Goal: Task Accomplishment & Management: Manage account settings

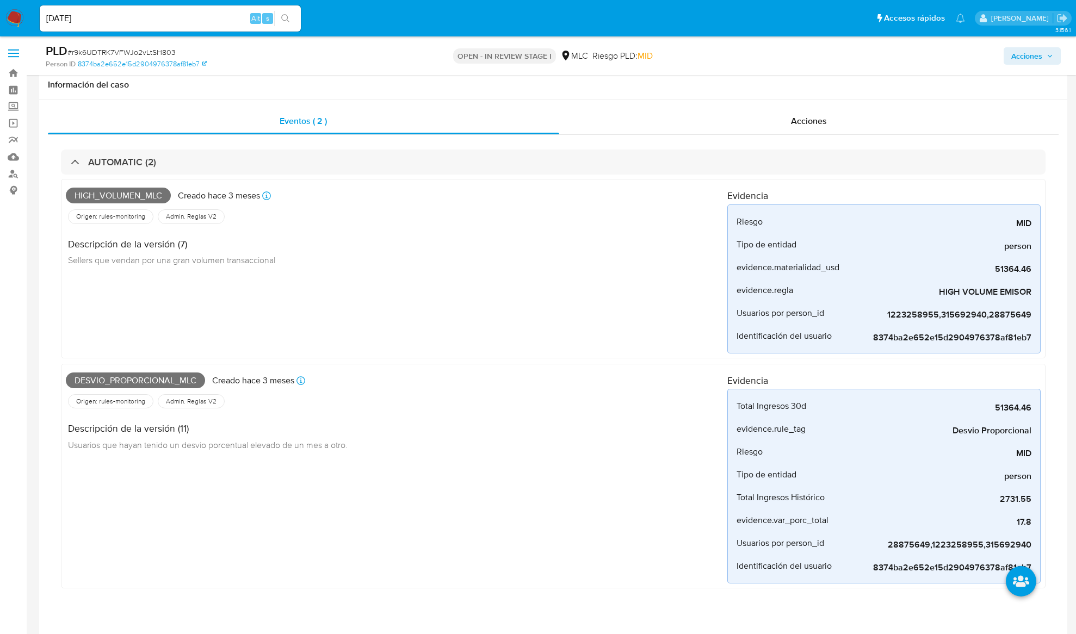
select select "10"
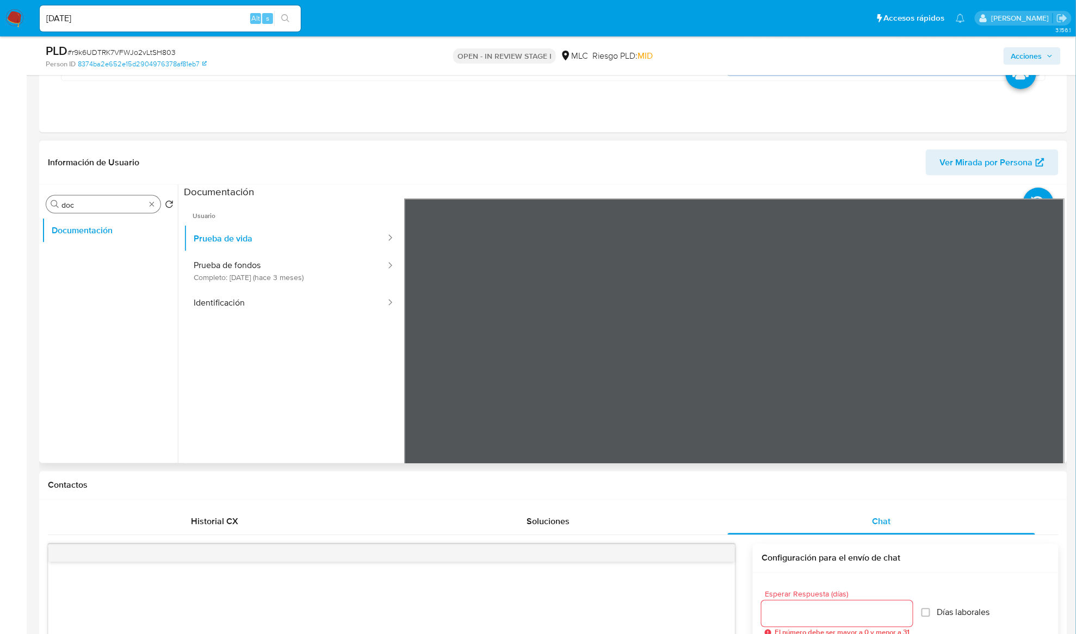
click at [120, 206] on input "doc" at bounding box center [103, 205] width 84 height 10
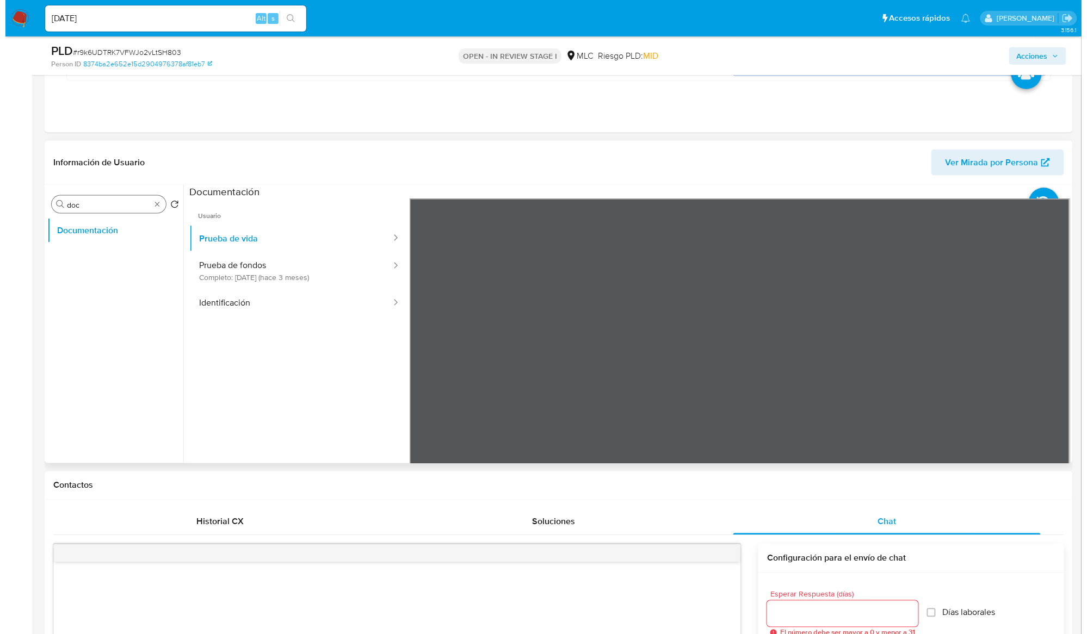
scroll to position [508, 0]
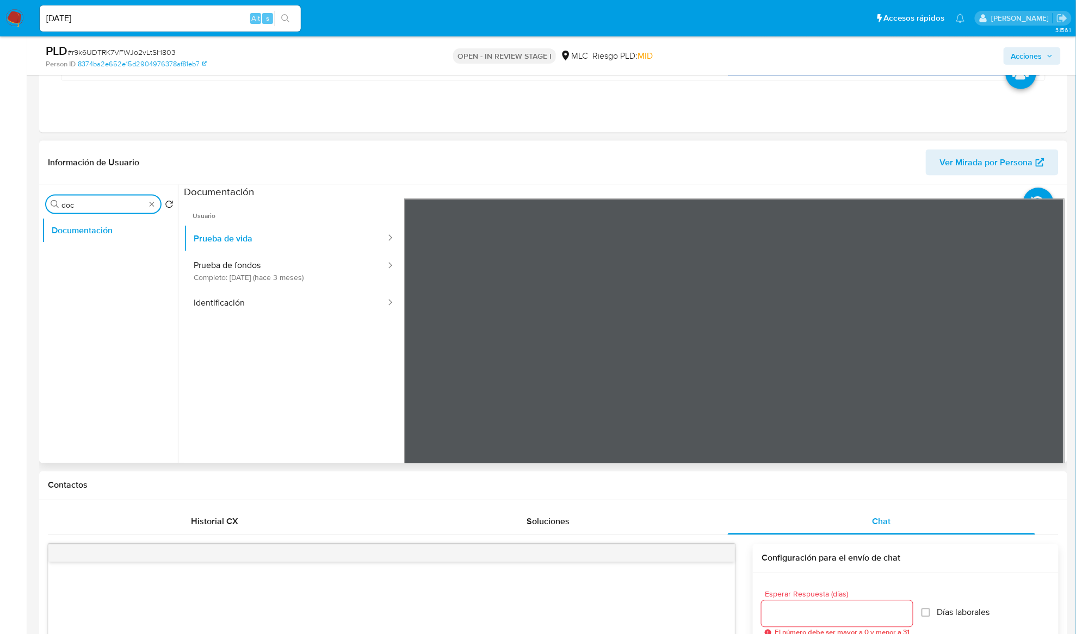
click at [120, 206] on input "doc" at bounding box center [103, 205] width 84 height 10
type input "AD"
click at [107, 257] on button "Archivos adjuntos" at bounding box center [105, 257] width 127 height 26
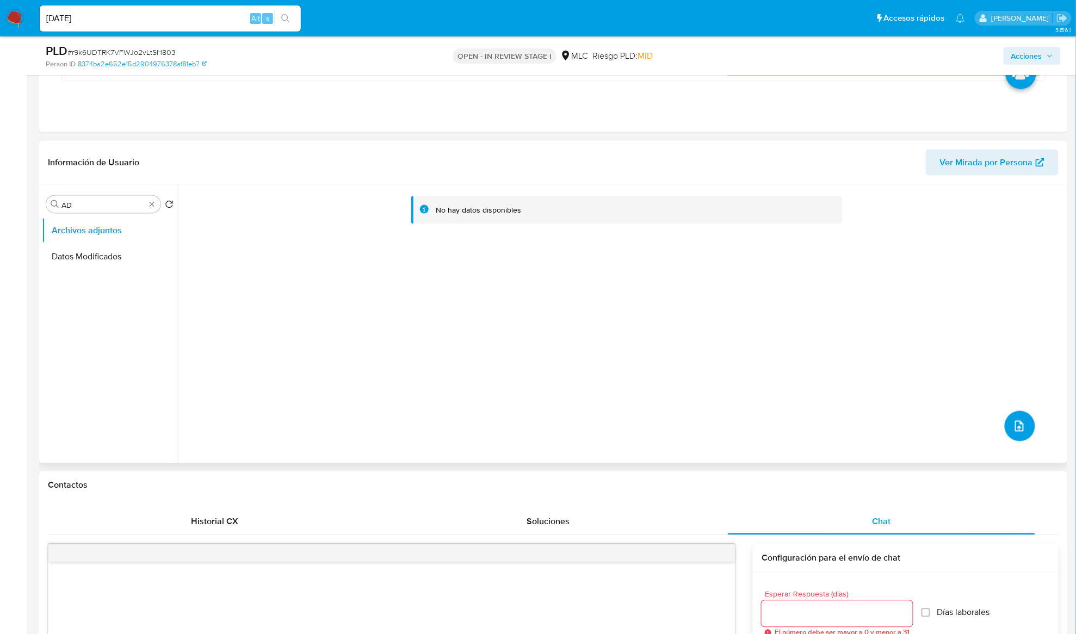
click at [1019, 418] on button "upload-file" at bounding box center [1020, 426] width 30 height 30
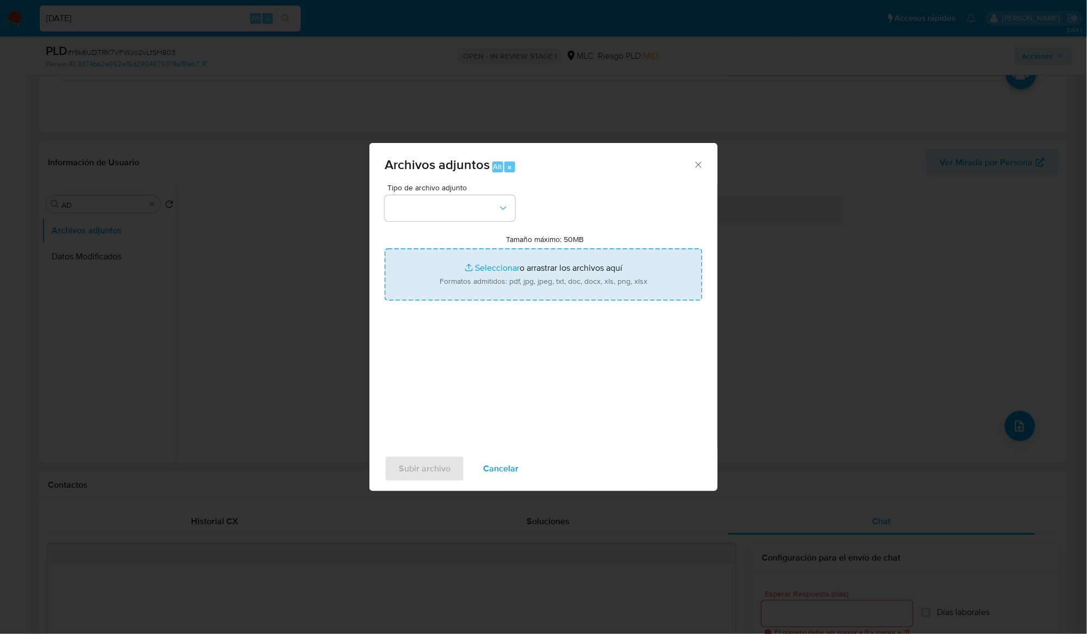
type input "C:\fakepath\28875649 - Tablas Transaccionales 1.3.0.xlsx"
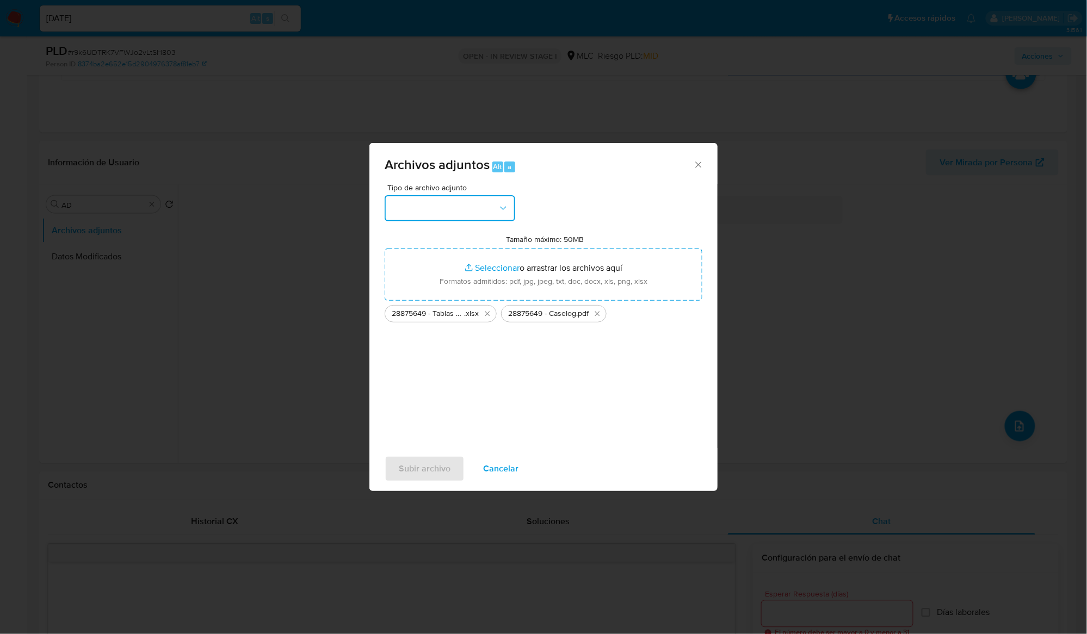
click at [501, 203] on icon "button" at bounding box center [503, 208] width 11 height 11
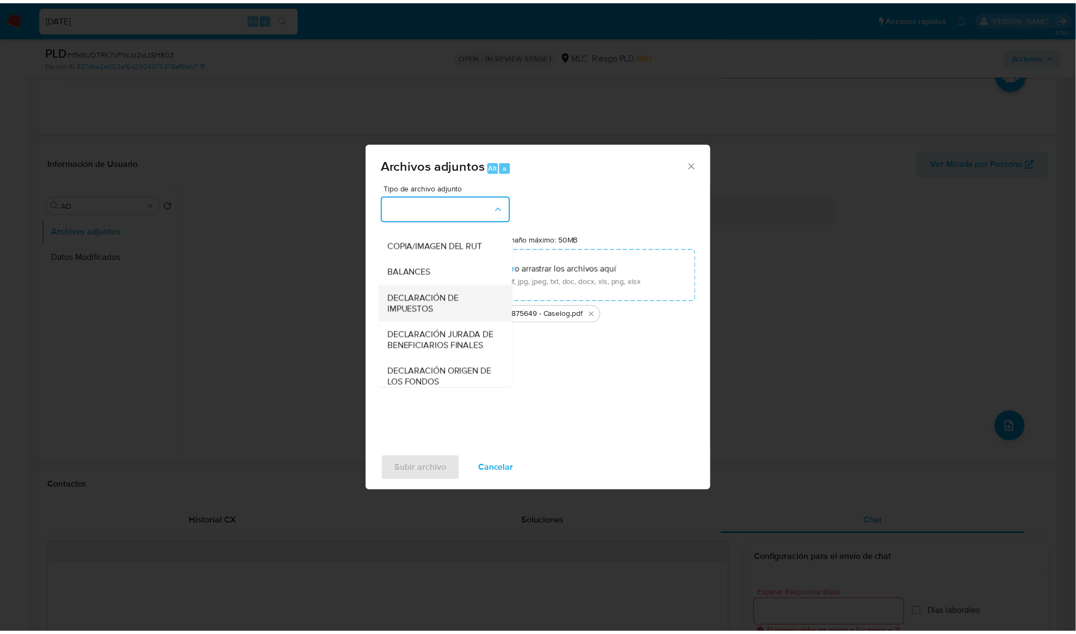
scroll to position [162, 0]
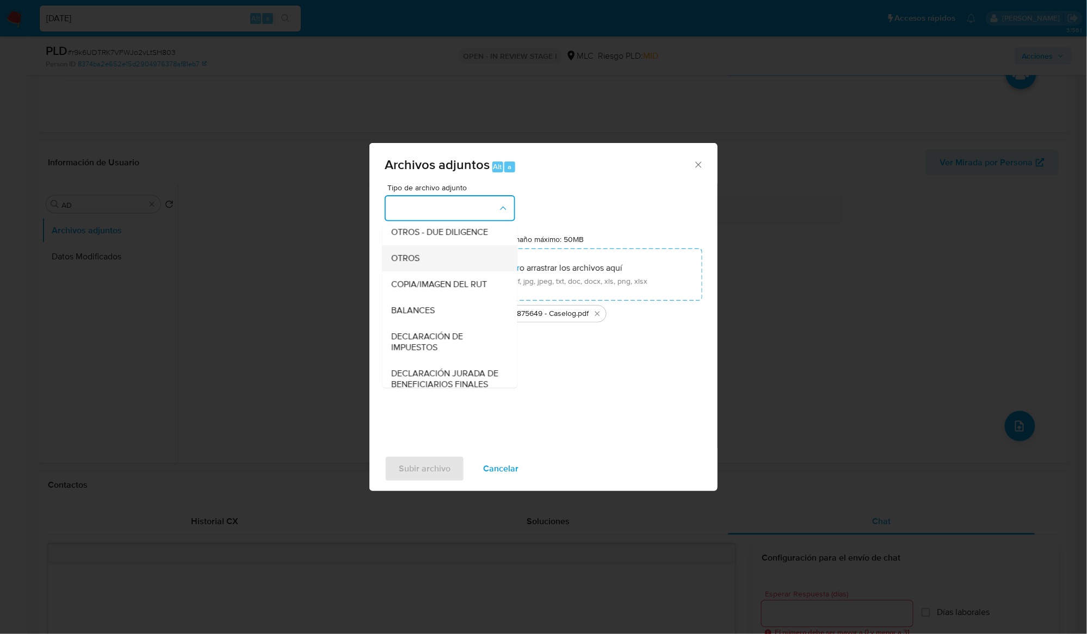
click at [446, 271] on div "OTROS" at bounding box center [446, 258] width 111 height 26
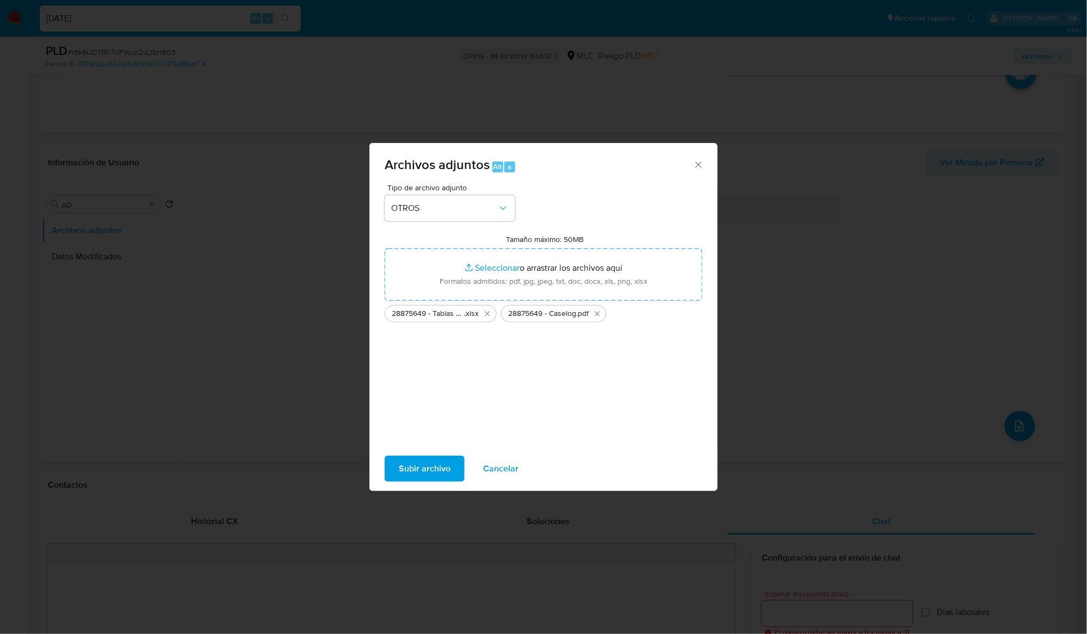
click at [436, 464] on span "Subir archivo" at bounding box center [425, 469] width 52 height 24
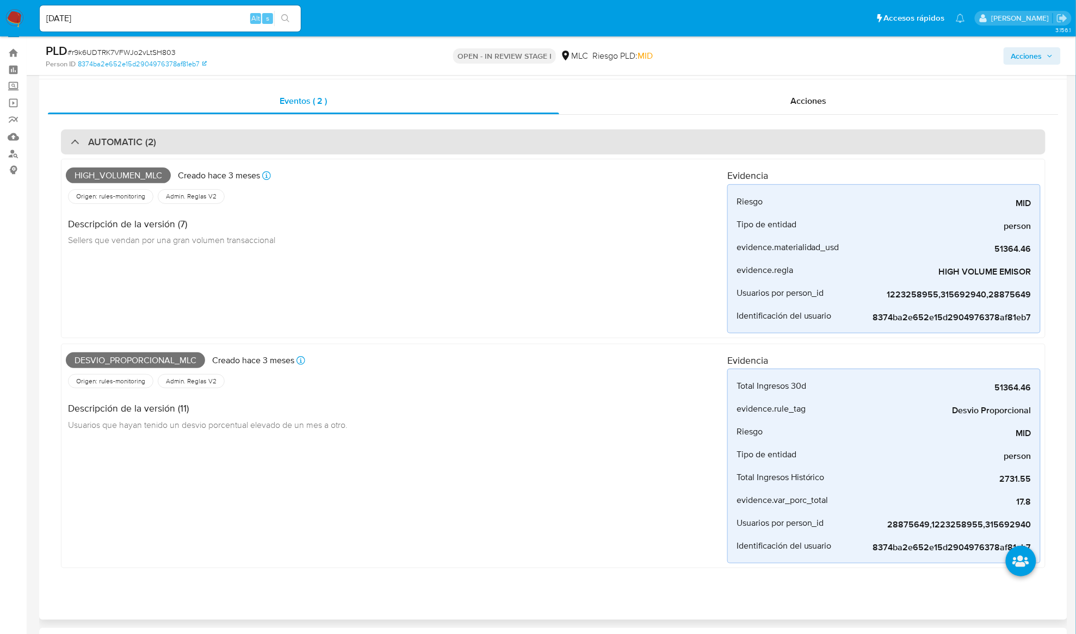
scroll to position [0, 0]
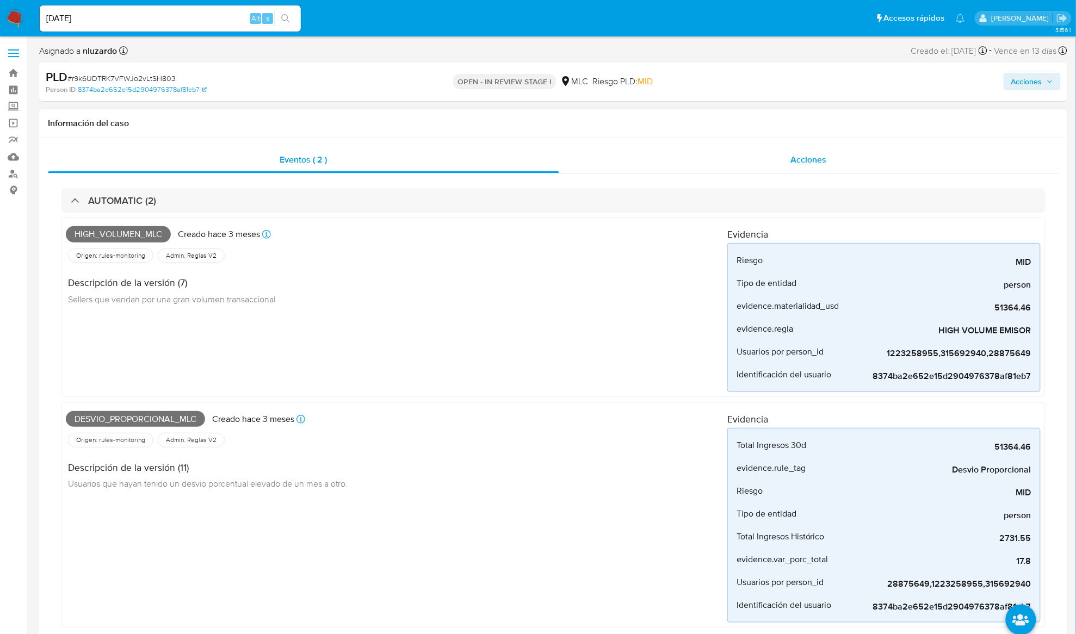
click at [789, 158] on div "Acciones" at bounding box center [809, 160] width 500 height 26
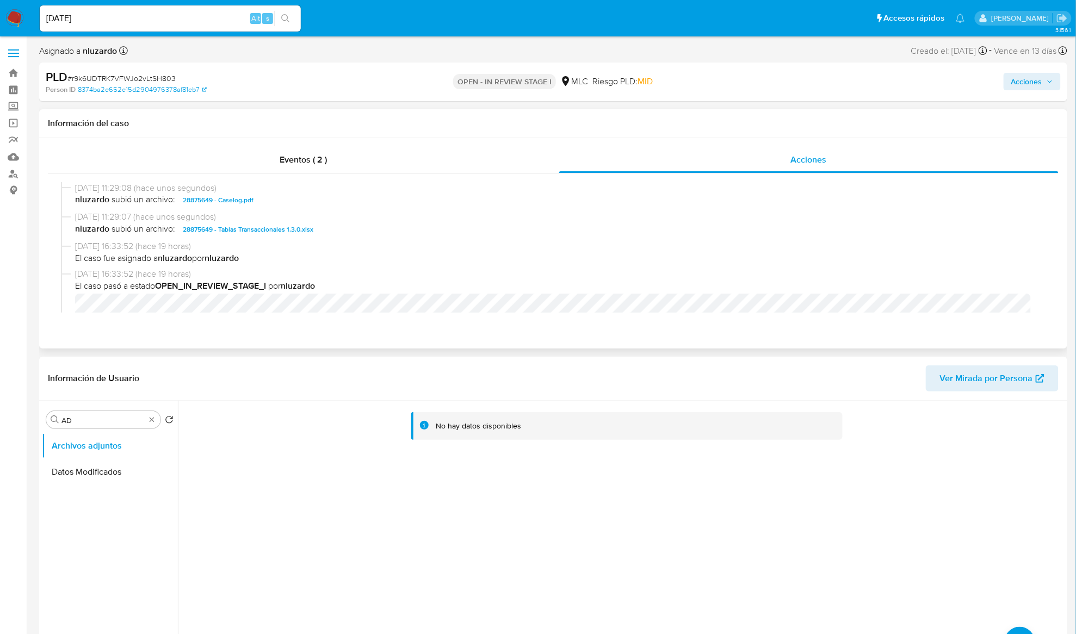
click at [293, 215] on span "28/08/2025 11:29:07 (hace unos segundos)" at bounding box center [558, 217] width 966 height 12
click at [294, 215] on span "28/08/2025 11:29:07 (hace unos segundos)" at bounding box center [558, 217] width 966 height 12
click at [298, 203] on span "nluzardo subió un archivo: 28875649 - Caselog.pdf" at bounding box center [558, 200] width 966 height 13
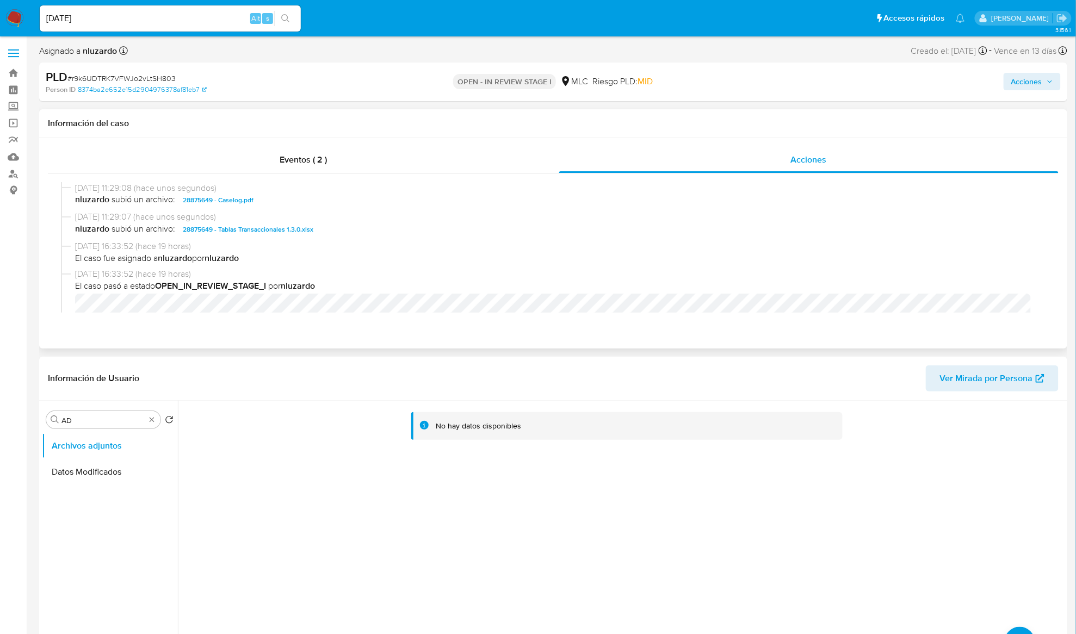
click at [337, 201] on span "nluzardo subió un archivo: 28875649 - Caselog.pdf" at bounding box center [558, 200] width 966 height 13
drag, startPoint x: 149, startPoint y: 427, endPoint x: 150, endPoint y: 420, distance: 7.2
click at [149, 425] on div "Buscar AD" at bounding box center [103, 419] width 114 height 17
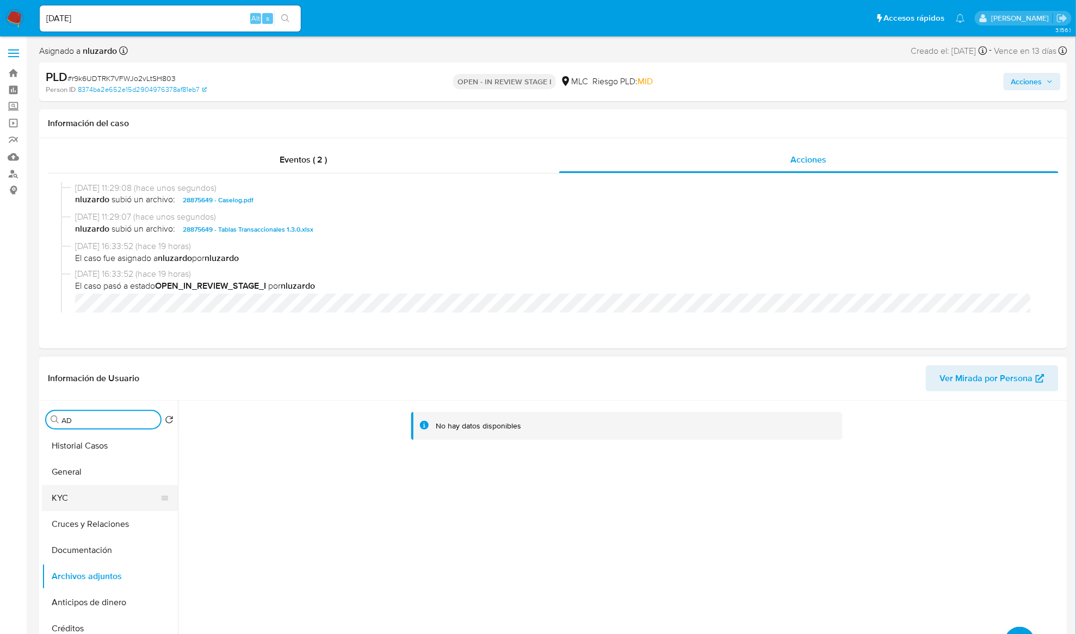
click at [89, 495] on button "KYC" at bounding box center [105, 498] width 127 height 26
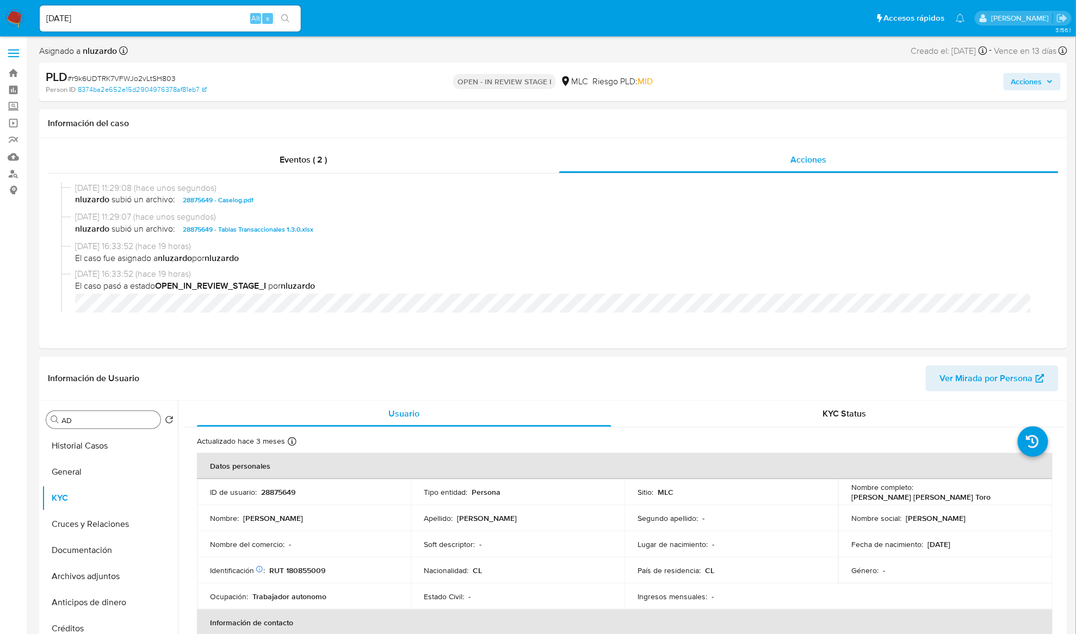
click at [1027, 82] on span "Acciones" at bounding box center [1026, 81] width 31 height 17
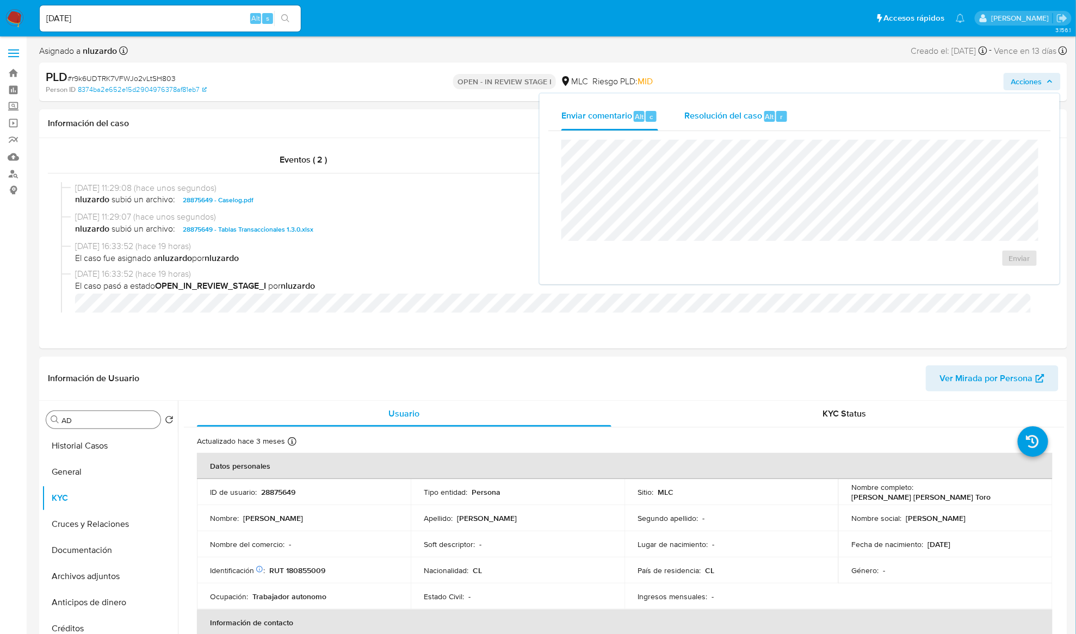
click at [812, 109] on div "Enviar comentario Alt c Resolución del caso Alt r" at bounding box center [799, 116] width 503 height 28
click at [792, 122] on button "Resolución del caso Alt r" at bounding box center [736, 116] width 130 height 28
drag, startPoint x: 905, startPoint y: 273, endPoint x: 793, endPoint y: 272, distance: 112.1
click at [793, 272] on div "No ROI ROI Proposal" at bounding box center [799, 267] width 459 height 30
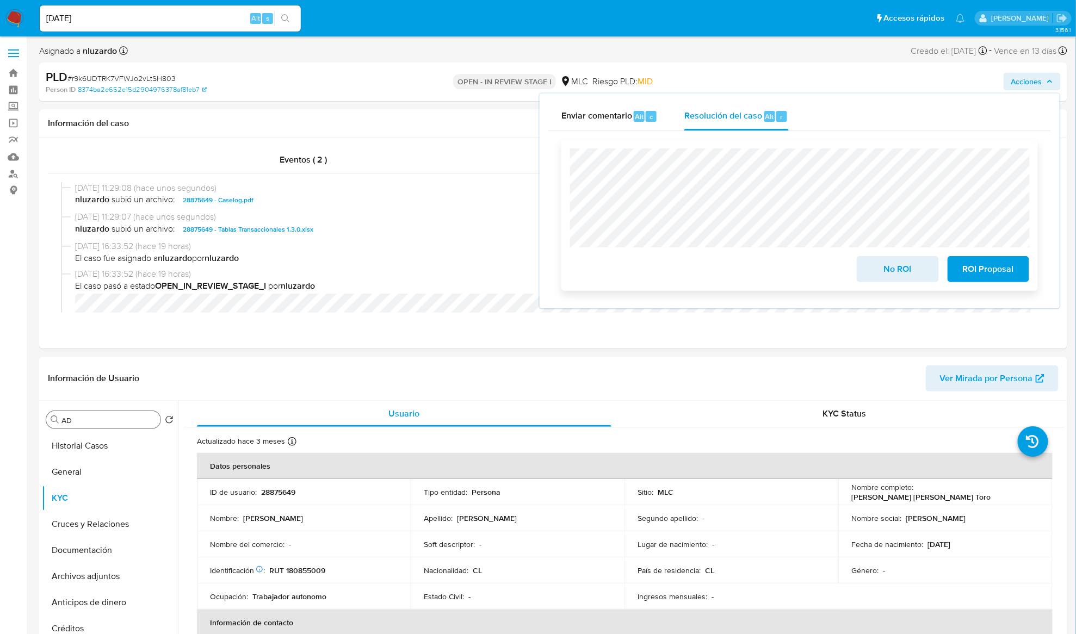
drag, startPoint x: 919, startPoint y: 272, endPoint x: 816, endPoint y: 260, distance: 103.6
click at [816, 260] on div "No ROI ROI Proposal" at bounding box center [799, 267] width 459 height 30
drag, startPoint x: 886, startPoint y: 287, endPoint x: 662, endPoint y: 283, distance: 223.6
click at [657, 283] on div "No ROI ROI Proposal" at bounding box center [799, 215] width 477 height 151
click at [717, 277] on div "No ROI ROI Proposal" at bounding box center [799, 267] width 459 height 30
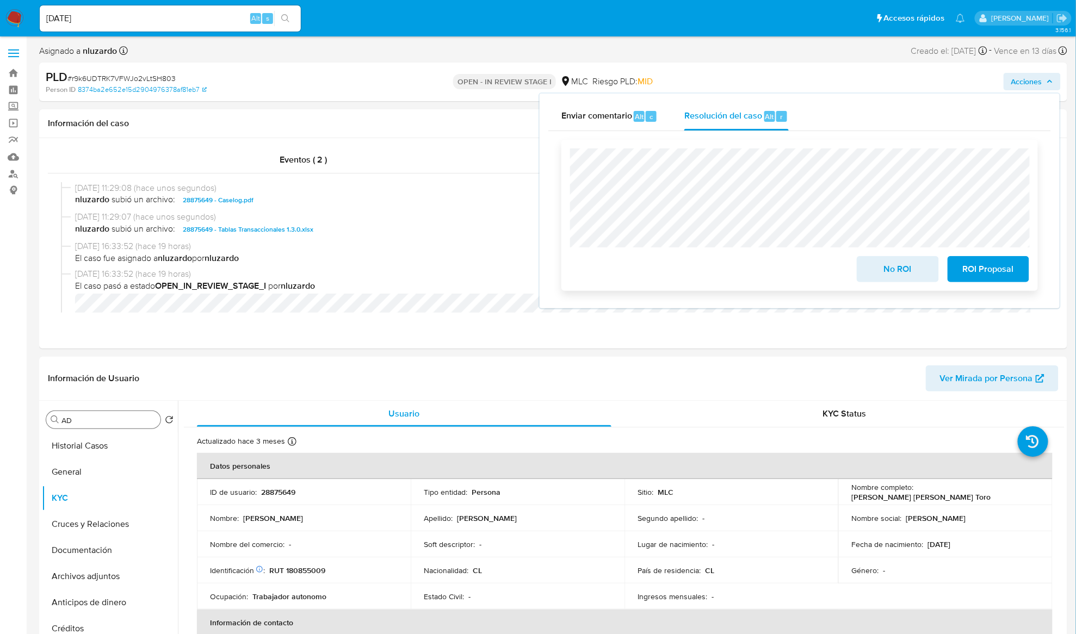
click at [873, 275] on span "No ROI" at bounding box center [897, 269] width 53 height 24
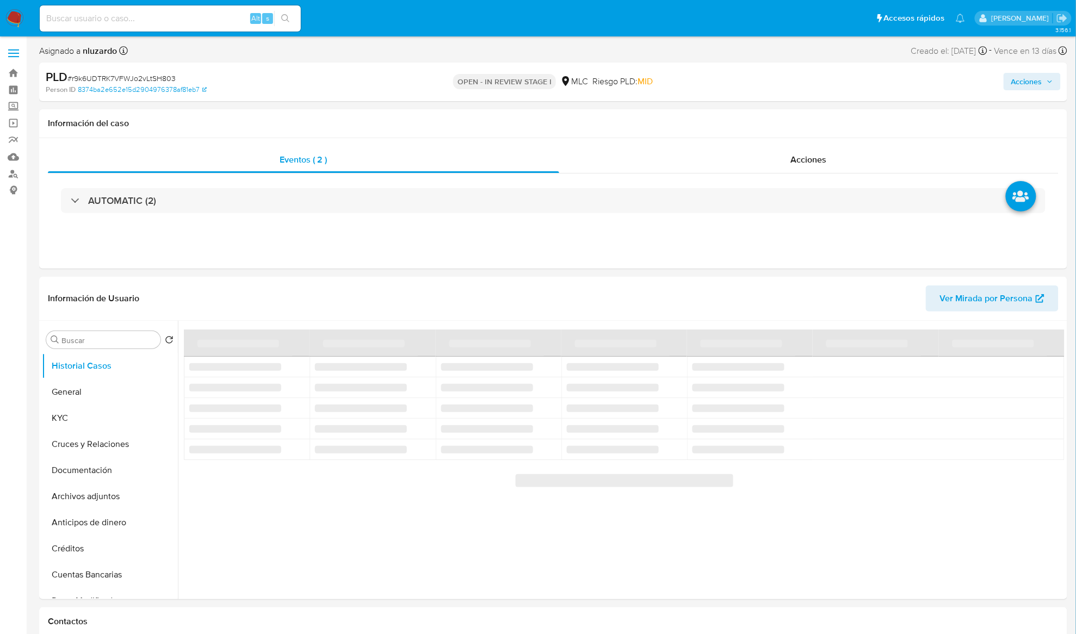
select select "10"
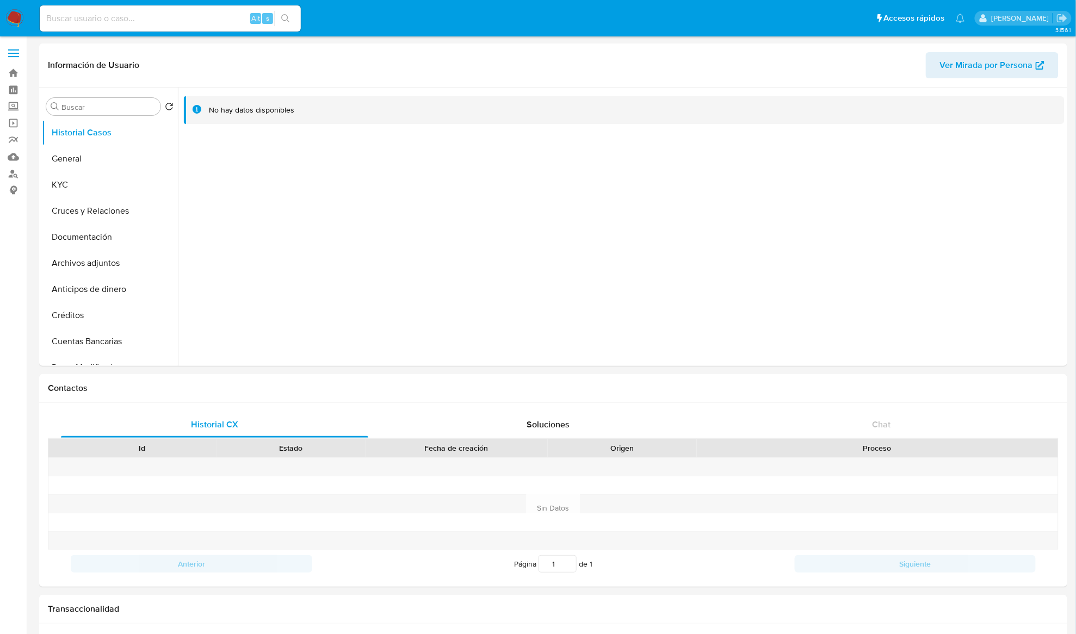
select select "10"
click at [98, 177] on button "KYC" at bounding box center [105, 185] width 127 height 26
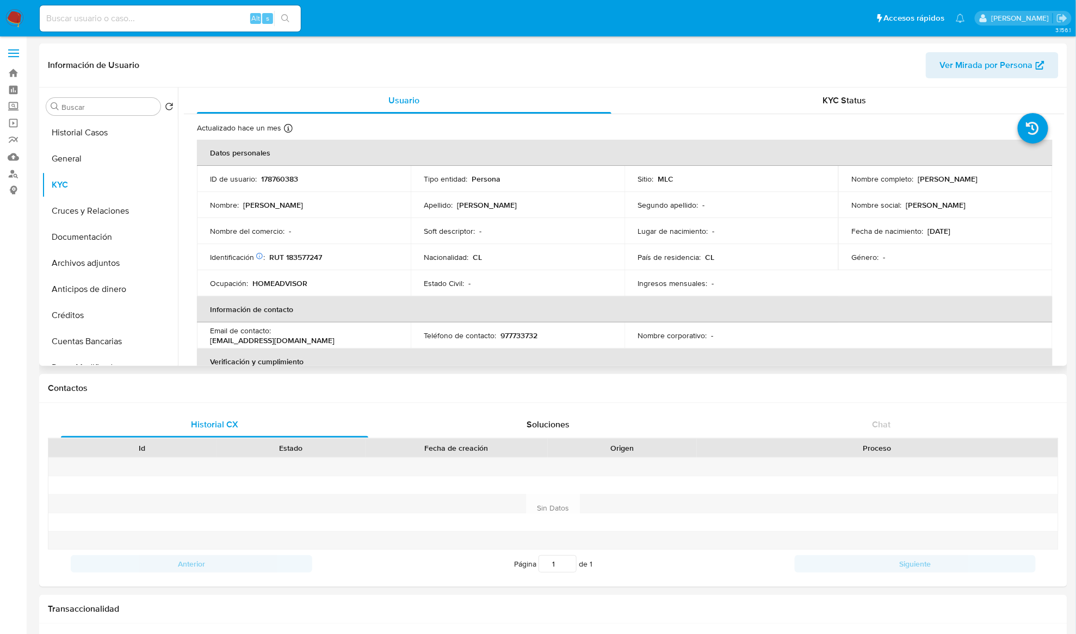
click at [507, 265] on td "Nacionalidad : CL" at bounding box center [518, 257] width 214 height 26
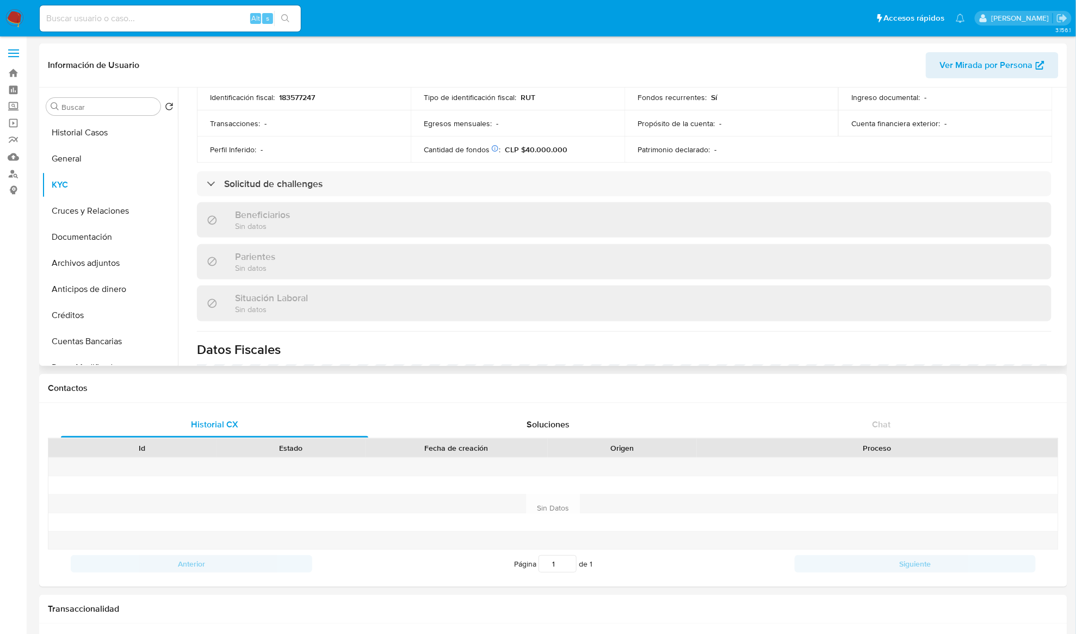
scroll to position [362, 0]
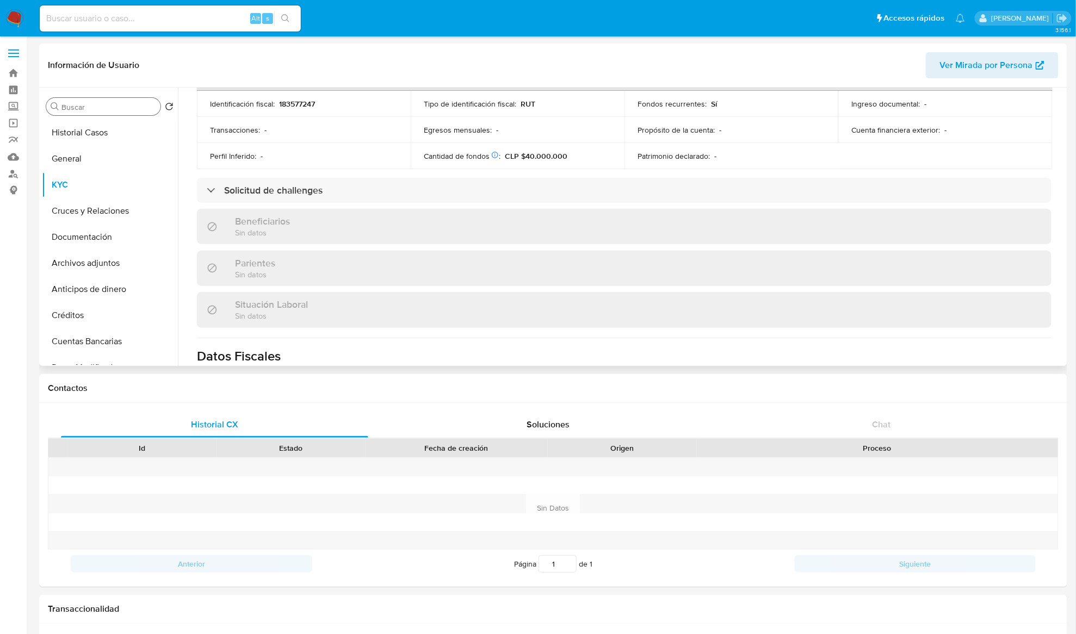
click at [88, 108] on input "Buscar" at bounding box center [108, 107] width 95 height 10
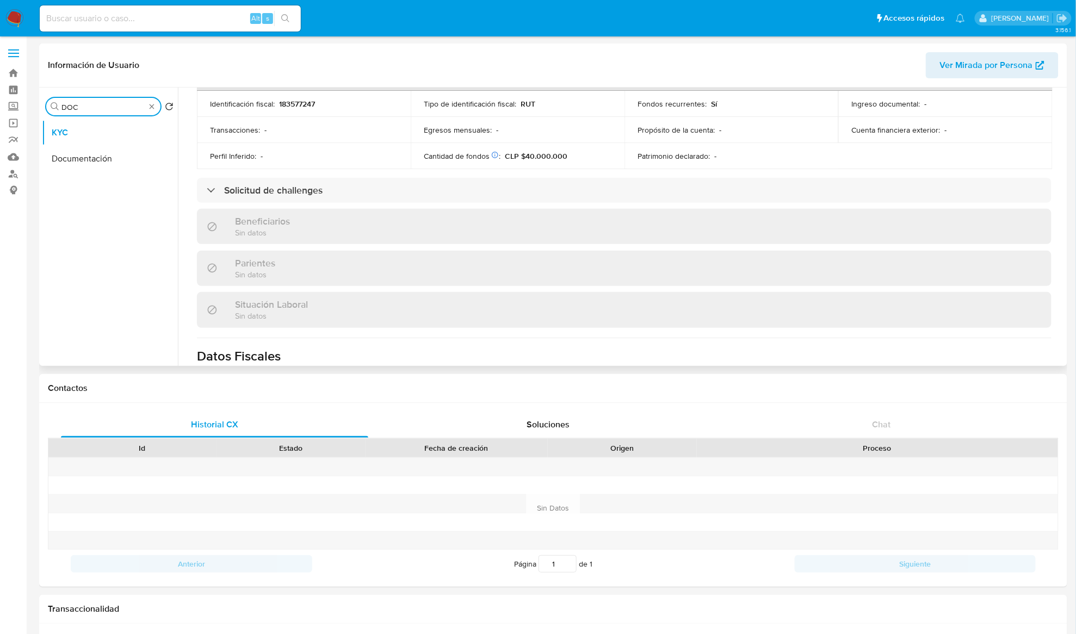
type input "DOC"
drag, startPoint x: 97, startPoint y: 188, endPoint x: 94, endPoint y: 170, distance: 18.7
click at [97, 187] on ul "KYC Documentación" at bounding box center [110, 242] width 136 height 245
click at [94, 155] on button "Documentación" at bounding box center [105, 159] width 127 height 26
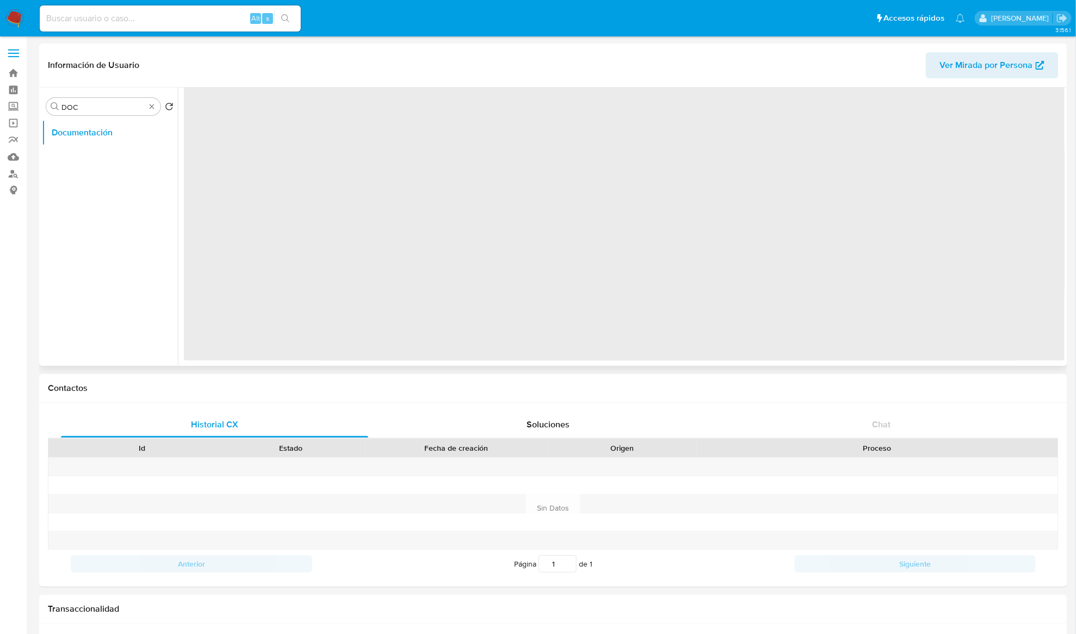
scroll to position [0, 0]
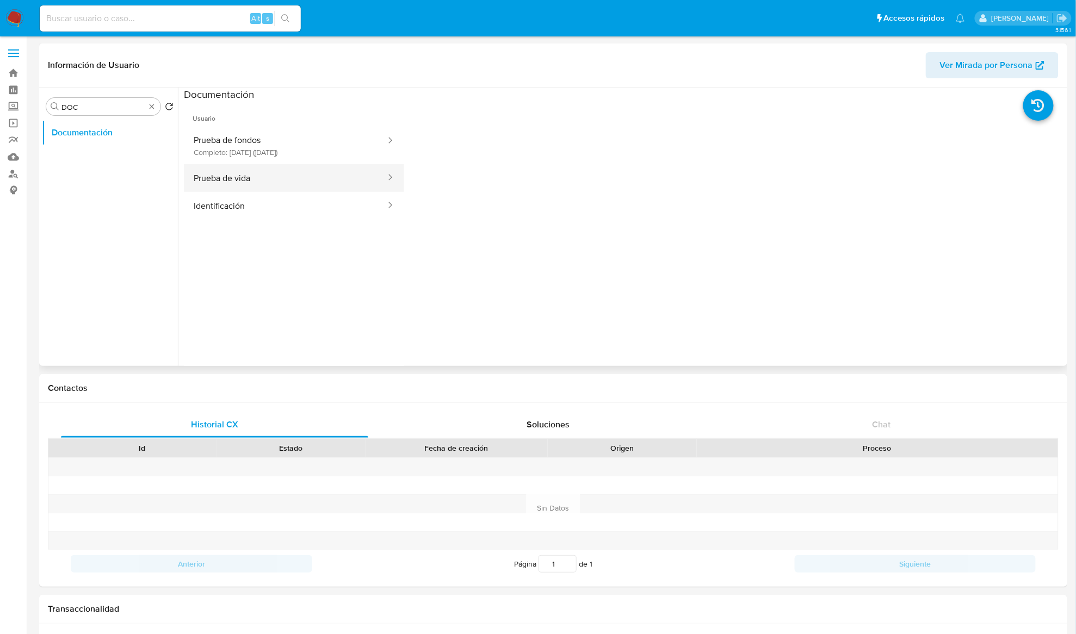
click at [276, 182] on button "Prueba de vida" at bounding box center [285, 178] width 203 height 28
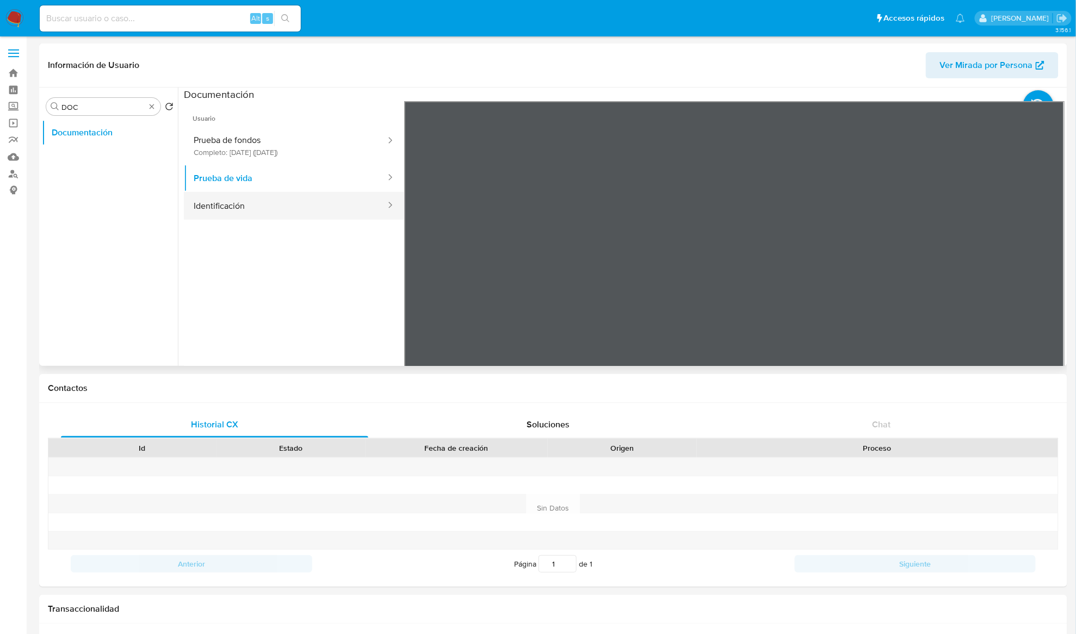
click at [347, 206] on button "Identificación" at bounding box center [285, 206] width 203 height 28
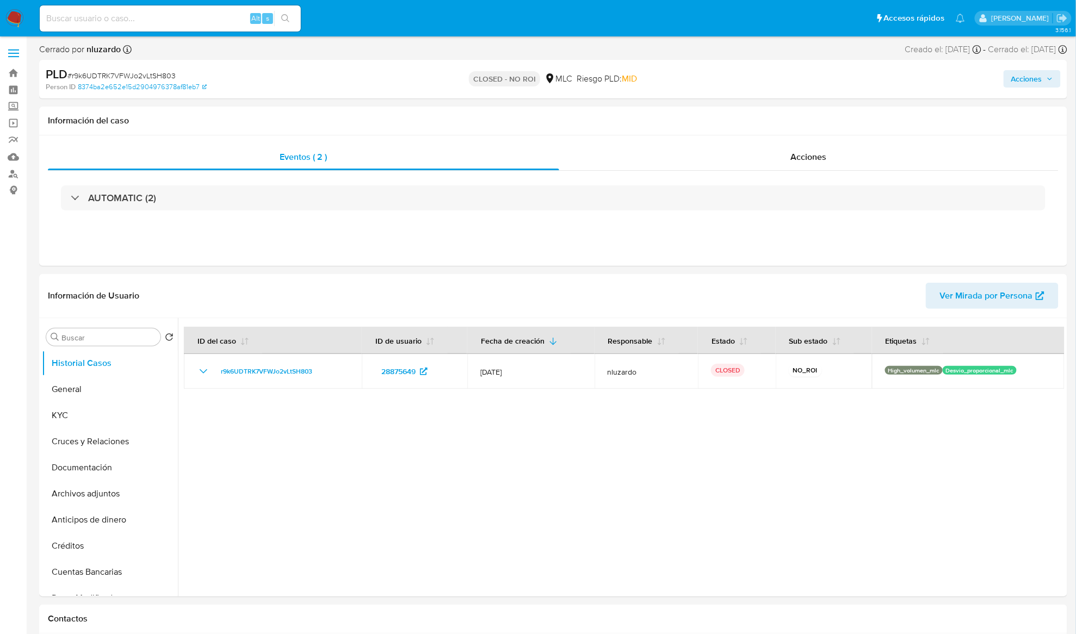
select select "10"
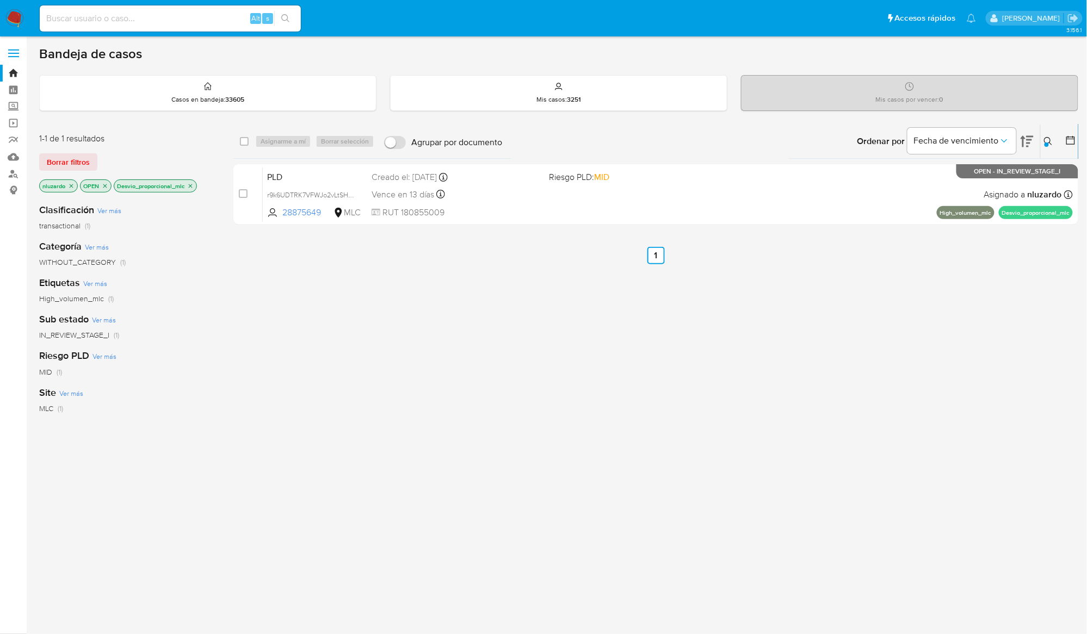
click at [839, 332] on div "select-all-cases-checkbox Asignarme a mí Borrar selección Agrupar por documento…" at bounding box center [655, 370] width 845 height 493
click at [1047, 140] on icon at bounding box center [1048, 141] width 9 height 9
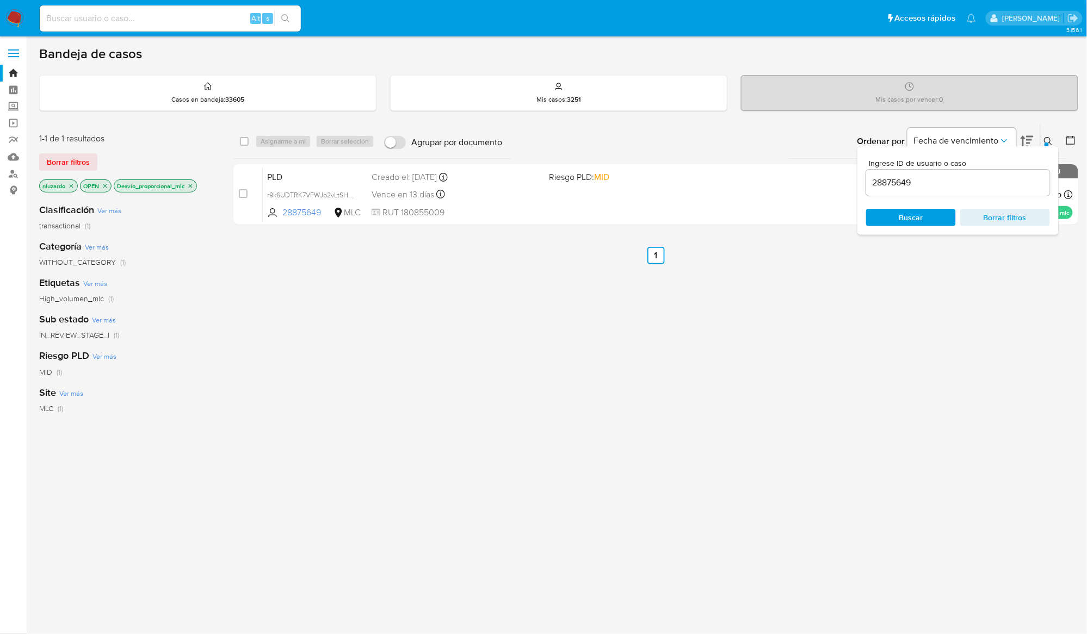
click at [943, 188] on input "28875649" at bounding box center [958, 183] width 184 height 14
type input "1379118791"
click at [930, 228] on div "Ingrese ID de usuario o caso 1379118791 Buscar Borrar filtros" at bounding box center [957, 190] width 201 height 89
click at [1052, 140] on icon at bounding box center [1048, 141] width 9 height 9
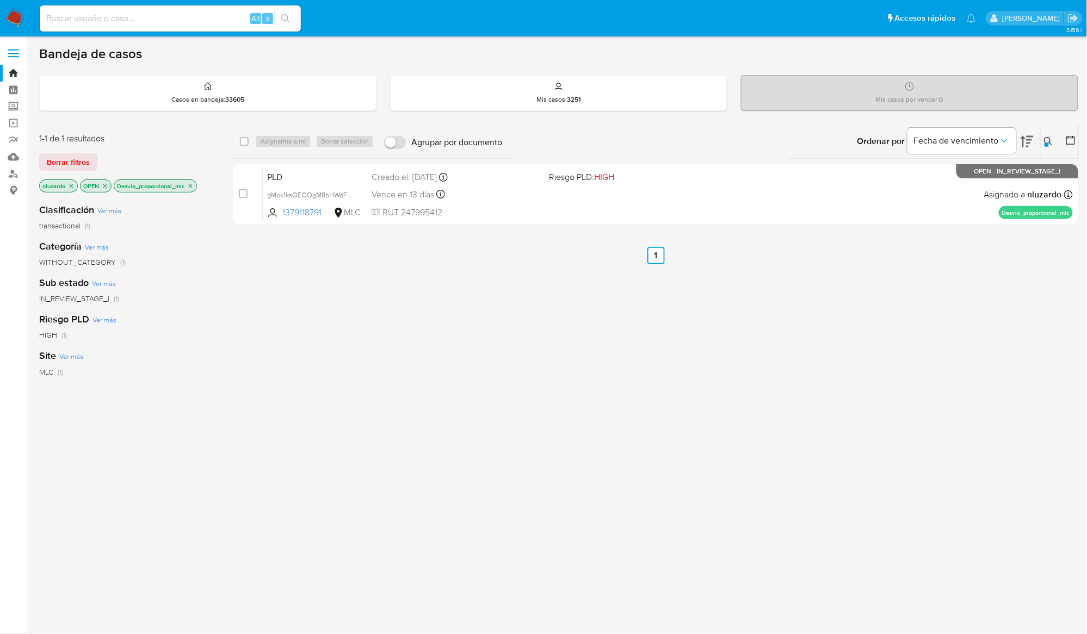
click at [825, 358] on div "select-all-cases-checkbox Asignarme a mí Borrar selección Agrupar por documento…" at bounding box center [655, 370] width 845 height 493
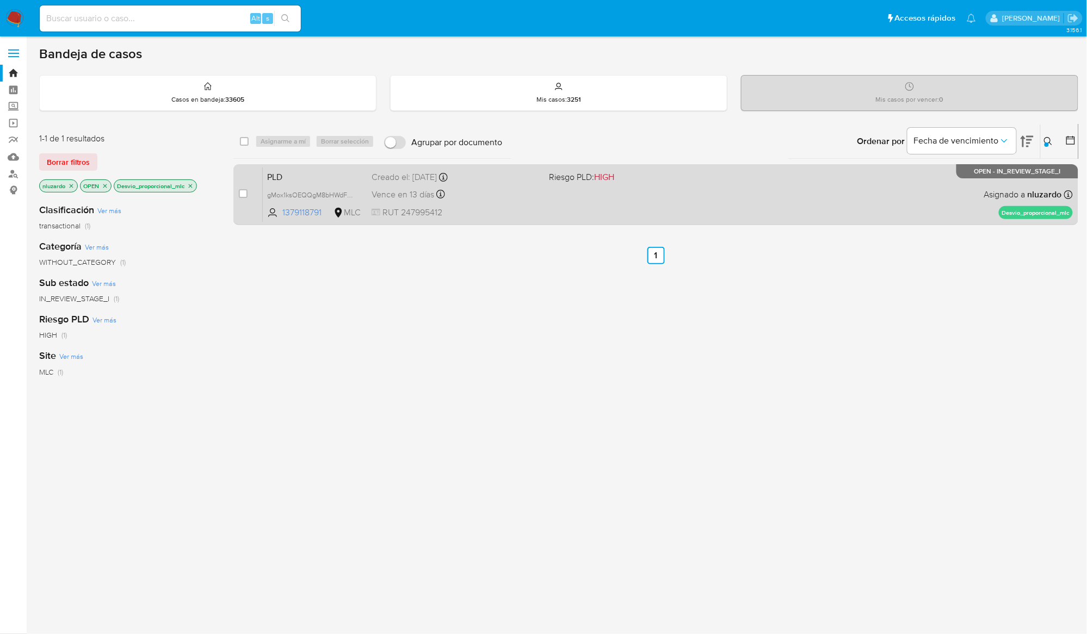
click at [736, 212] on div "PLD gMox1ksOEQQgM8bHWdFM8JSf 1379118791 MLC Riesgo PLD: HIGH Creado el: 12/06/2…" at bounding box center [668, 194] width 810 height 55
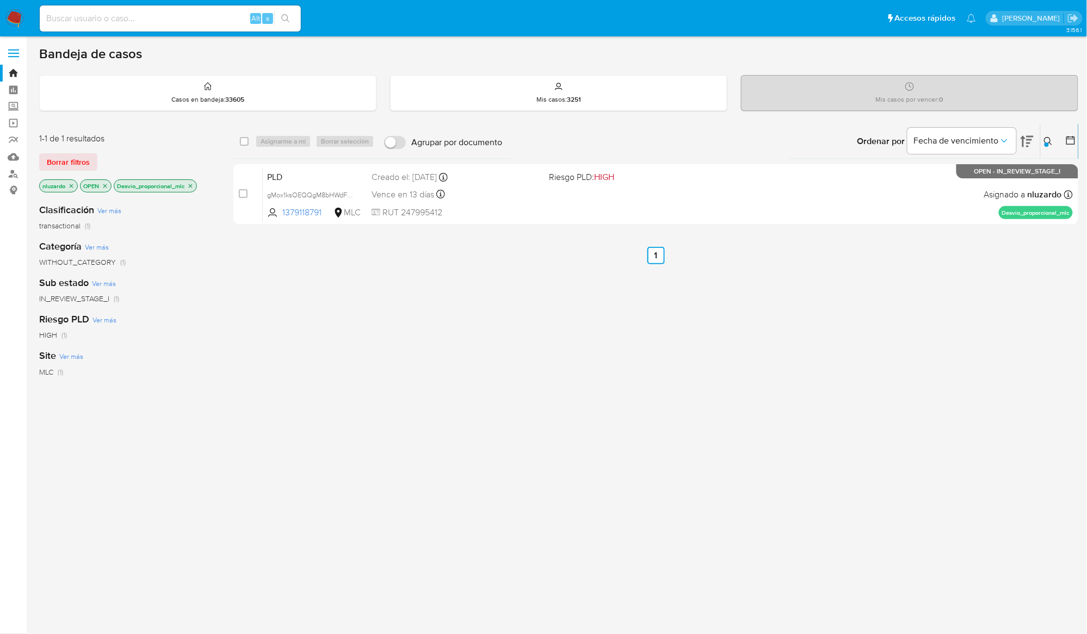
click at [553, 242] on div "select-all-cases-checkbox Asignarme a mí Borrar selección Agrupar por documento…" at bounding box center [655, 370] width 845 height 493
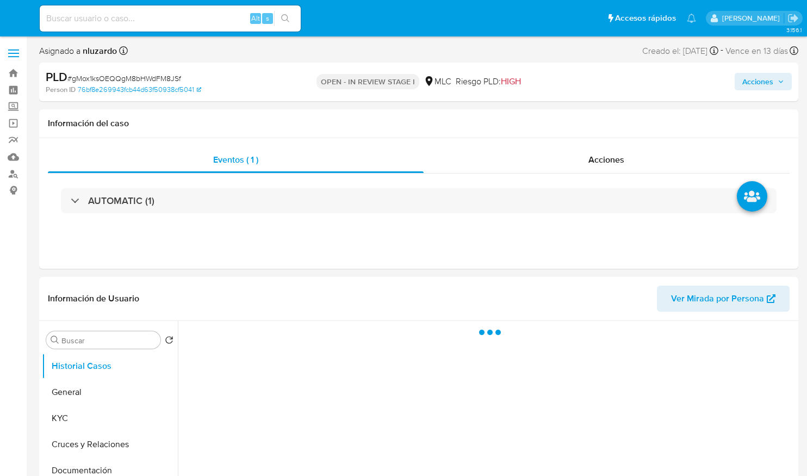
select select "10"
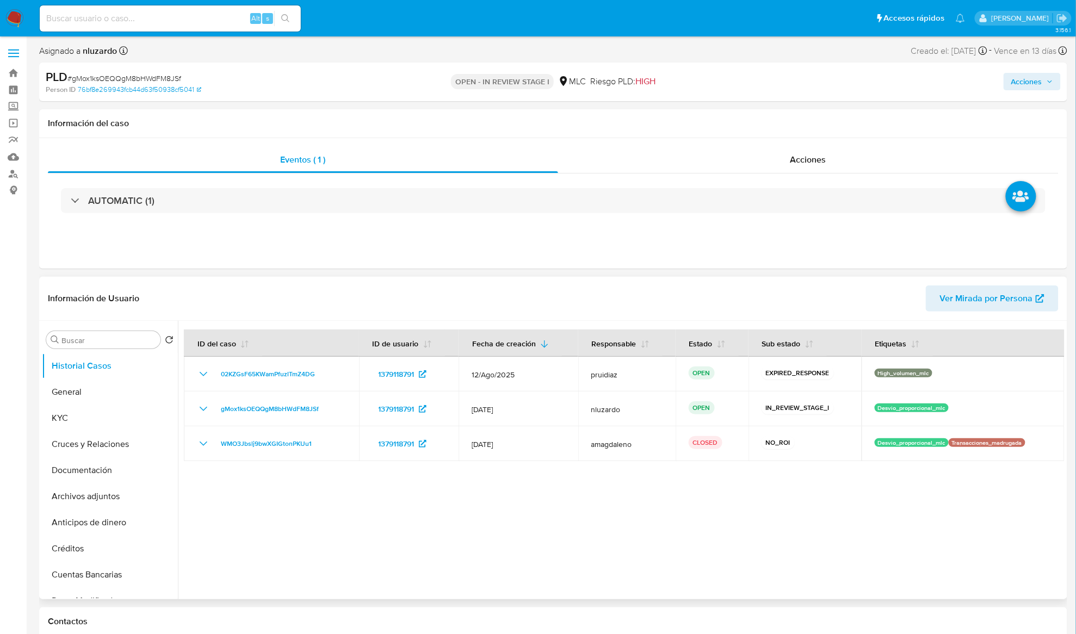
click at [807, 475] on div at bounding box center [621, 460] width 887 height 279
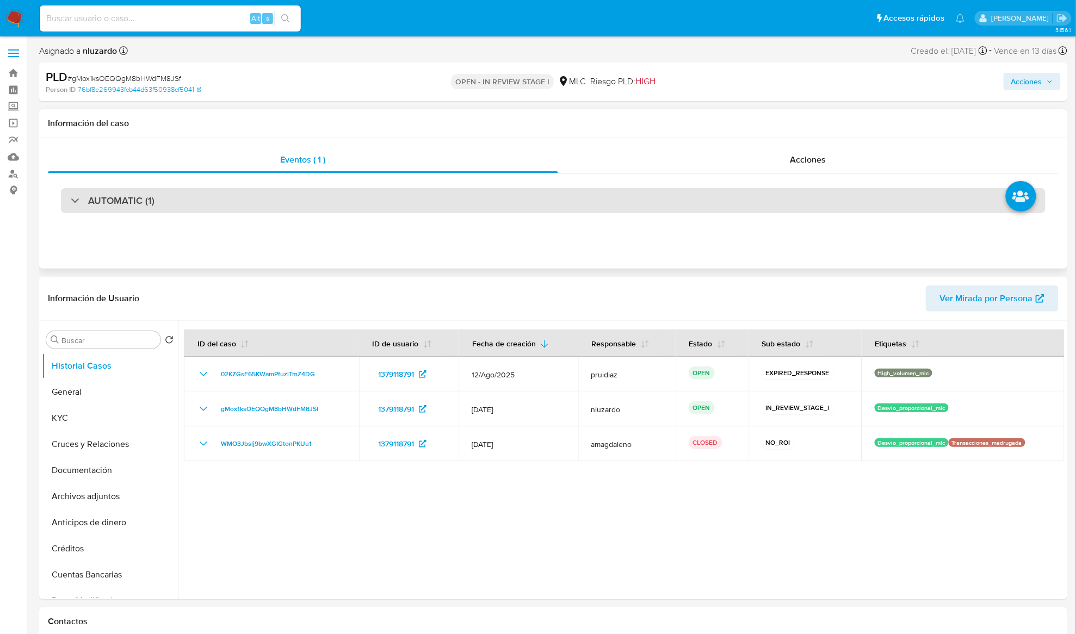
click at [246, 207] on div "AUTOMATIC (1)" at bounding box center [553, 200] width 985 height 25
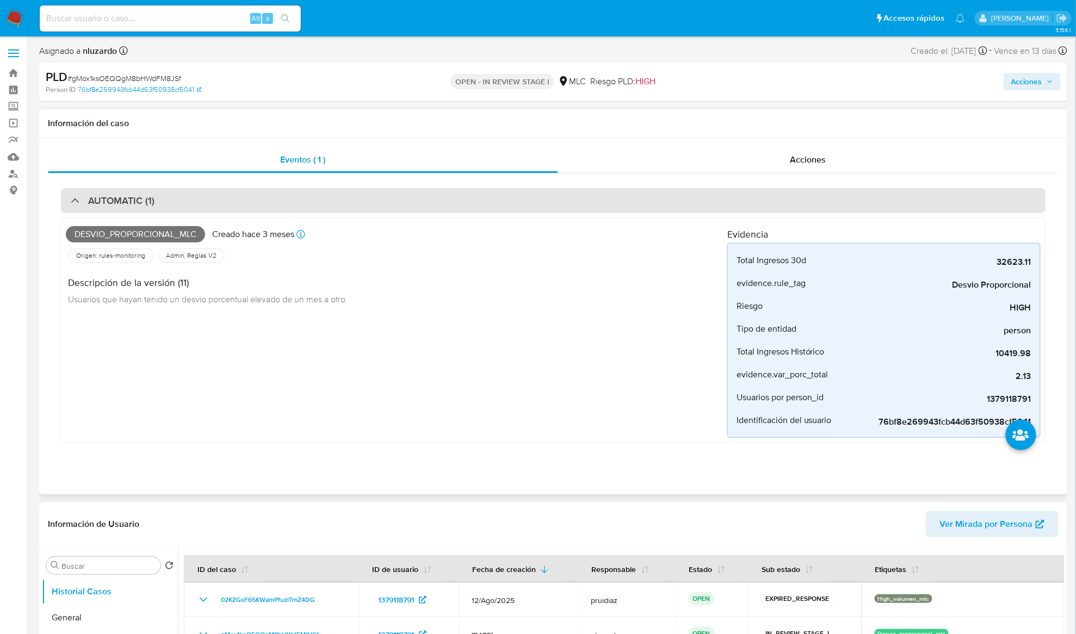
click at [240, 208] on div "AUTOMATIC (1)" at bounding box center [553, 200] width 985 height 25
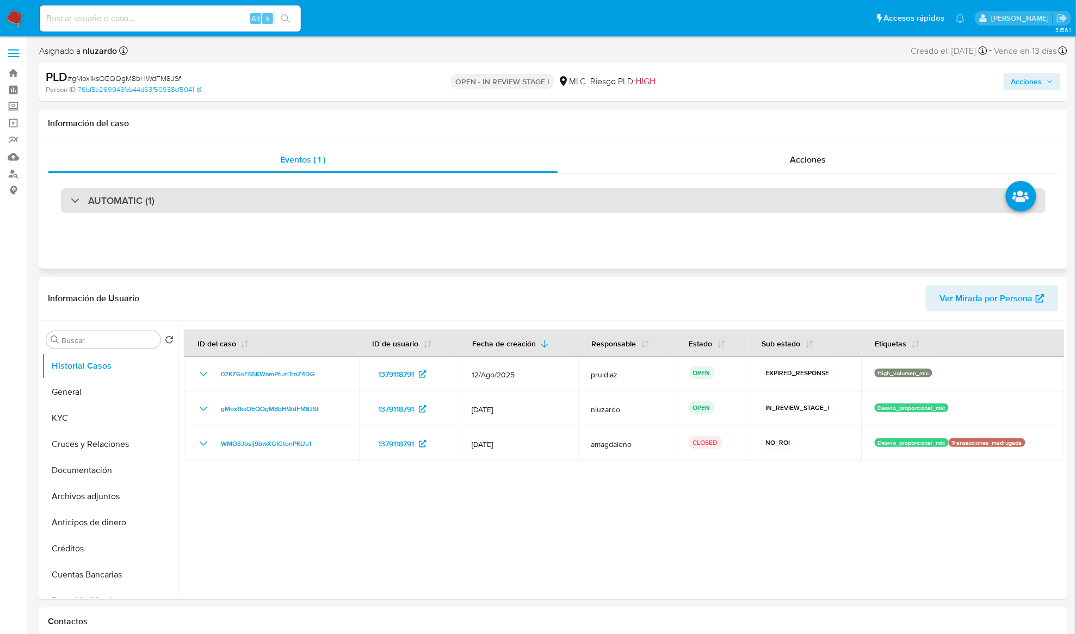
click at [134, 212] on div "AUTOMATIC (1)" at bounding box center [553, 200] width 985 height 25
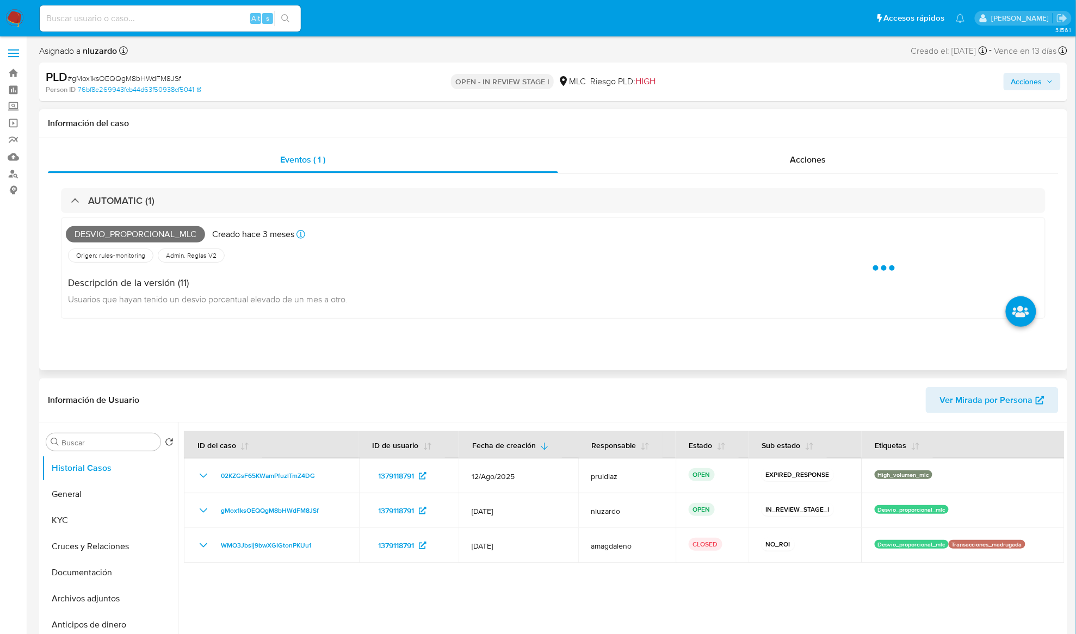
click at [141, 238] on span "Desvio_proporcional_mlc" at bounding box center [135, 234] width 139 height 16
copy span "Desvio_proporcional_mlc"
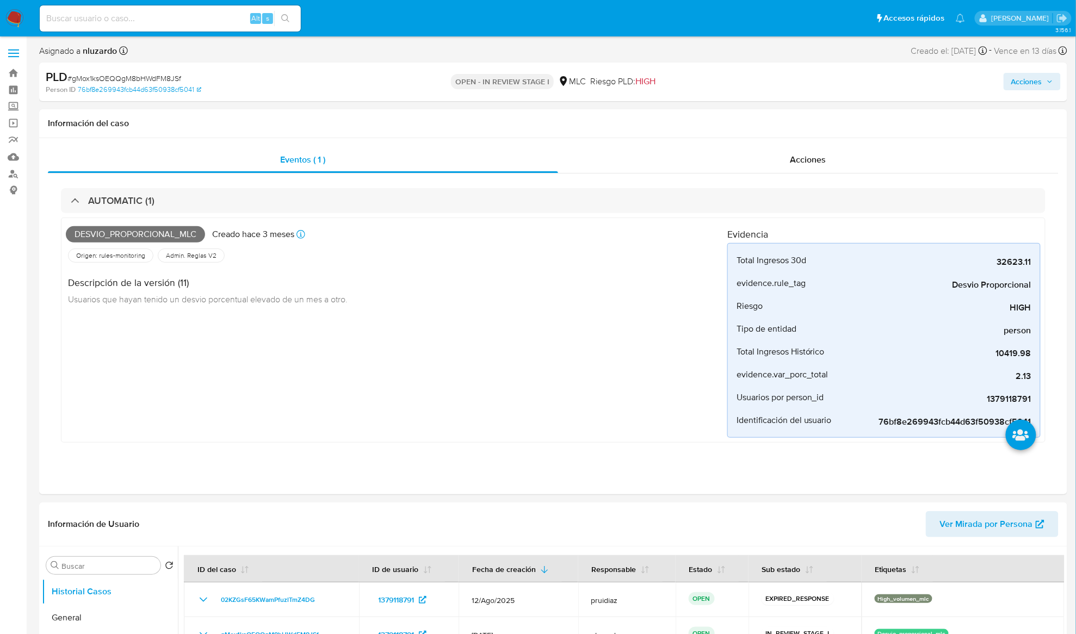
click at [231, 25] on div "Alt s" at bounding box center [170, 18] width 261 height 26
click at [233, 24] on input at bounding box center [170, 18] width 261 height 14
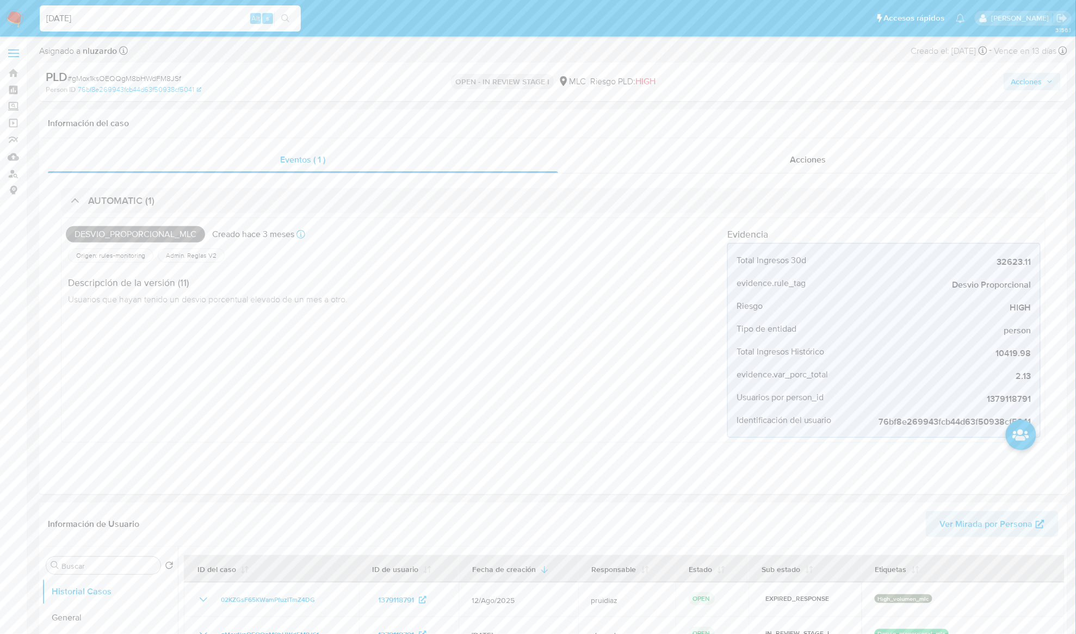
type input "[DATE]"
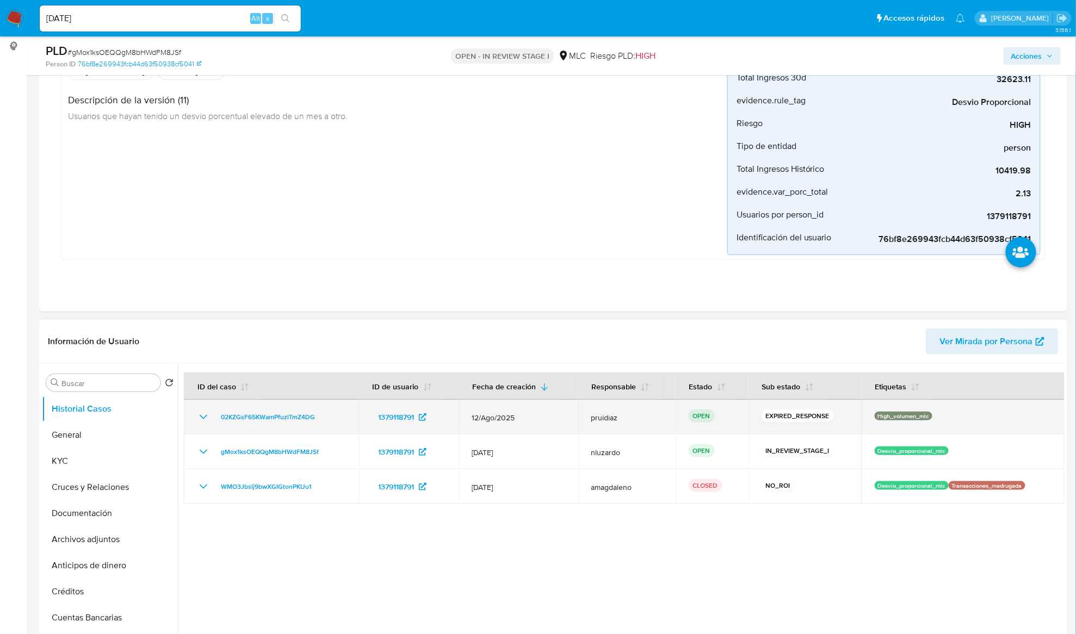
scroll to position [145, 0]
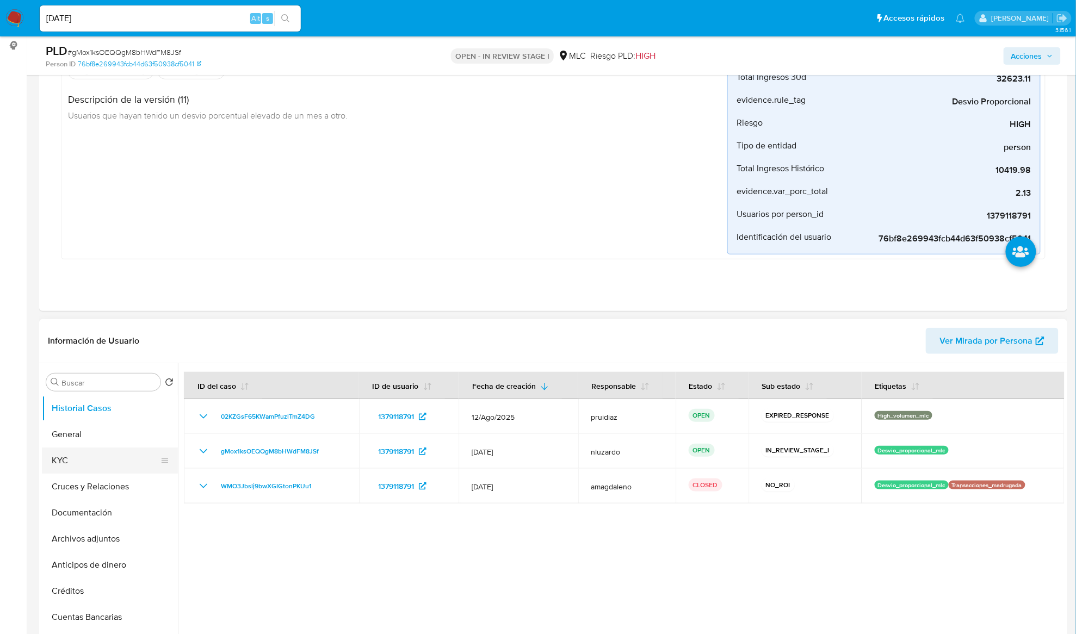
click at [121, 454] on button "KYC" at bounding box center [105, 461] width 127 height 26
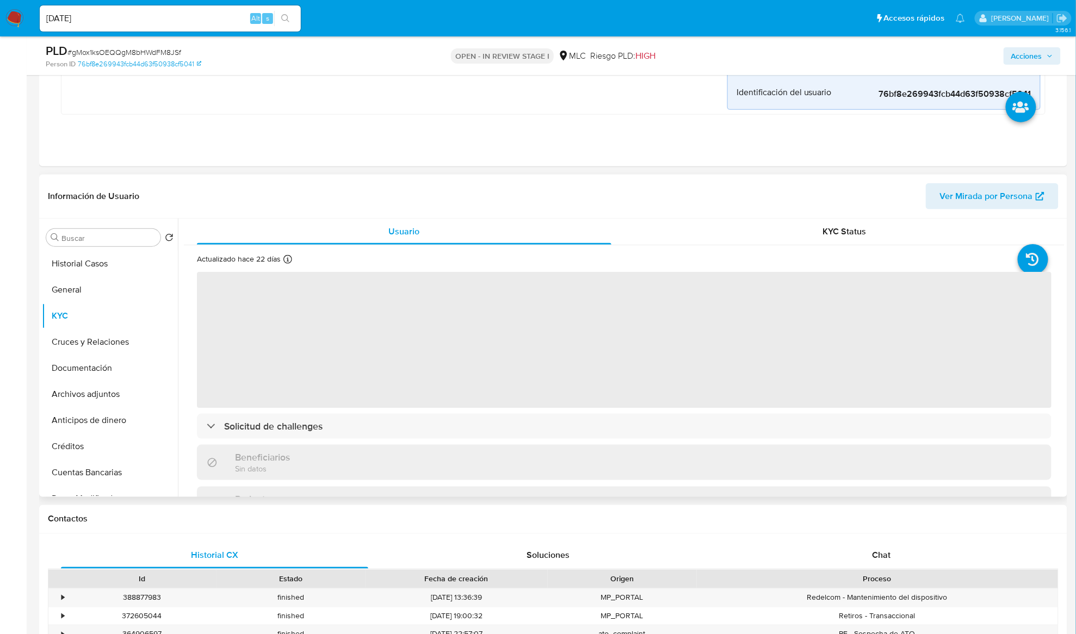
scroll to position [290, 0]
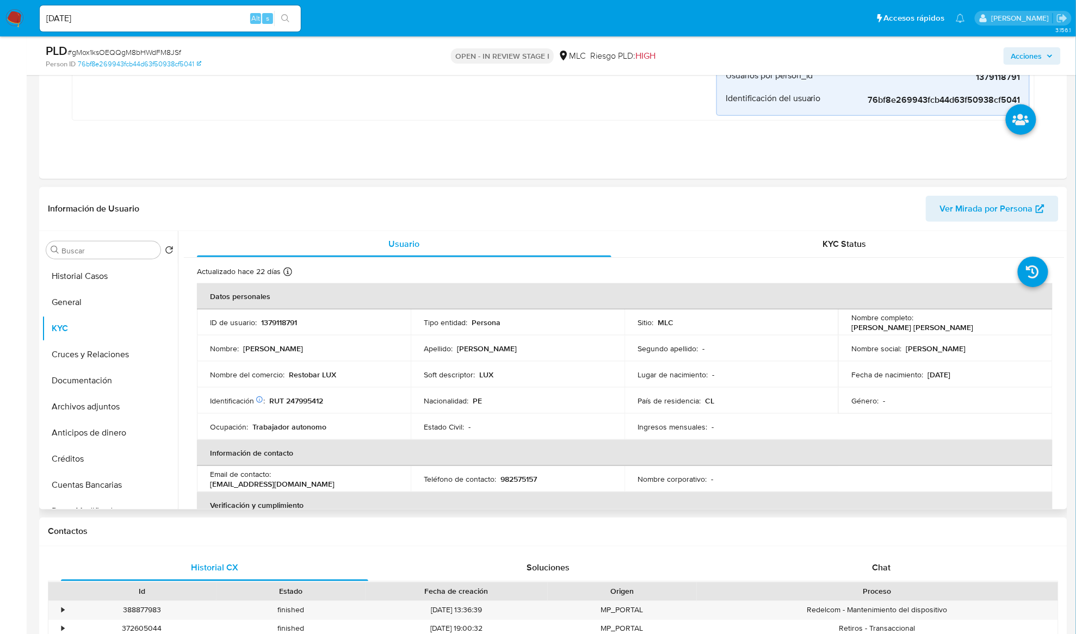
click at [807, 327] on p "[PERSON_NAME] [PERSON_NAME]" at bounding box center [912, 328] width 122 height 10
click at [807, 326] on p "[PERSON_NAME] [PERSON_NAME]" at bounding box center [912, 328] width 122 height 10
click at [807, 325] on div "Nombre completo : Milton Paul Gariza Torres" at bounding box center [945, 323] width 188 height 20
copy p "Milton Paul Gariza Torres"
click at [282, 401] on p "RUT 247995412" at bounding box center [296, 401] width 54 height 10
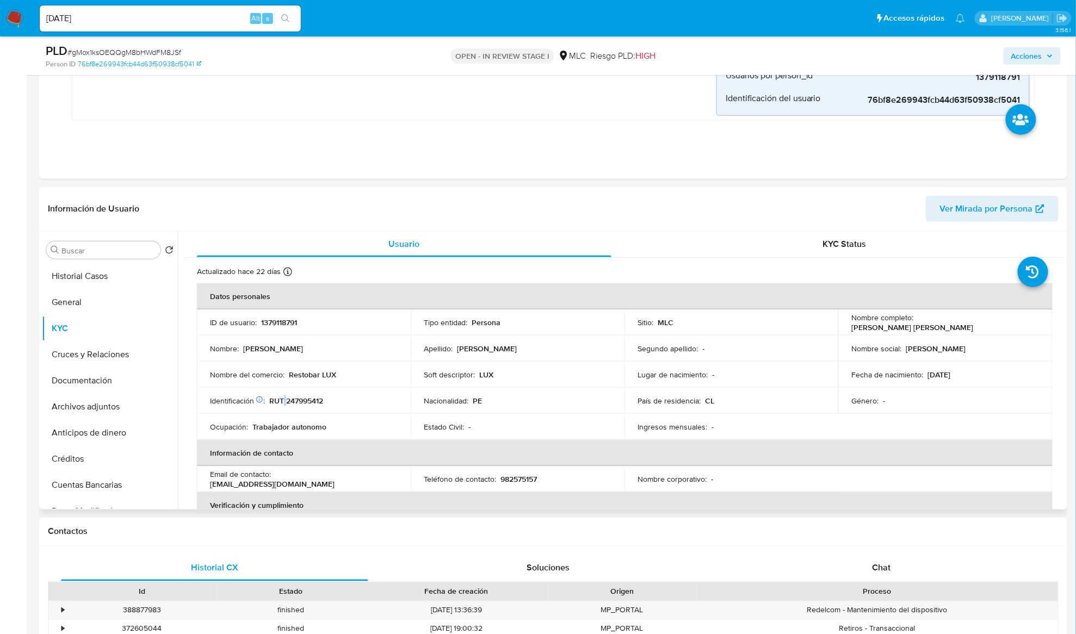
click at [282, 401] on p "RUT 247995412" at bounding box center [296, 401] width 54 height 10
click at [288, 404] on p "RUT 247995412" at bounding box center [296, 401] width 54 height 10
copy p "247995412"
click at [301, 379] on p "Restobar LUX" at bounding box center [312, 375] width 47 height 10
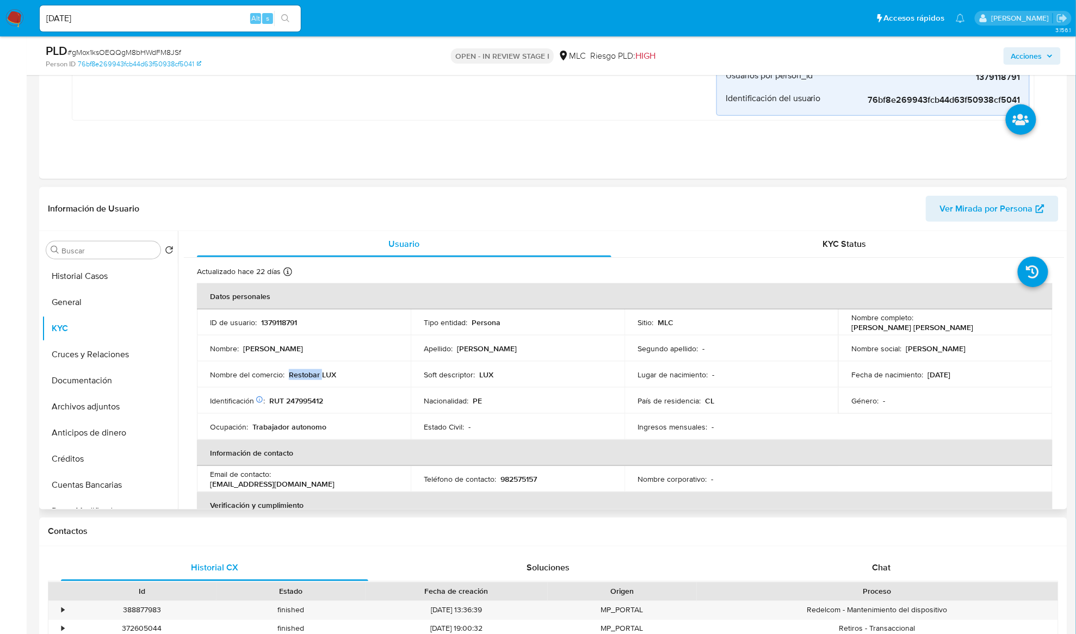
click at [301, 379] on p "Restobar LUX" at bounding box center [312, 375] width 47 height 10
drag, startPoint x: 329, startPoint y: 375, endPoint x: 347, endPoint y: 374, distance: 18.0
click at [347, 374] on div "Nombre del comercio : Restobar LUX" at bounding box center [304, 375] width 188 height 10
copy p "Restobar LUX"
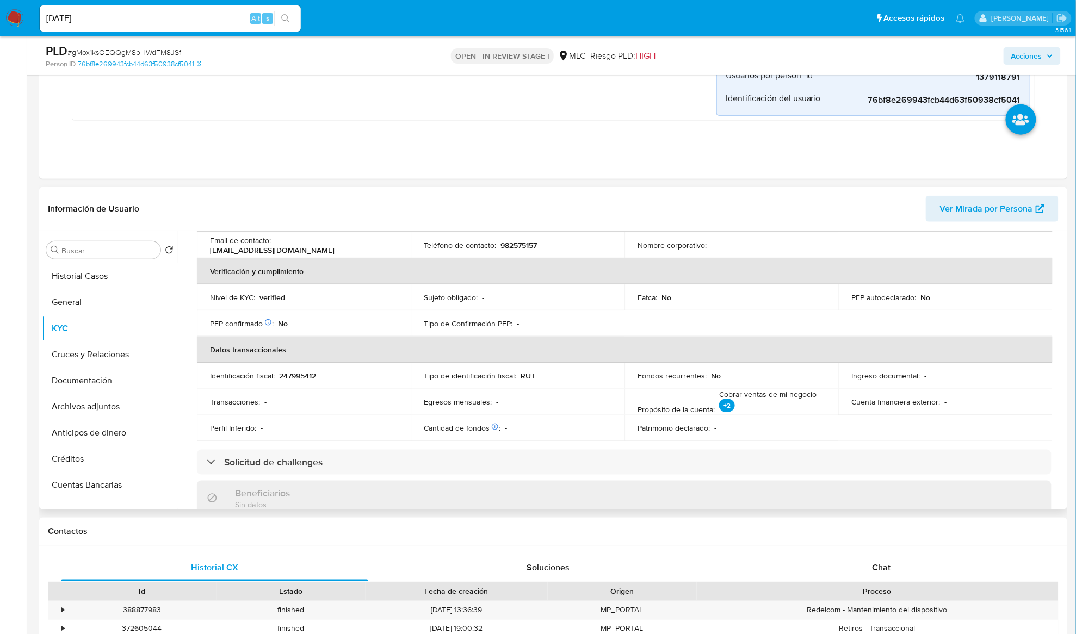
scroll to position [0, 0]
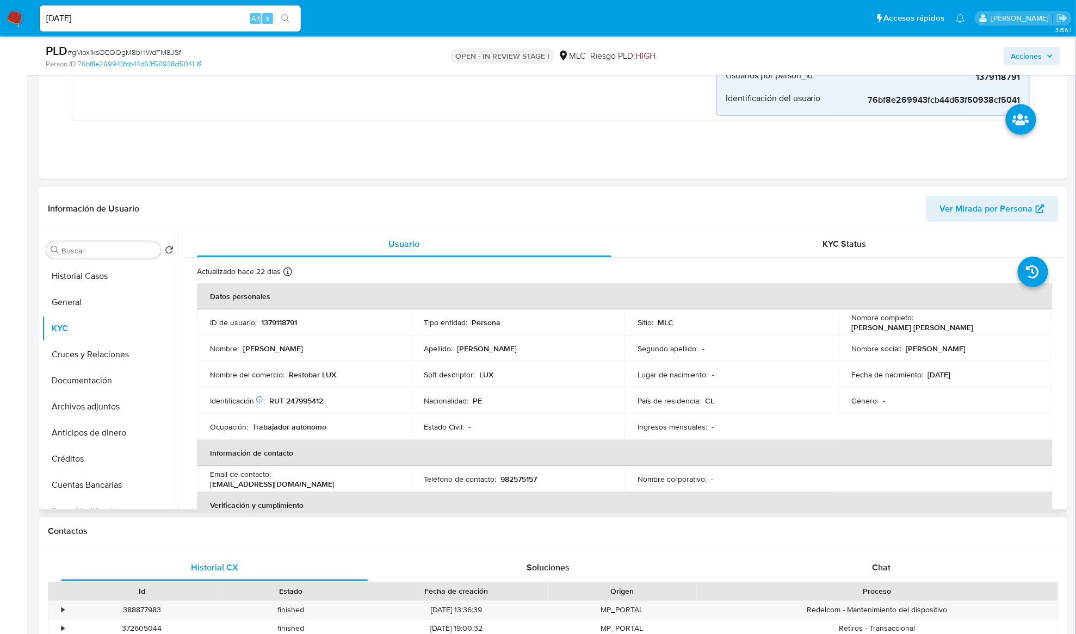
click at [523, 356] on td "Apellido : Gariza Torres" at bounding box center [518, 349] width 214 height 26
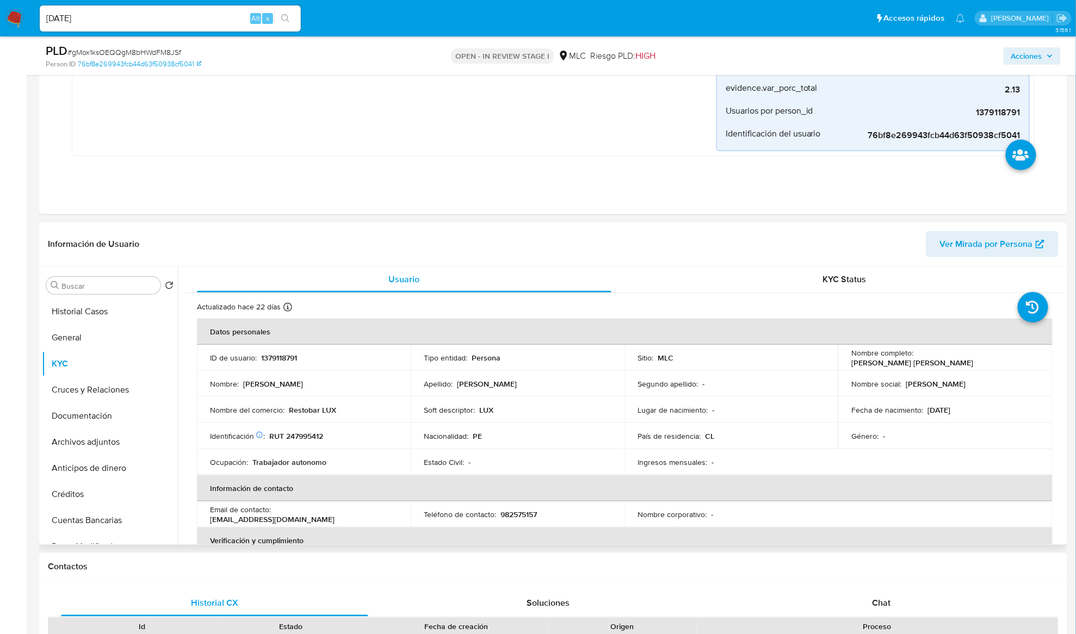
scroll to position [290, 0]
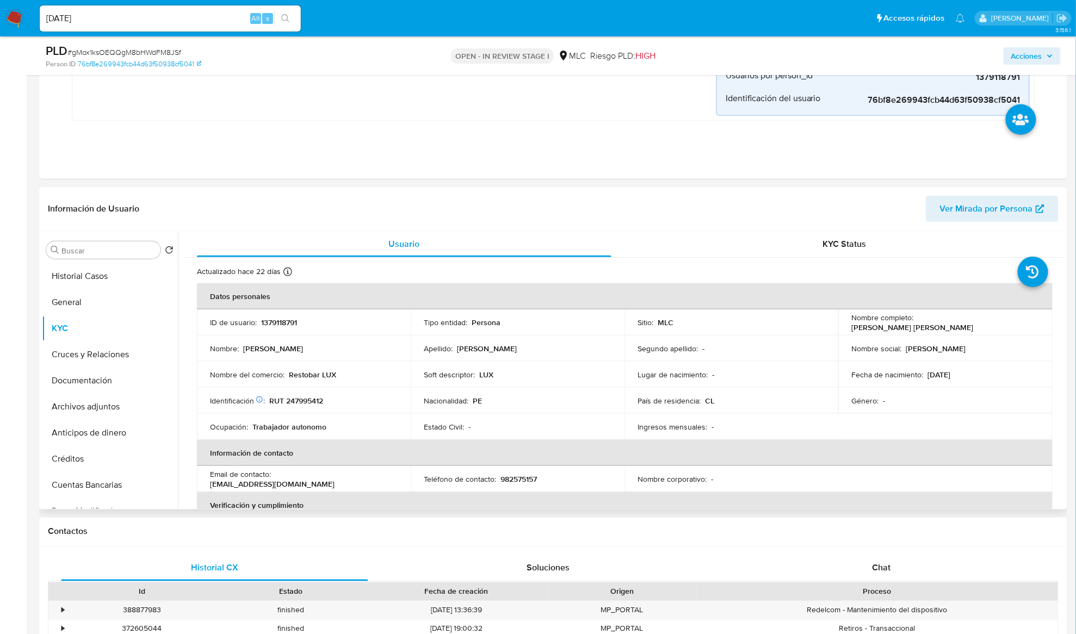
click at [807, 316] on div "Usuario KYC Status Actualizado hace 22 días Creado: 20/05/2023 18:50:49 Actuali…" at bounding box center [621, 370] width 887 height 279
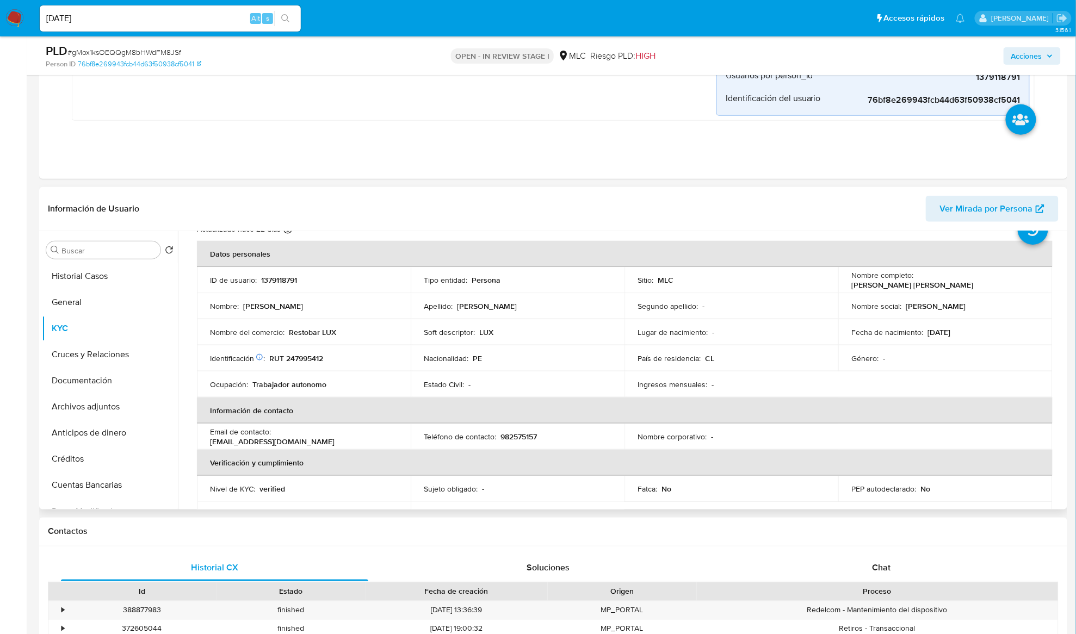
scroll to position [46, 0]
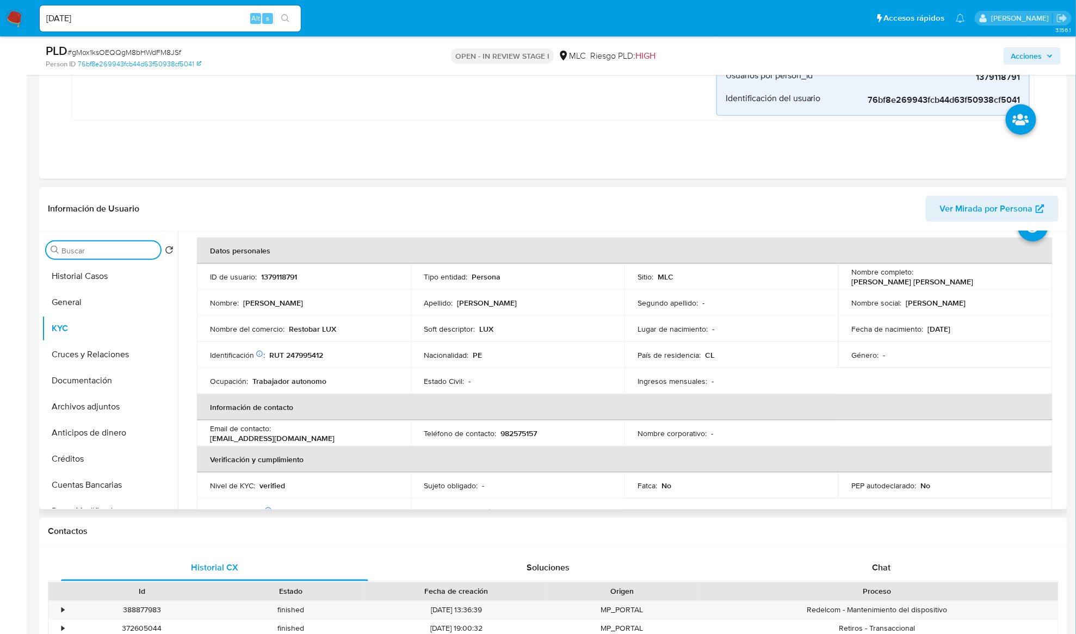
click at [97, 247] on input "Buscar" at bounding box center [108, 251] width 95 height 10
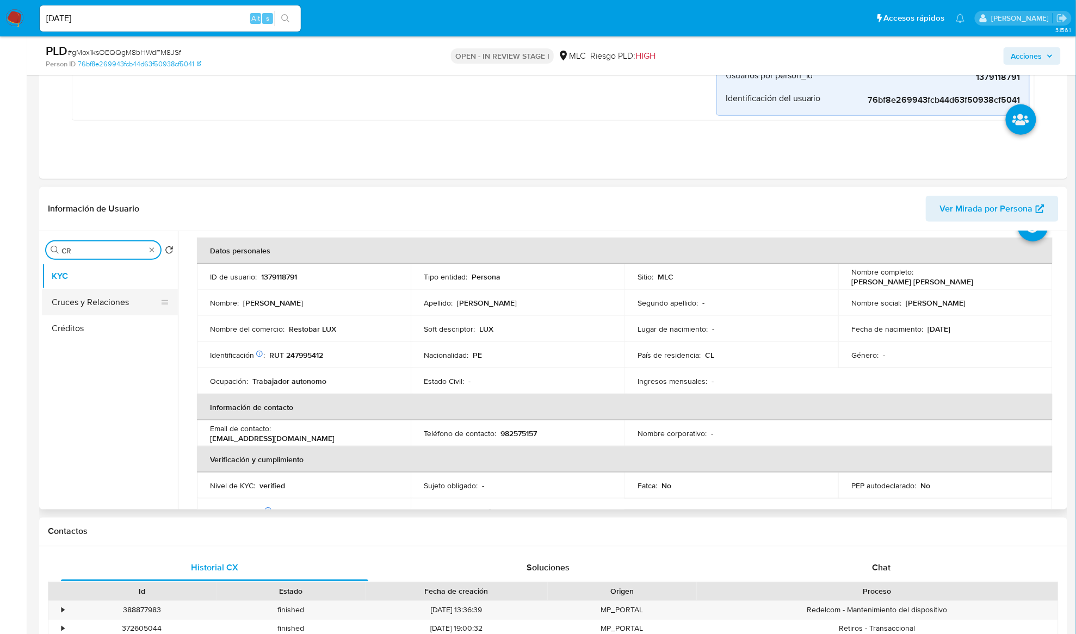
type input "CR"
click at [99, 298] on button "Cruces y Relaciones" at bounding box center [105, 302] width 127 height 26
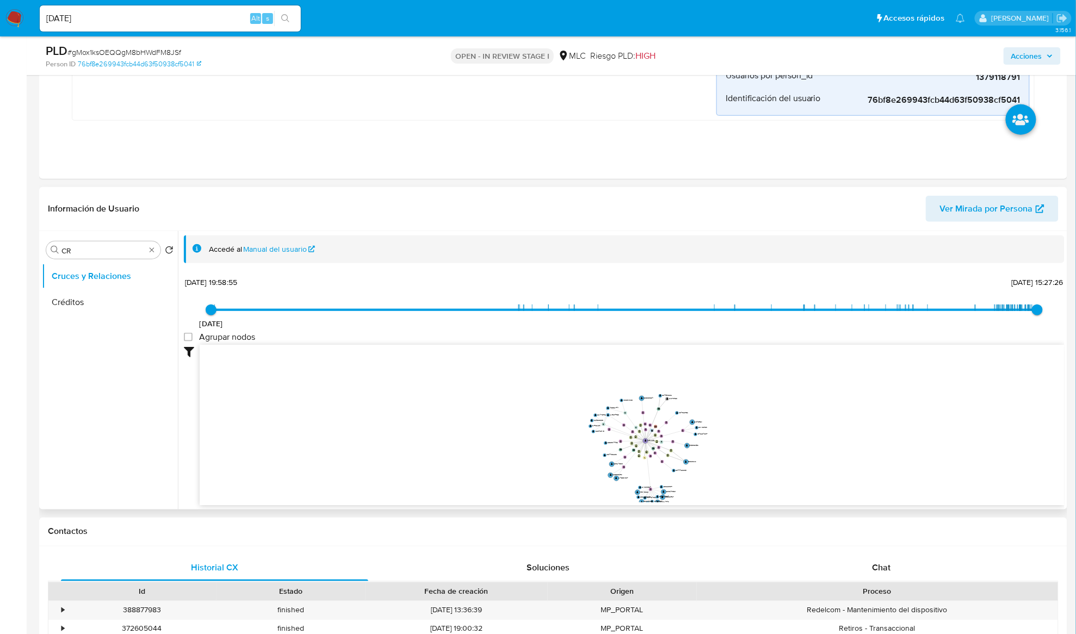
drag, startPoint x: 639, startPoint y: 452, endPoint x: 608, endPoint y: 431, distance: 37.0
click at [608, 431] on circle at bounding box center [609, 429] width 3 height 3
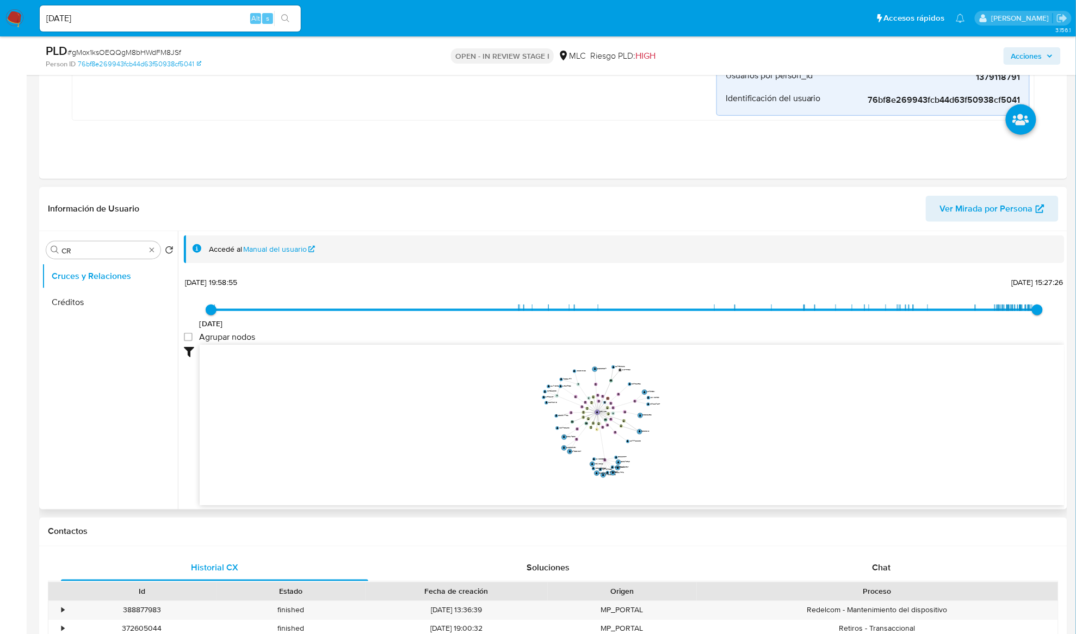
drag, startPoint x: 551, startPoint y: 479, endPoint x: 506, endPoint y: 451, distance: 52.8
click at [506, 451] on icon "device-67a8f3184fbd91a43f0cb45f  device-640b521208813b0018abd203  device-6735…" at bounding box center [632, 424] width 865 height 158
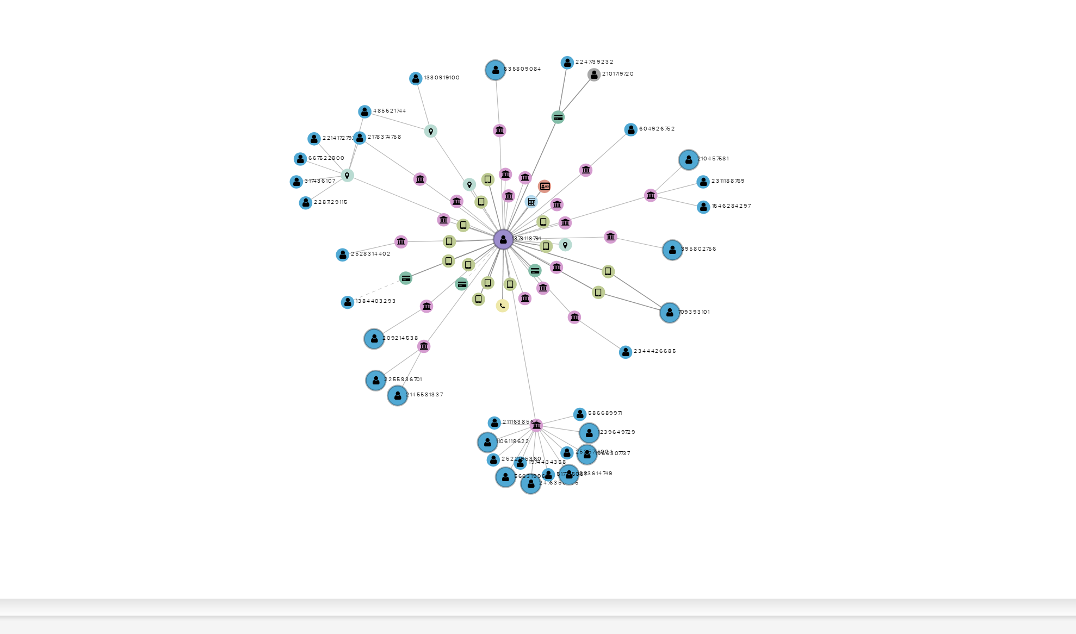
scroll to position [290, 0]
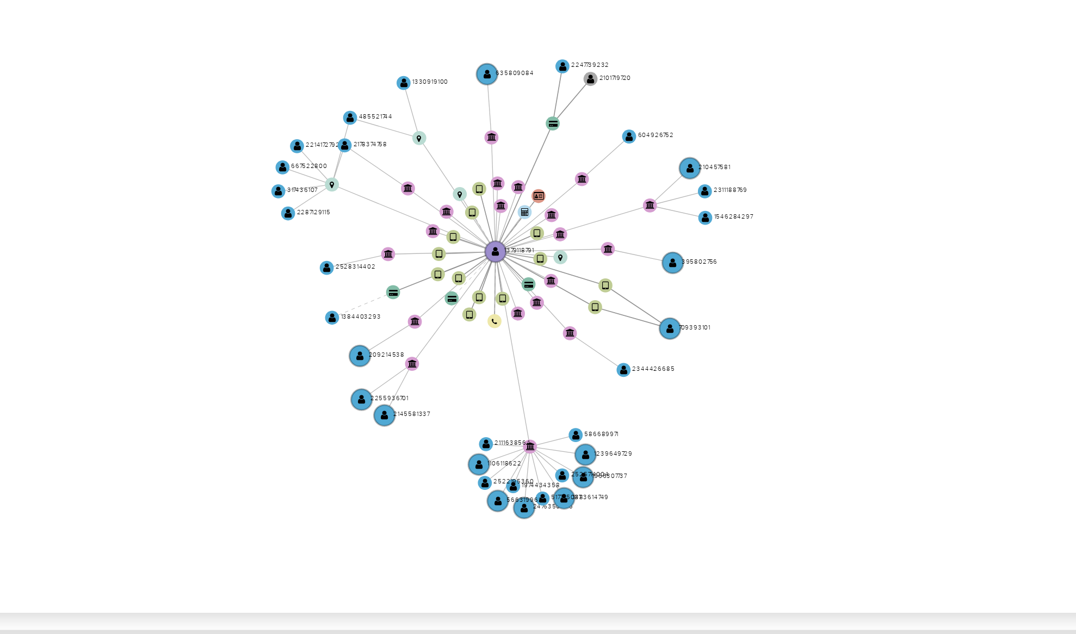
drag, startPoint x: 663, startPoint y: 471, endPoint x: 669, endPoint y: 478, distance: 9.3
click at [669, 475] on icon "device-67a8f3184fbd91a43f0cb45f  device-640b521208813b0018abd203  device-6735…" at bounding box center [632, 424] width 865 height 158
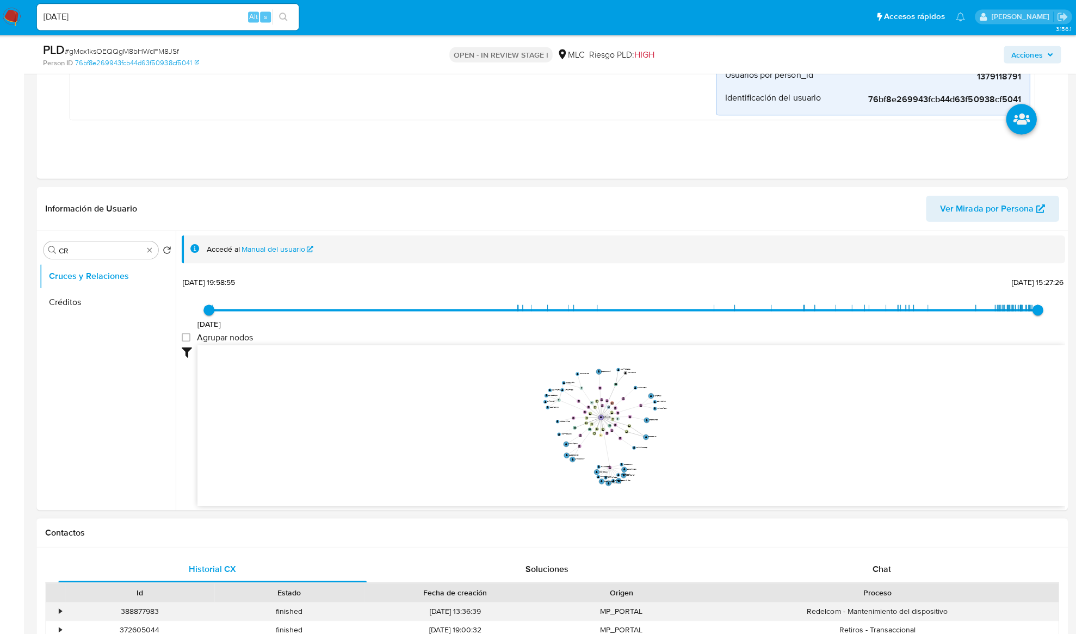
scroll to position [289, 0]
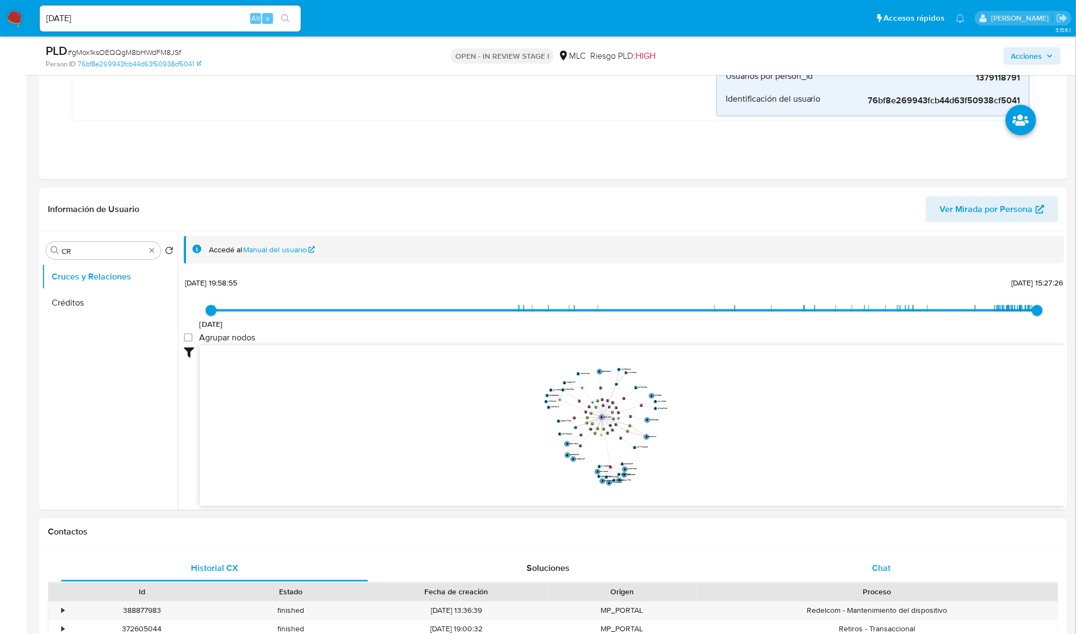
click at [807, 475] on span "Chat" at bounding box center [882, 569] width 18 height 13
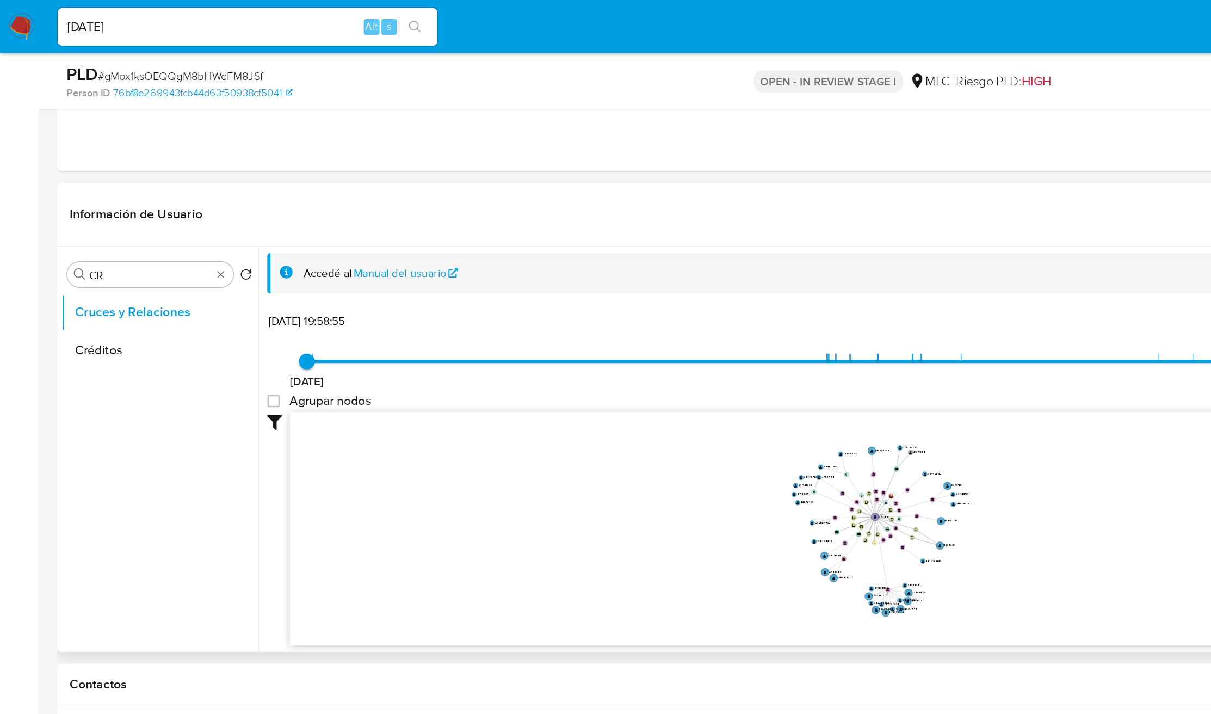
scroll to position [331, 0]
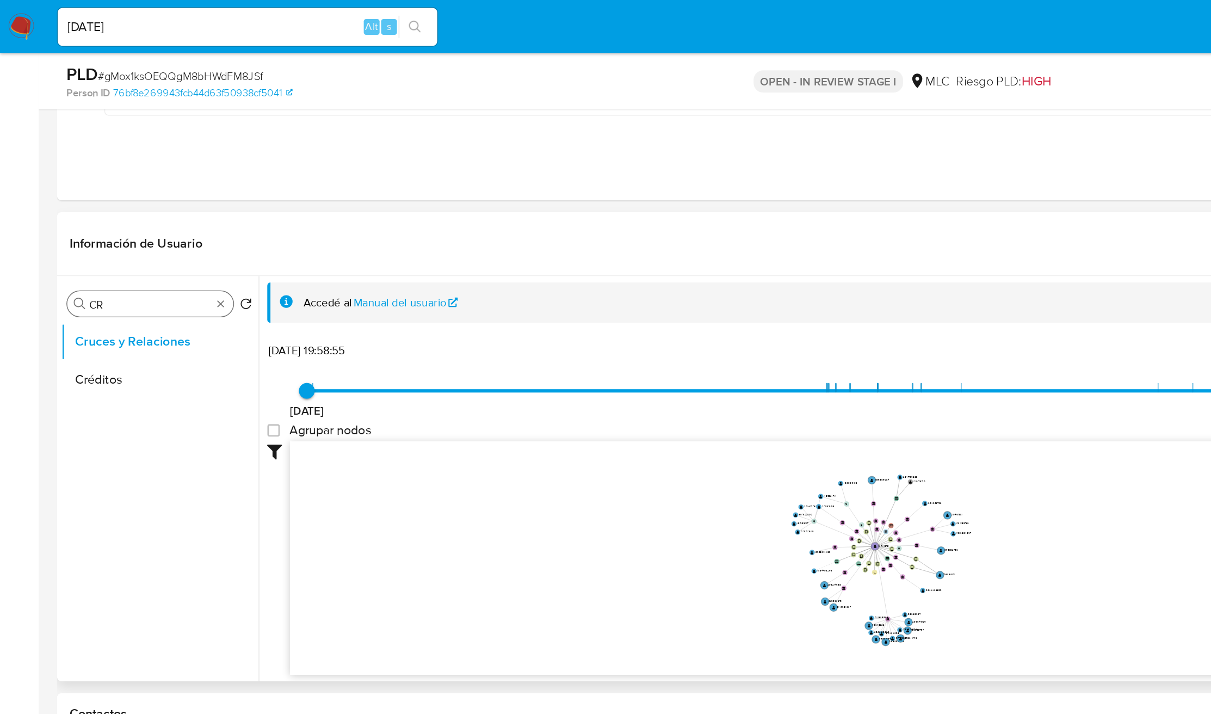
click at [76, 205] on div "Buscar CR" at bounding box center [103, 208] width 114 height 17
click at [76, 205] on input "CR" at bounding box center [103, 210] width 84 height 10
click at [75, 205] on input "CR" at bounding box center [103, 210] width 84 height 10
type input "DOC"
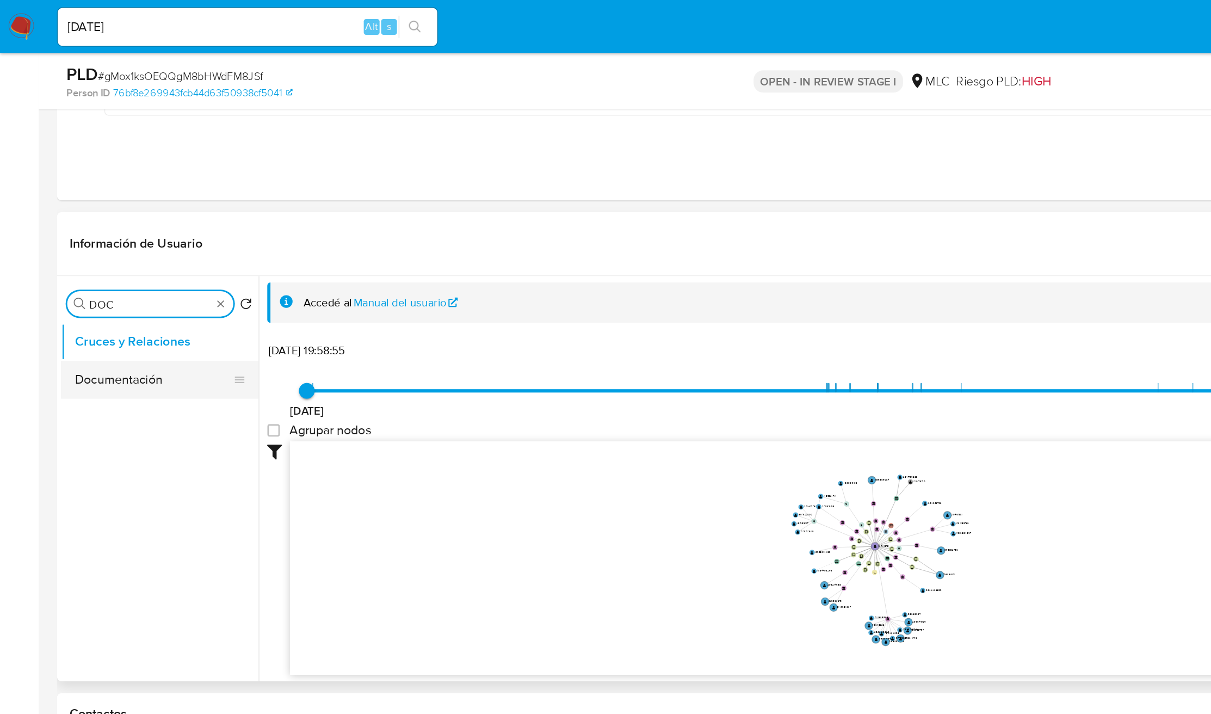
click at [92, 257] on button "Documentación" at bounding box center [105, 261] width 127 height 26
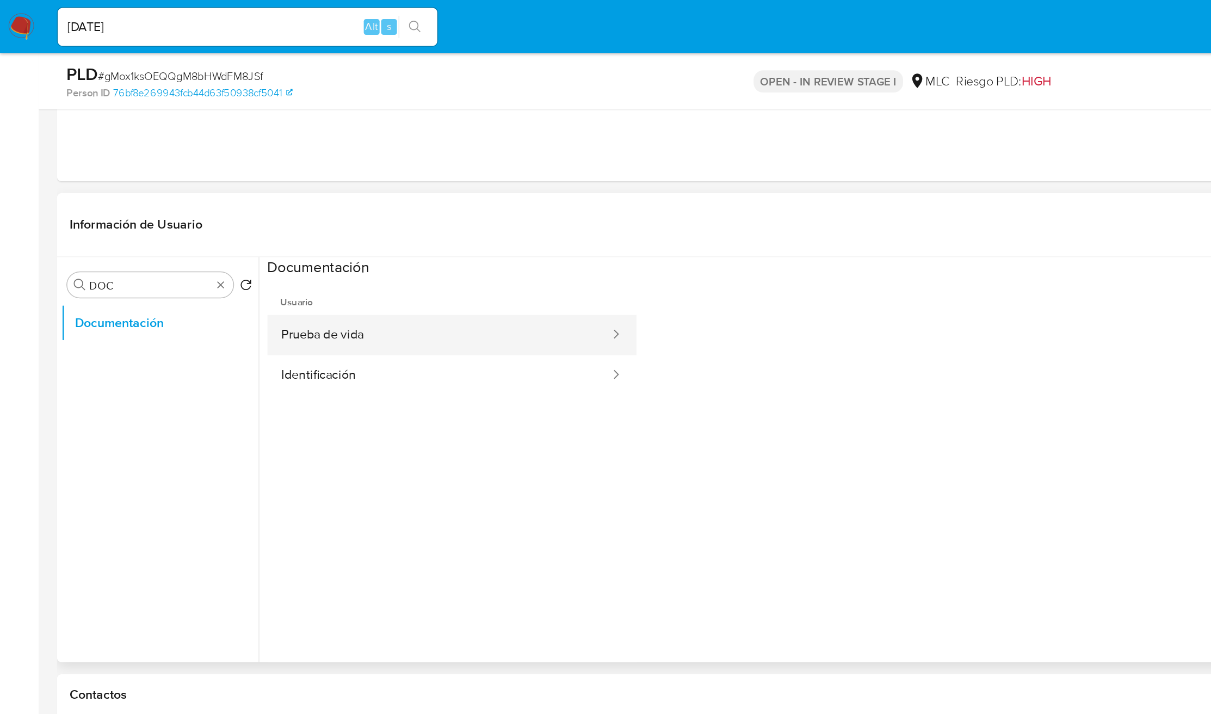
click at [262, 234] on button "Prueba de vida" at bounding box center [302, 231] width 237 height 28
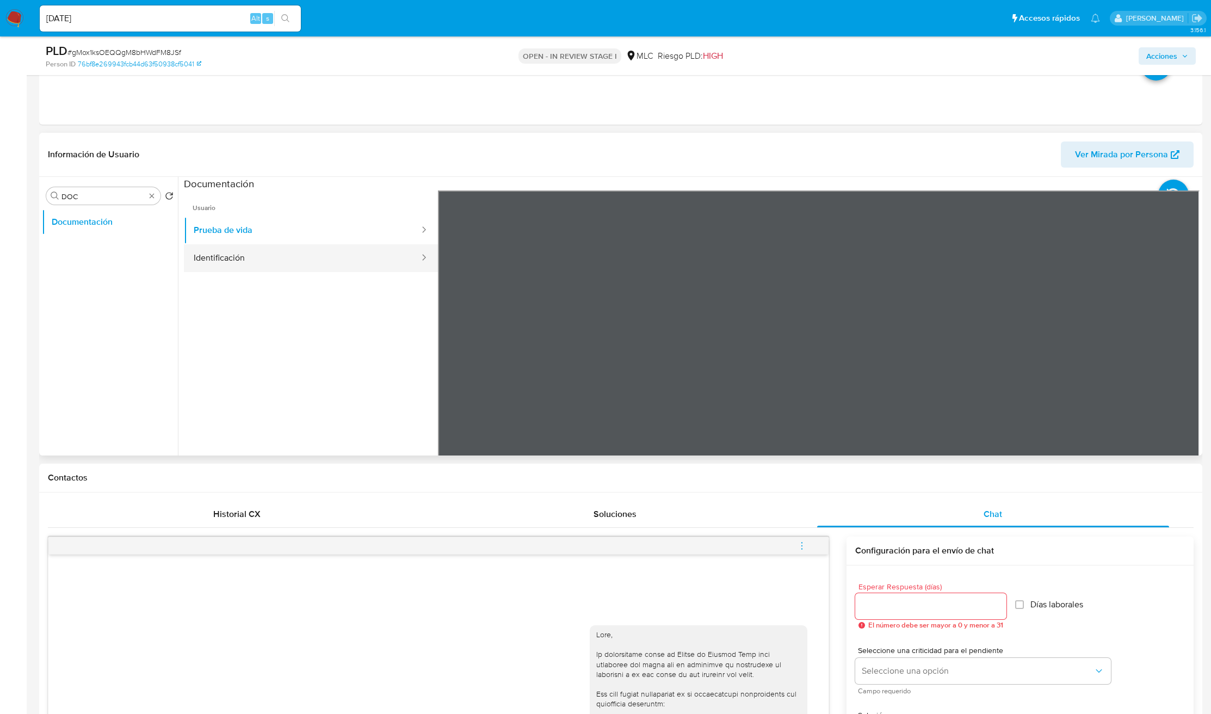
click at [267, 263] on button "Identificación" at bounding box center [302, 258] width 237 height 28
click at [807, 367] on icon at bounding box center [1186, 367] width 22 height 22
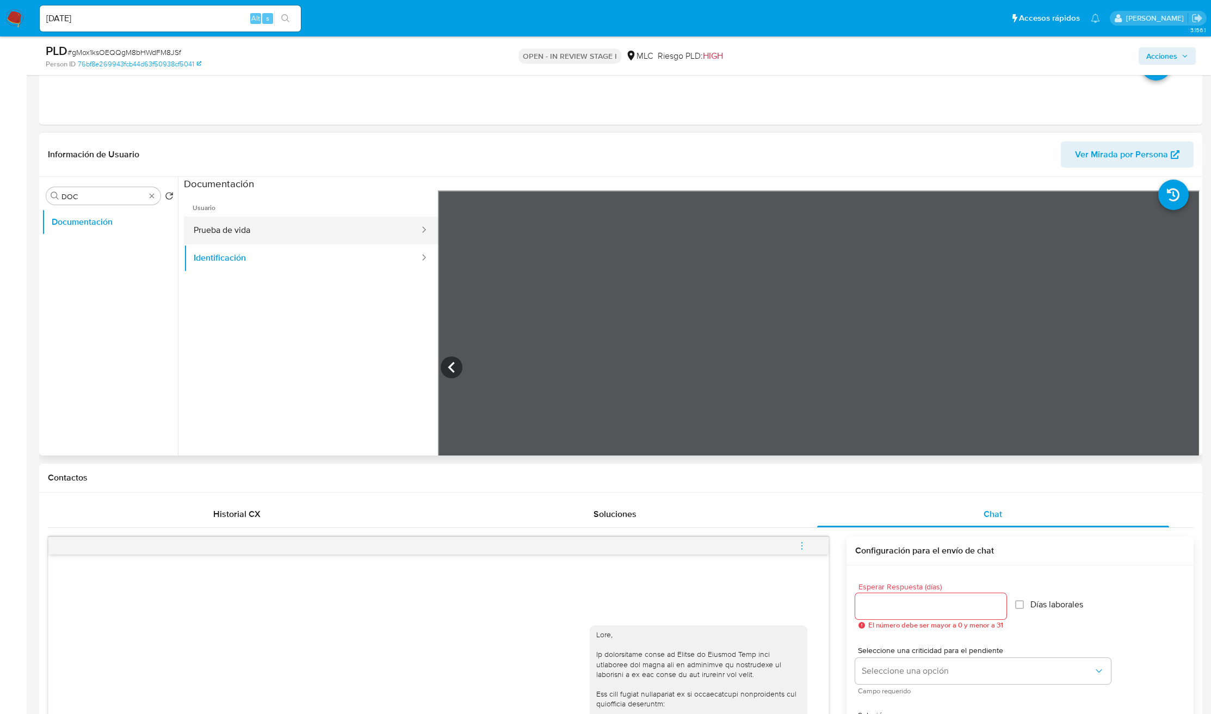
click at [190, 240] on button "Prueba de vida" at bounding box center [302, 231] width 237 height 28
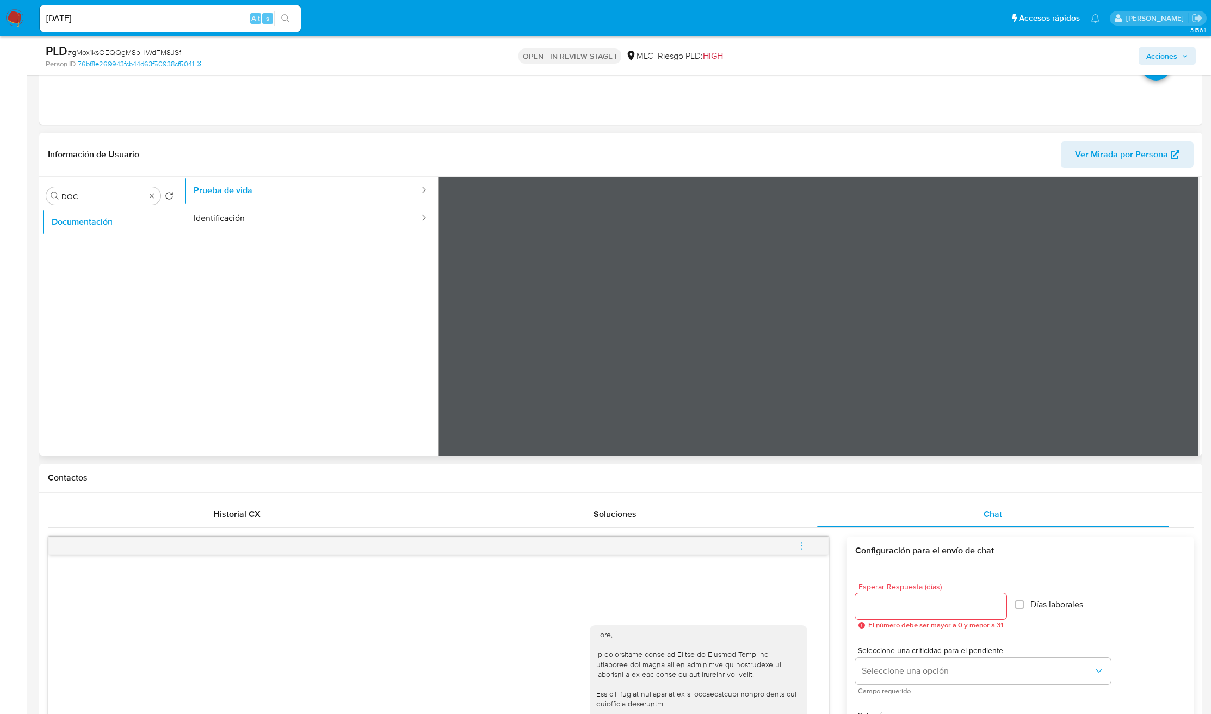
scroll to position [0, 0]
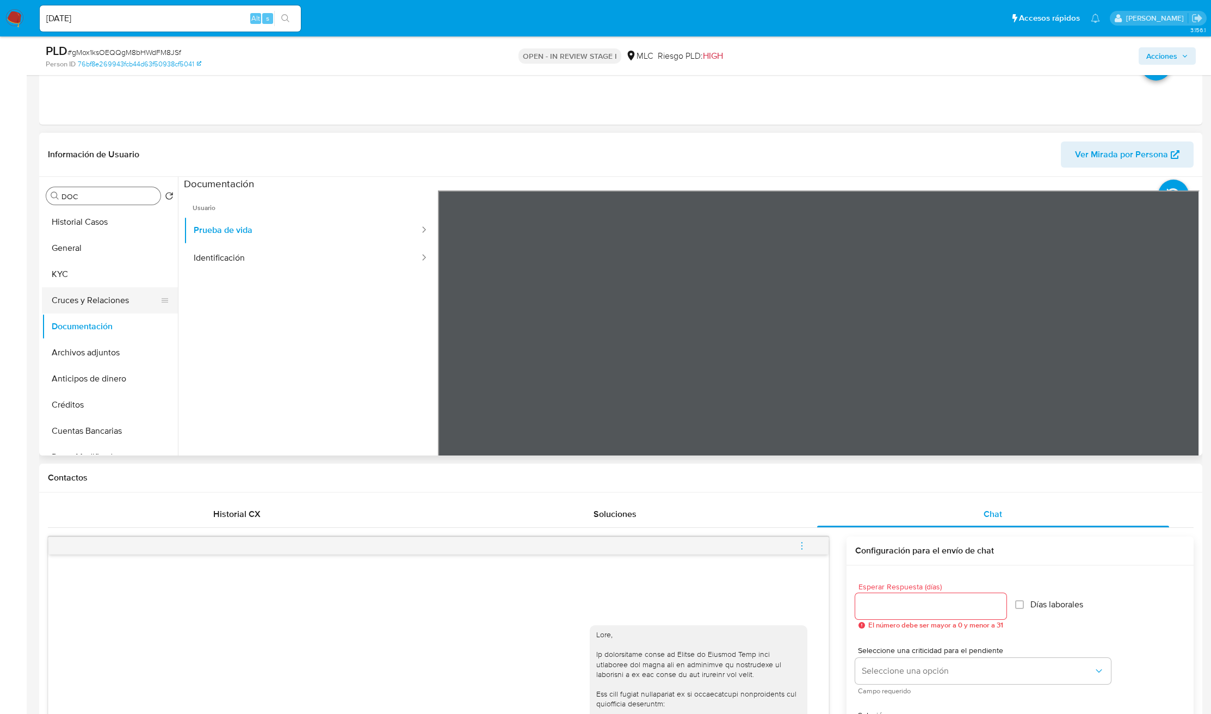
click at [100, 310] on button "Cruces y Relaciones" at bounding box center [105, 300] width 127 height 26
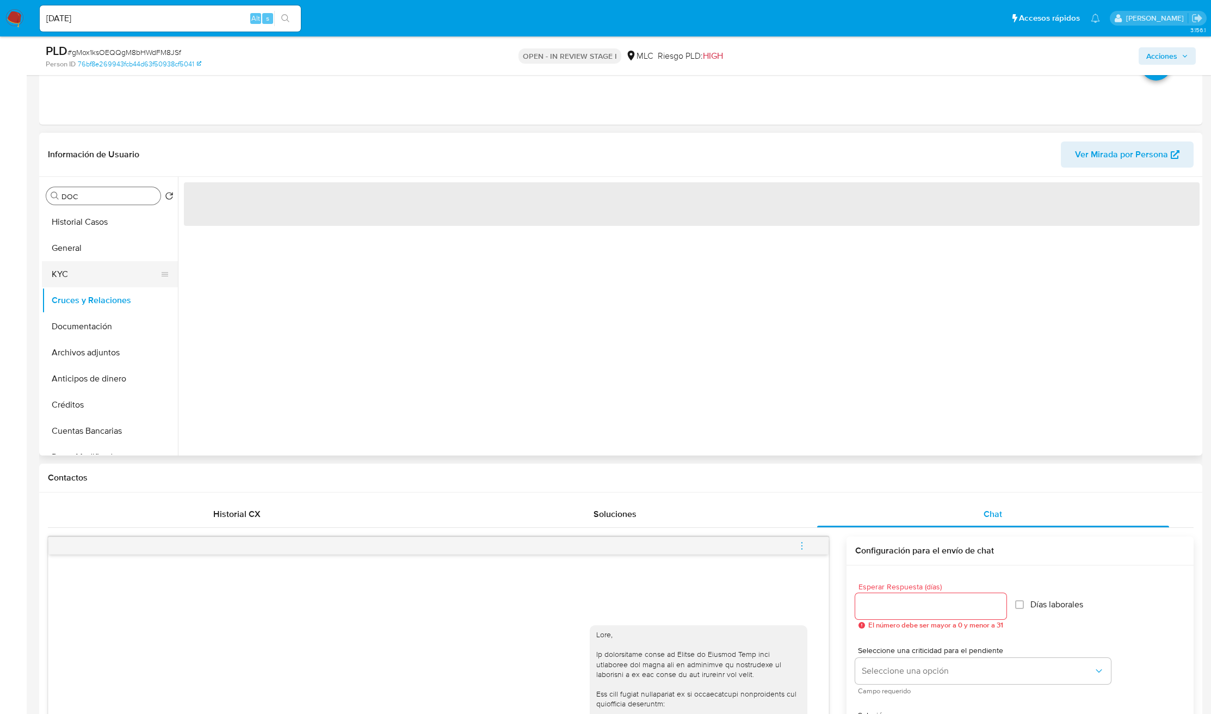
click at [95, 275] on button "KYC" at bounding box center [105, 274] width 127 height 26
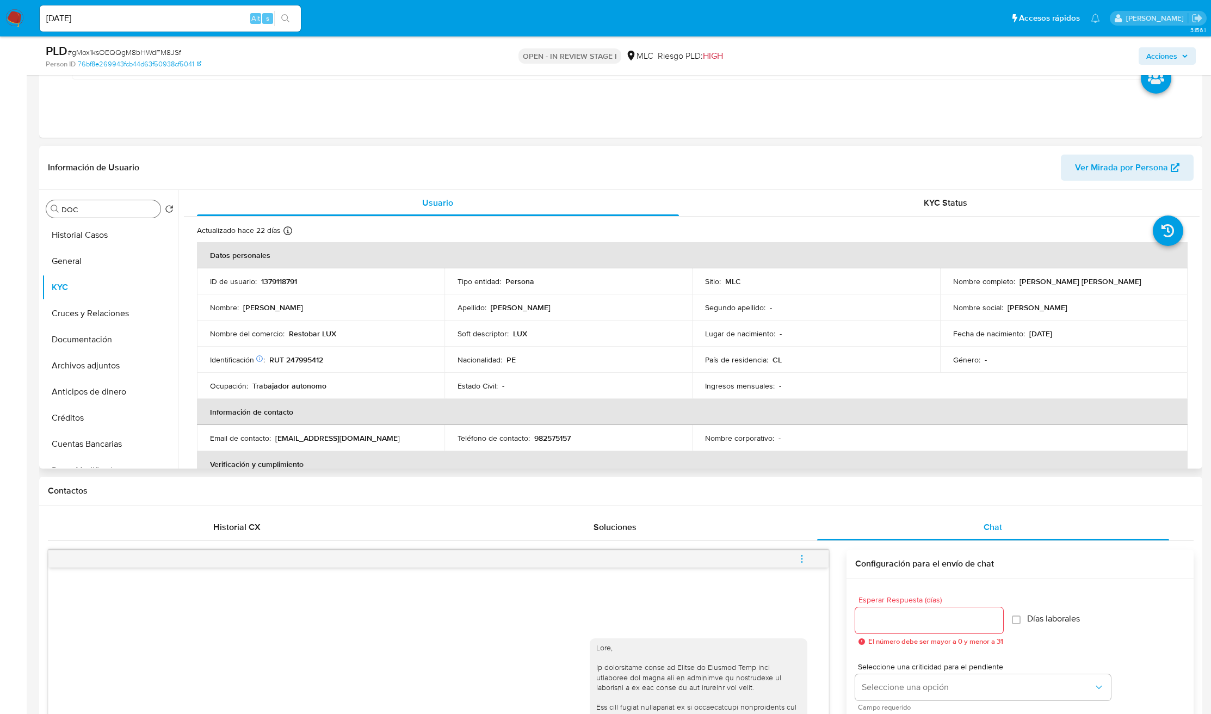
scroll to position [590, 0]
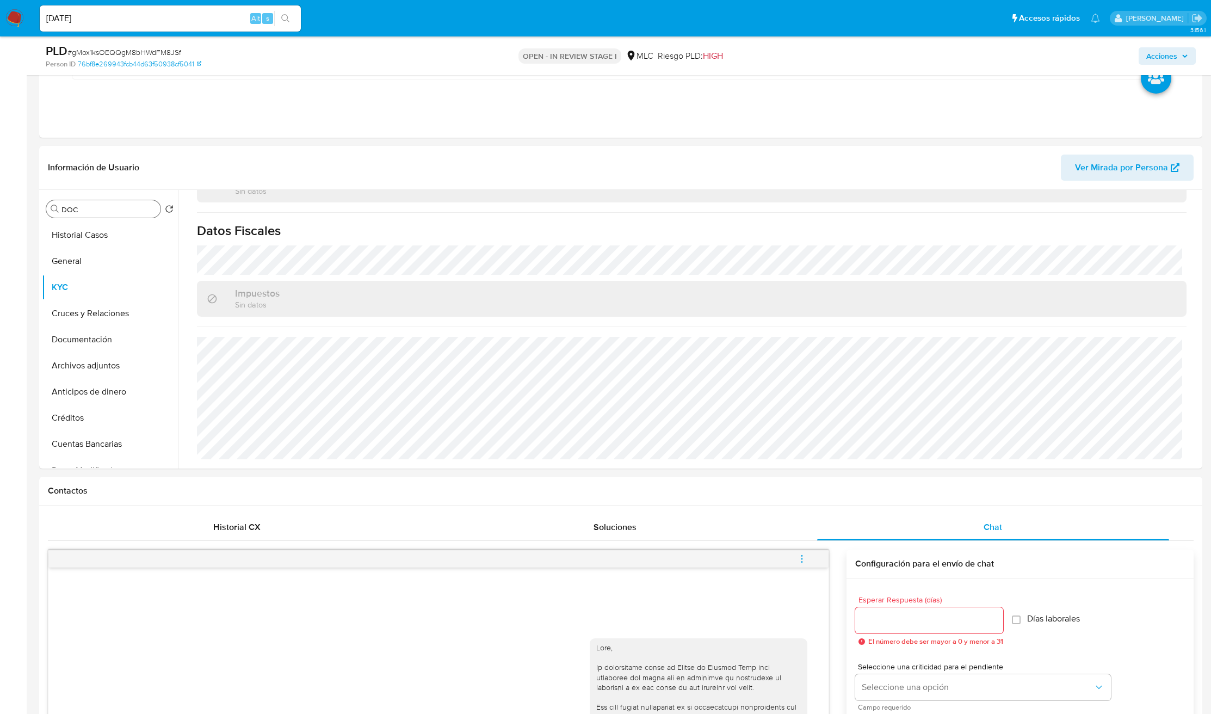
click at [139, 208] on input "DOC" at bounding box center [108, 210] width 95 height 10
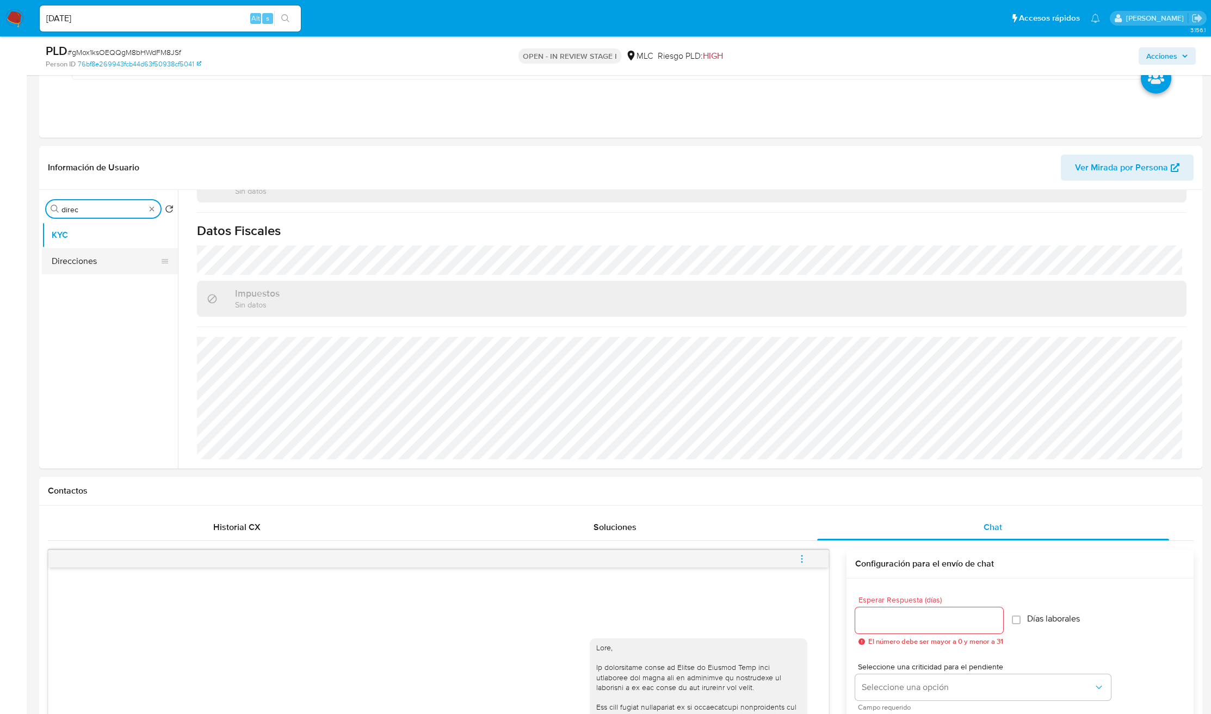
type input "direc"
click at [80, 273] on button "Direcciones" at bounding box center [105, 261] width 127 height 26
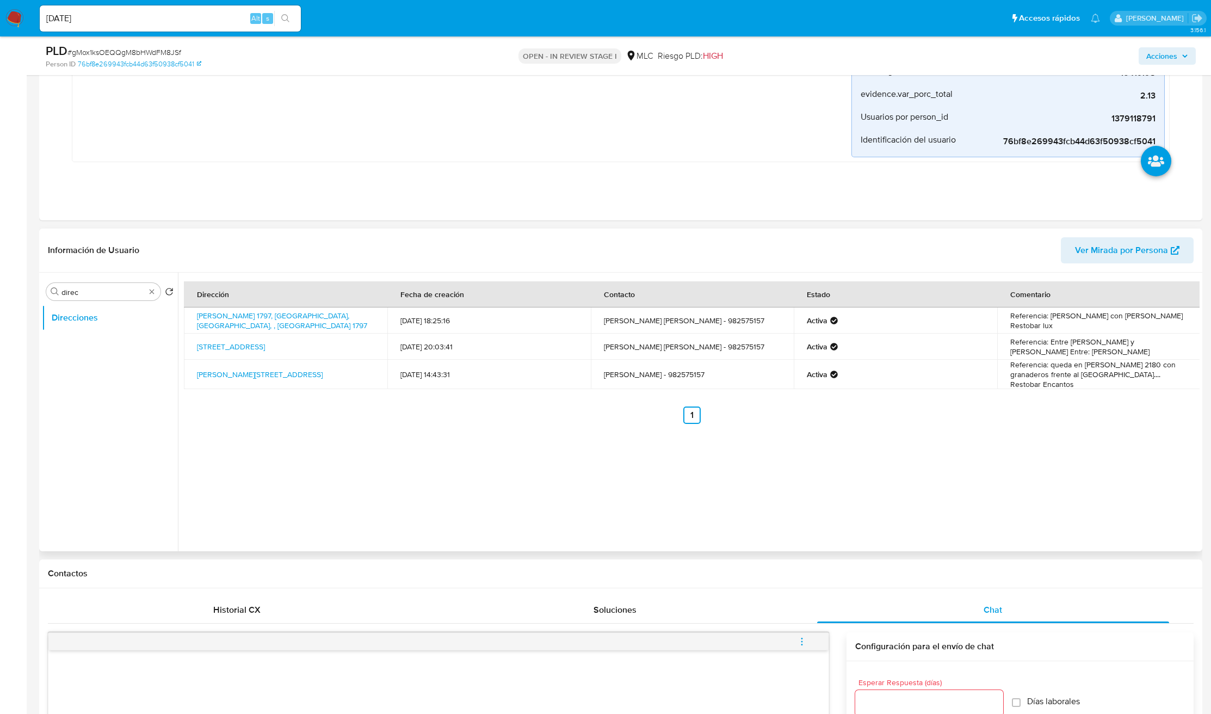
scroll to position [87, 0]
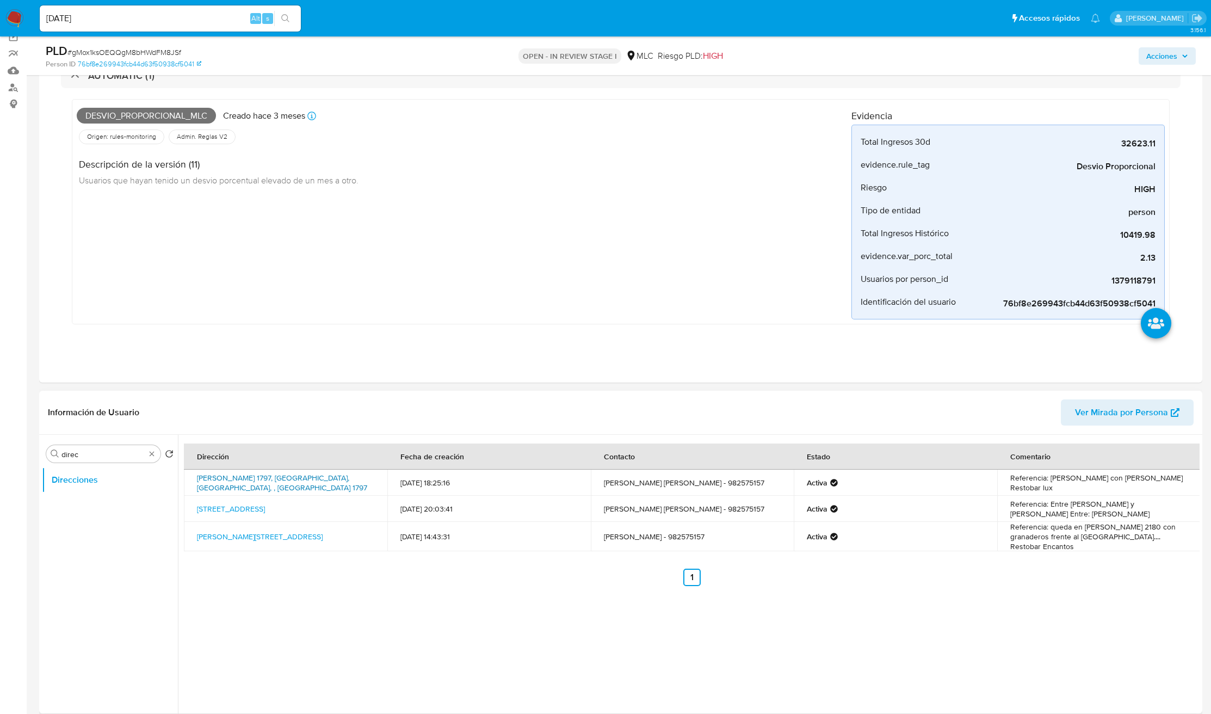
click at [310, 475] on link "Bartolome Vivar 1797, Calama, Antofagasta, , Chile 1797" at bounding box center [282, 482] width 170 height 21
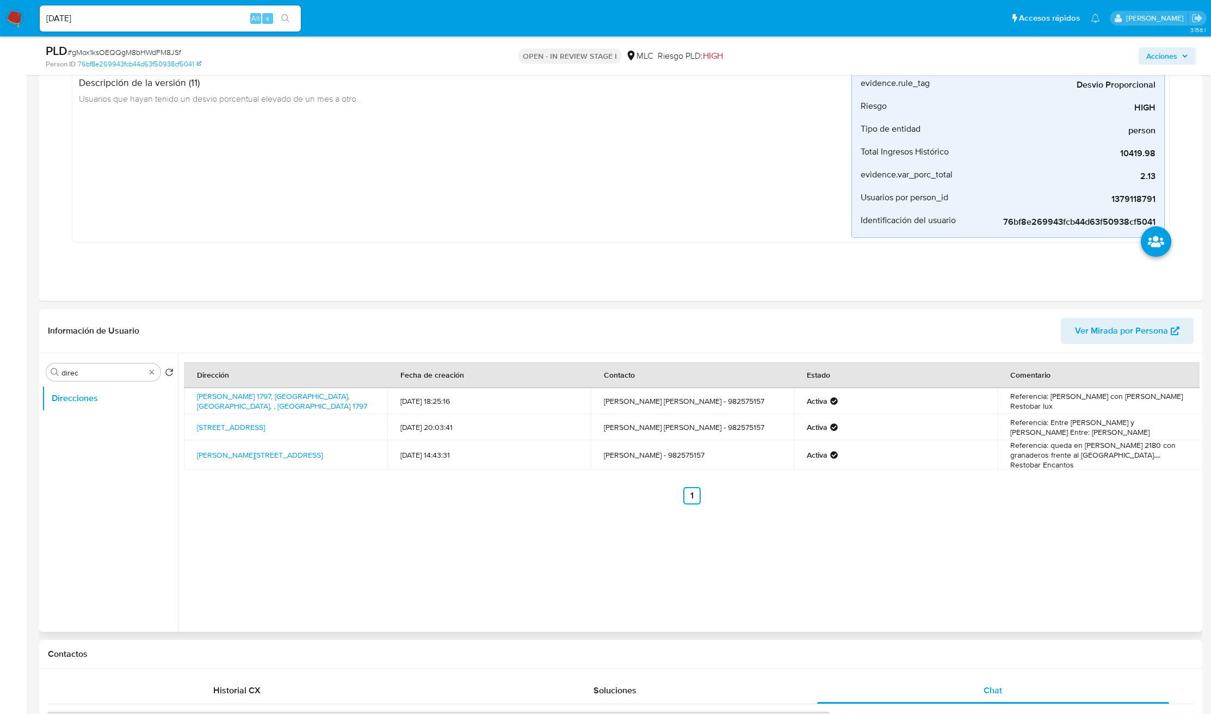
click at [807, 412] on td "Referencia: Vivar con sotomayor Restobar lux" at bounding box center [1098, 401] width 203 height 26
click at [807, 475] on div "Dirección Fecha de creación Contacto Estado Comentario Bartolome Vivar 1797, Ca…" at bounding box center [689, 492] width 1022 height 279
drag, startPoint x: 1160, startPoint y: 400, endPoint x: 1116, endPoint y: 406, distance: 44.5
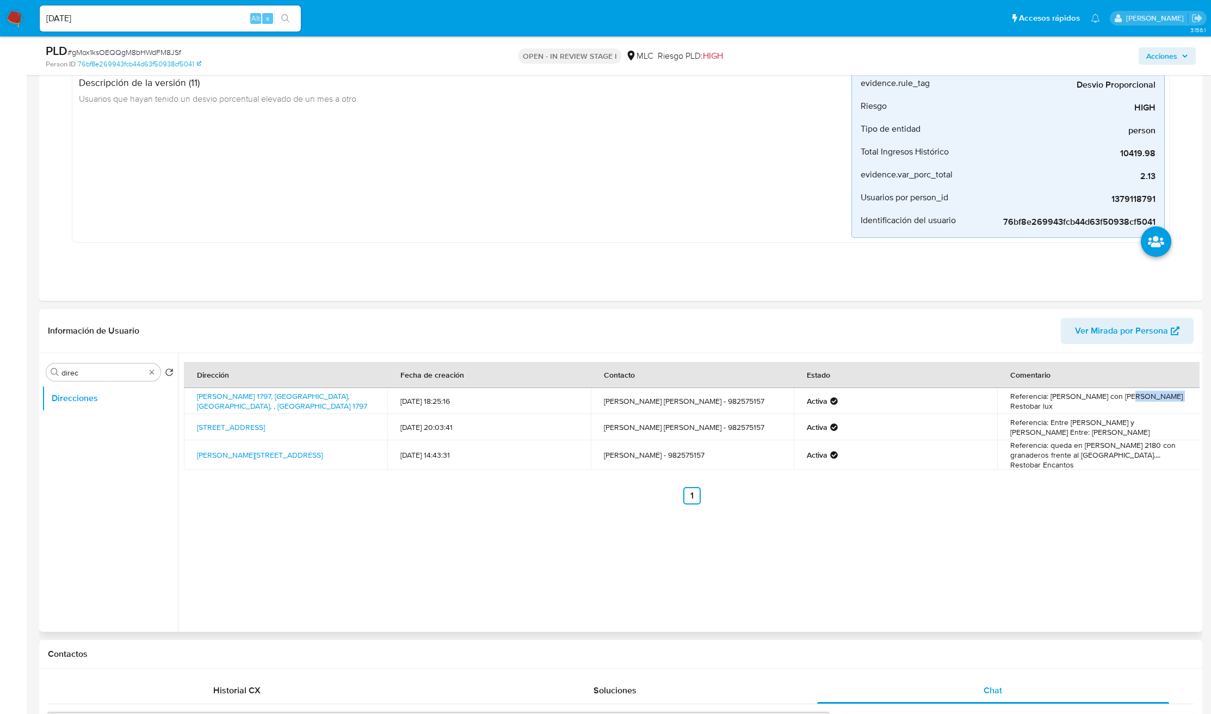
click at [807, 406] on td "Referencia: Vivar con sotomayor Restobar lux" at bounding box center [1098, 401] width 203 height 26
click at [131, 405] on button "Historial Casos" at bounding box center [105, 398] width 127 height 26
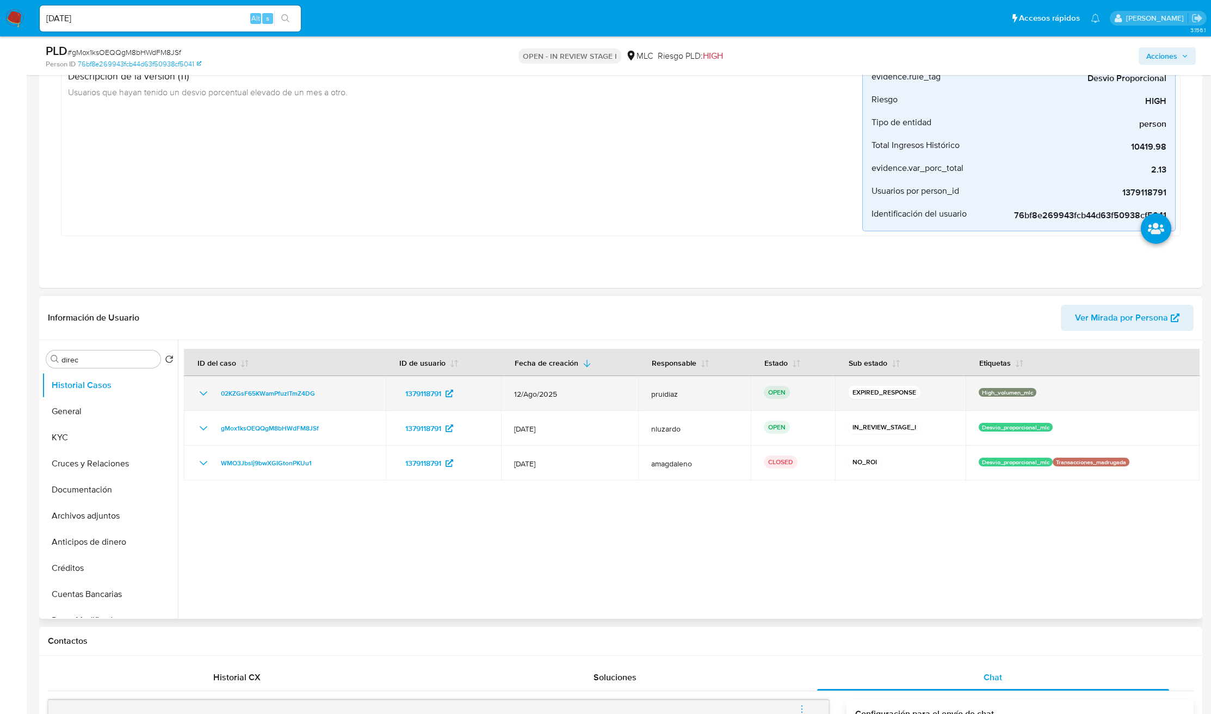
click at [331, 392] on div "02KZGsF65KWamPfuzlTmZ4DG" at bounding box center [285, 393] width 176 height 13
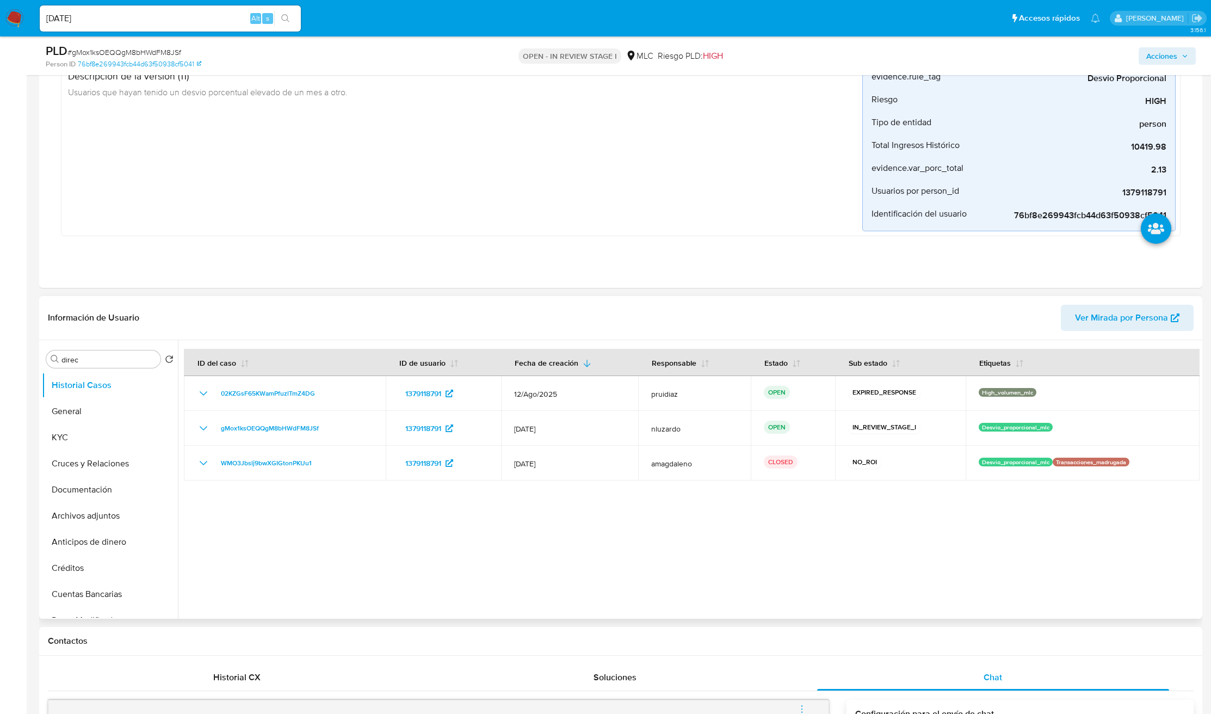
click at [456, 475] on div at bounding box center [689, 479] width 1022 height 279
click at [97, 369] on div "Buscar direc Volver al orden por defecto Historial Casos General KYC Cruces y R…" at bounding box center [110, 480] width 136 height 277
click at [97, 365] on input "direc" at bounding box center [108, 360] width 95 height 10
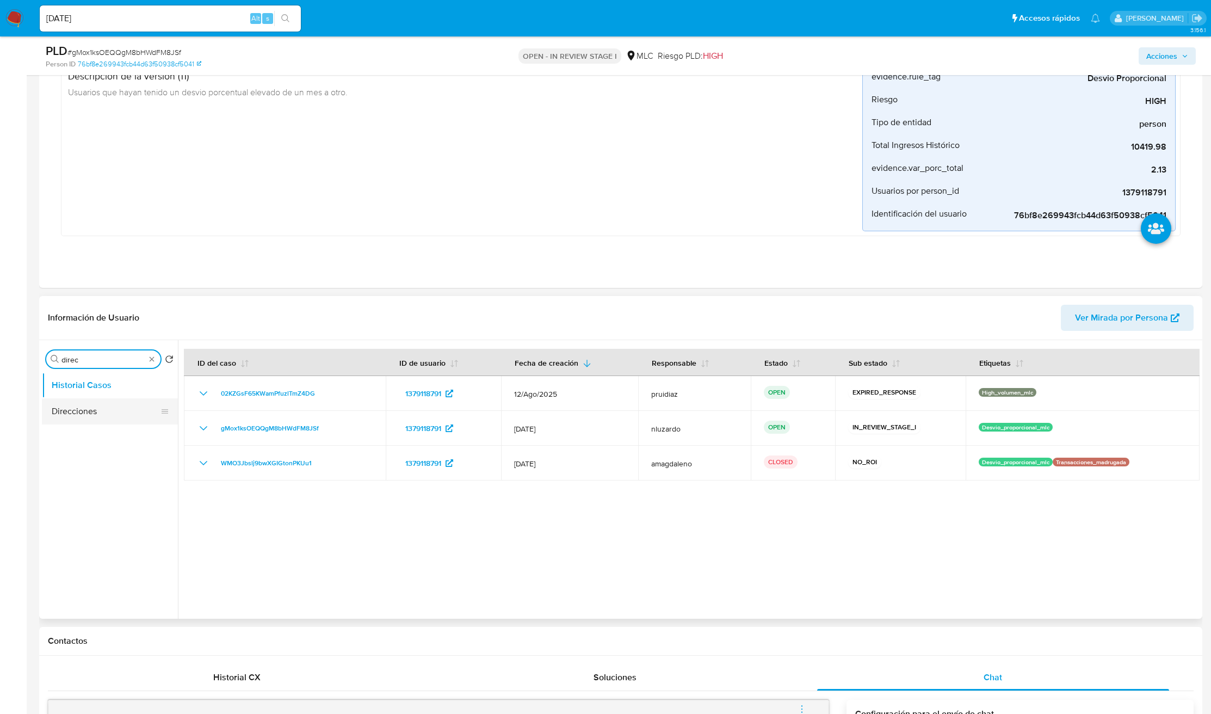
click at [70, 415] on button "Direcciones" at bounding box center [105, 411] width 127 height 26
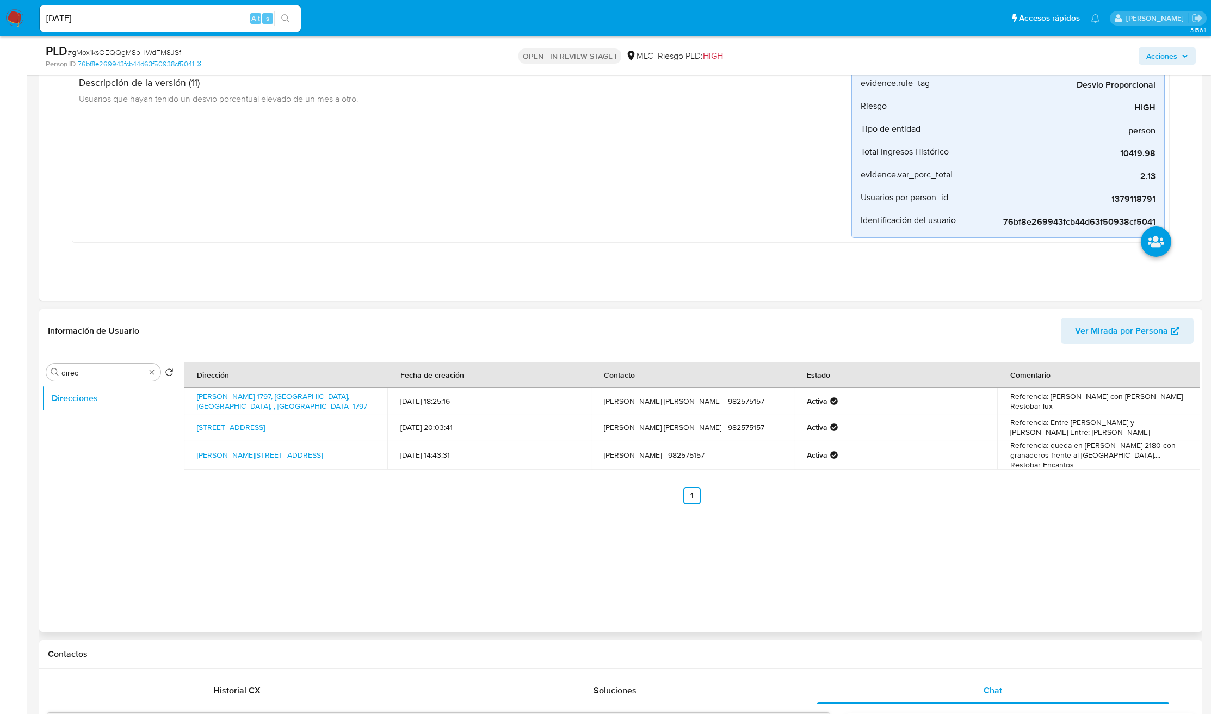
click at [807, 401] on td "Referencia: Vivar con sotomayor Restobar lux" at bounding box center [1098, 401] width 203 height 26
click at [315, 410] on td "Bartolome Vivar 1797, Calama, Antofagasta, , Chile 1797" at bounding box center [285, 401] width 203 height 26
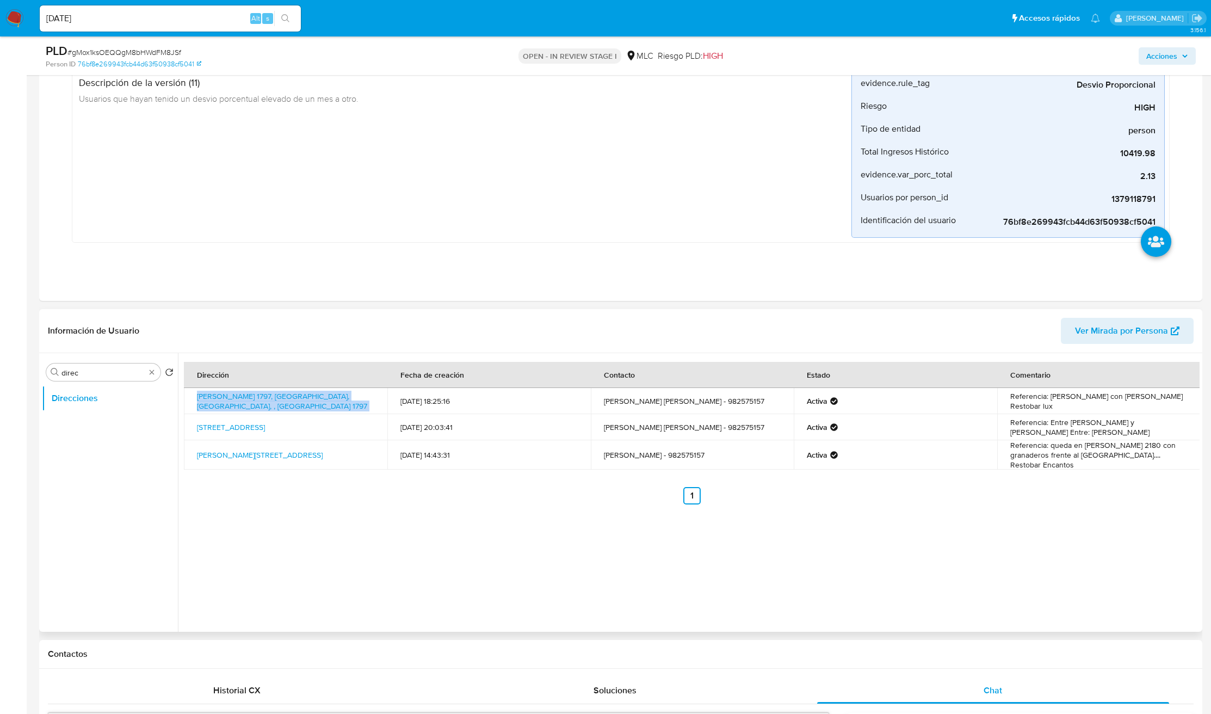
click at [315, 410] on td "Bartolome Vivar 1797, Calama, Antofagasta, , Chile 1797" at bounding box center [285, 401] width 203 height 26
copy td "Bartolome Vivar 1797, Calama, Antofagasta, , Chile 1797"
click at [116, 369] on input "direc" at bounding box center [103, 373] width 84 height 10
type input "doc"
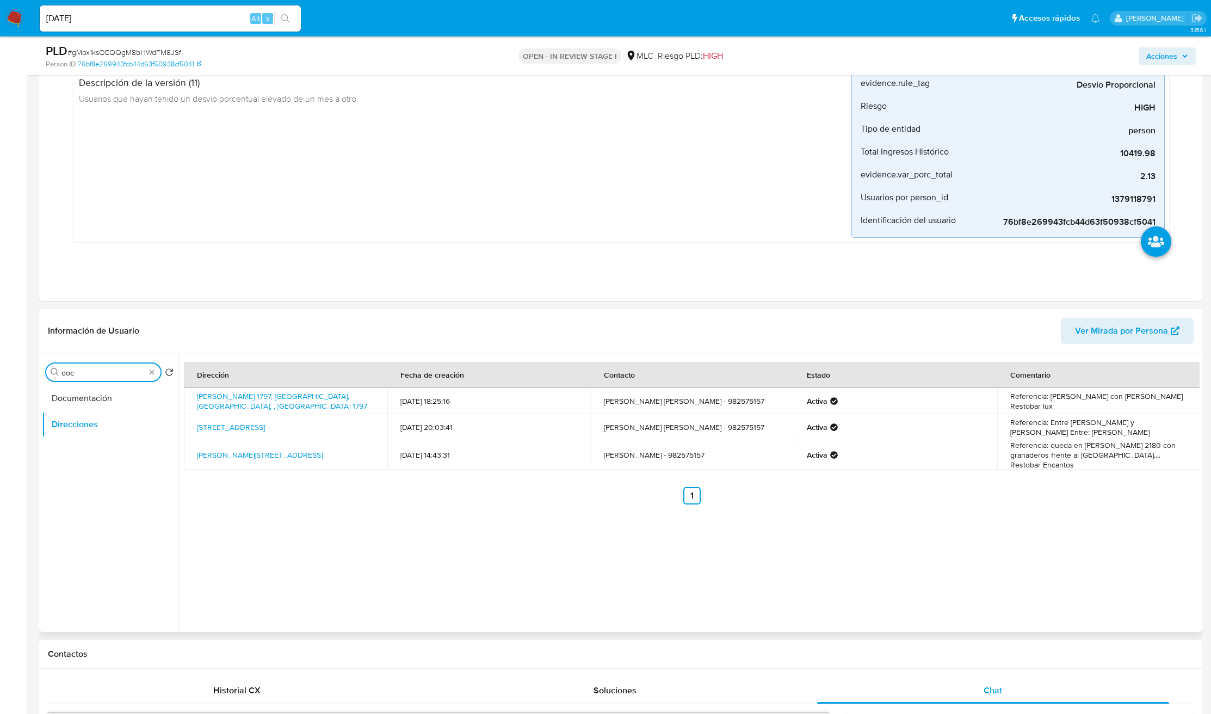
click at [121, 382] on div "Buscar doc Volver al orden por defecto Documentación Direcciones" at bounding box center [110, 493] width 136 height 277
click at [121, 392] on button "Documentación" at bounding box center [105, 398] width 127 height 26
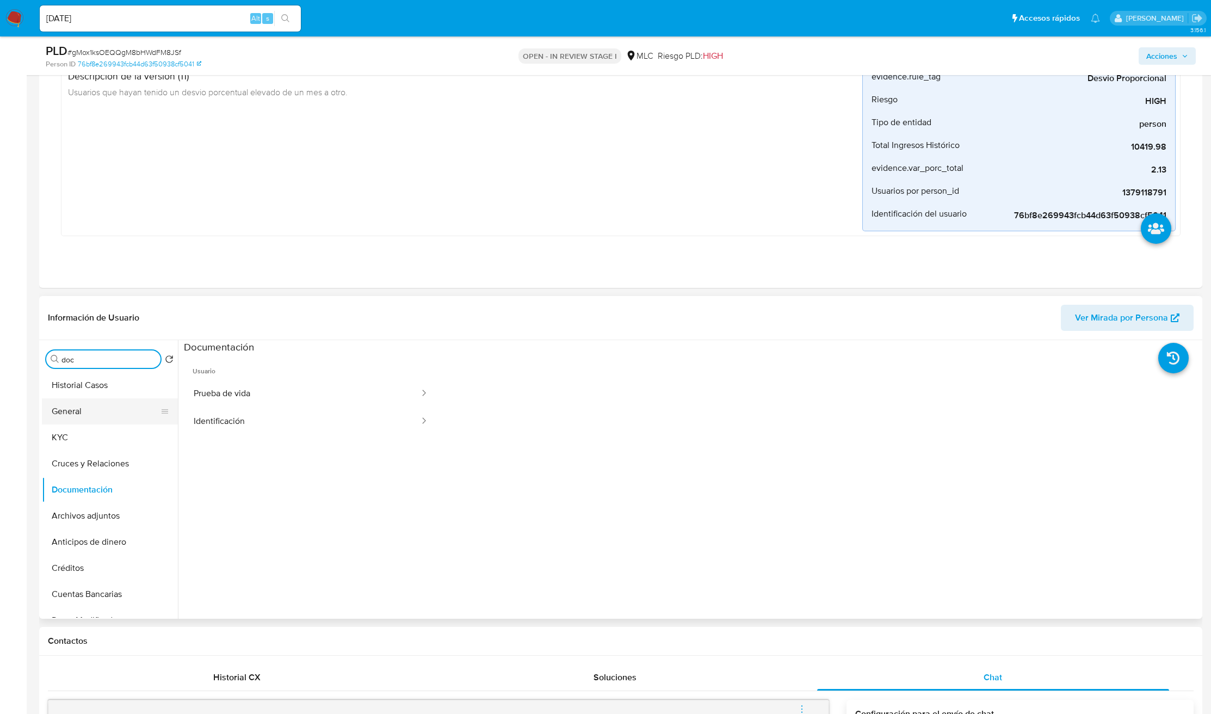
click at [102, 418] on button "General" at bounding box center [105, 411] width 127 height 26
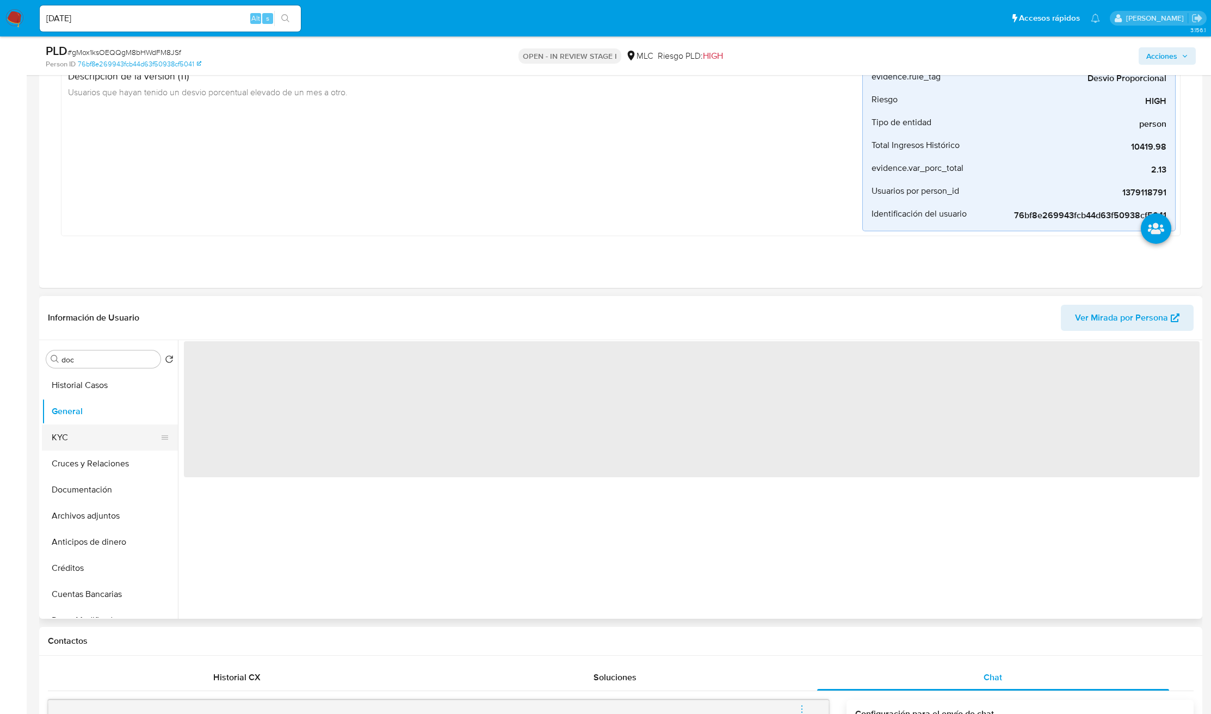
click at [95, 436] on button "KYC" at bounding box center [105, 437] width 127 height 26
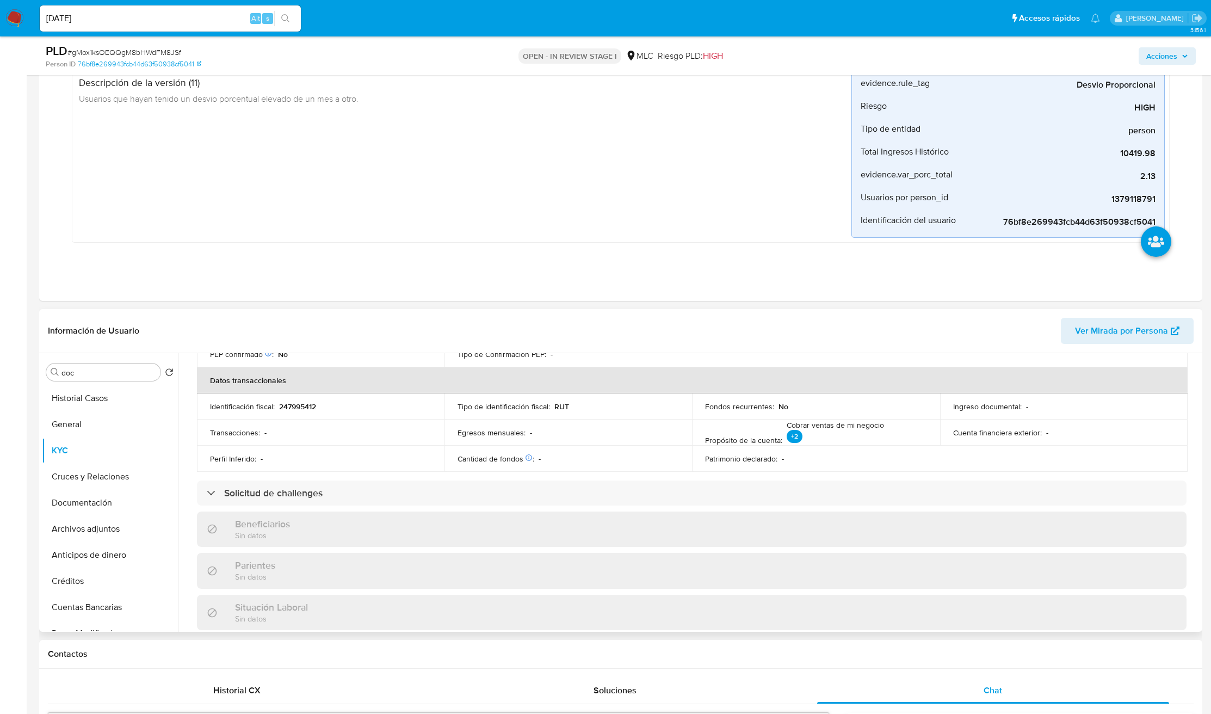
scroll to position [326, 0]
click at [123, 396] on button "Historial Casos" at bounding box center [105, 398] width 127 height 26
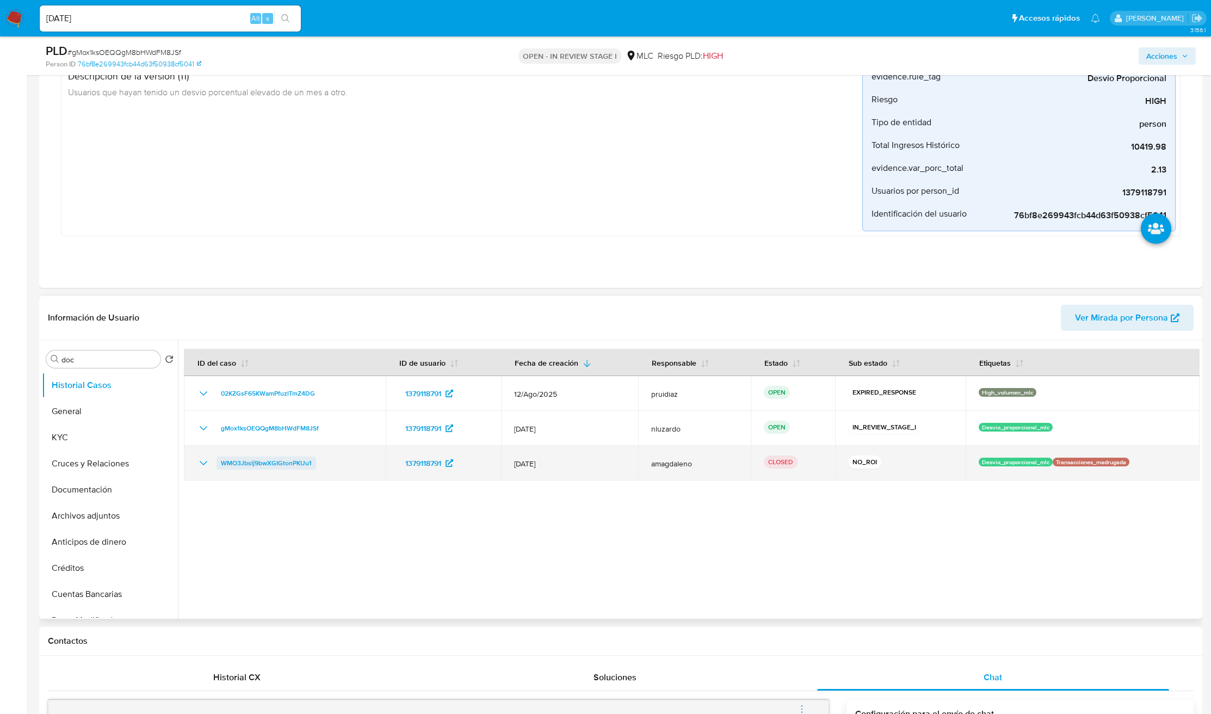
click at [255, 461] on span "WMO3Jbslj9bwXGIGtonPKUu1" at bounding box center [266, 462] width 91 height 13
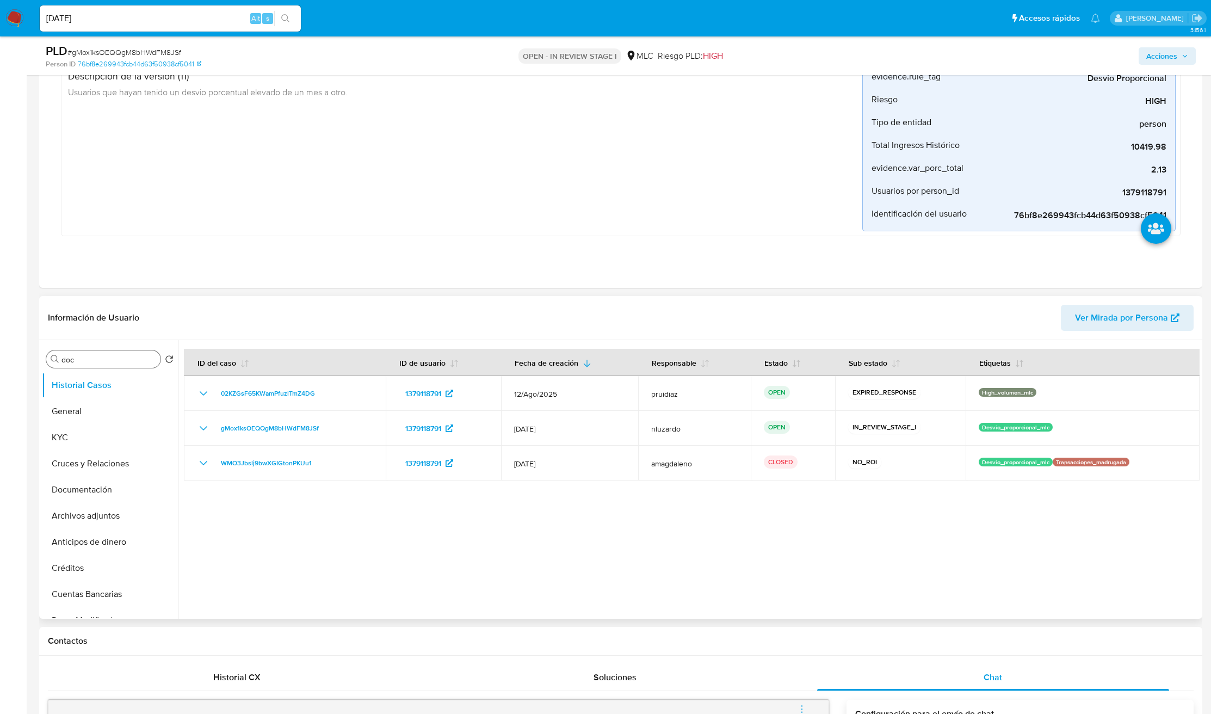
click at [114, 357] on input "doc" at bounding box center [108, 360] width 95 height 10
type input "AD"
click at [103, 418] on button "Archivos adjuntos" at bounding box center [110, 411] width 136 height 26
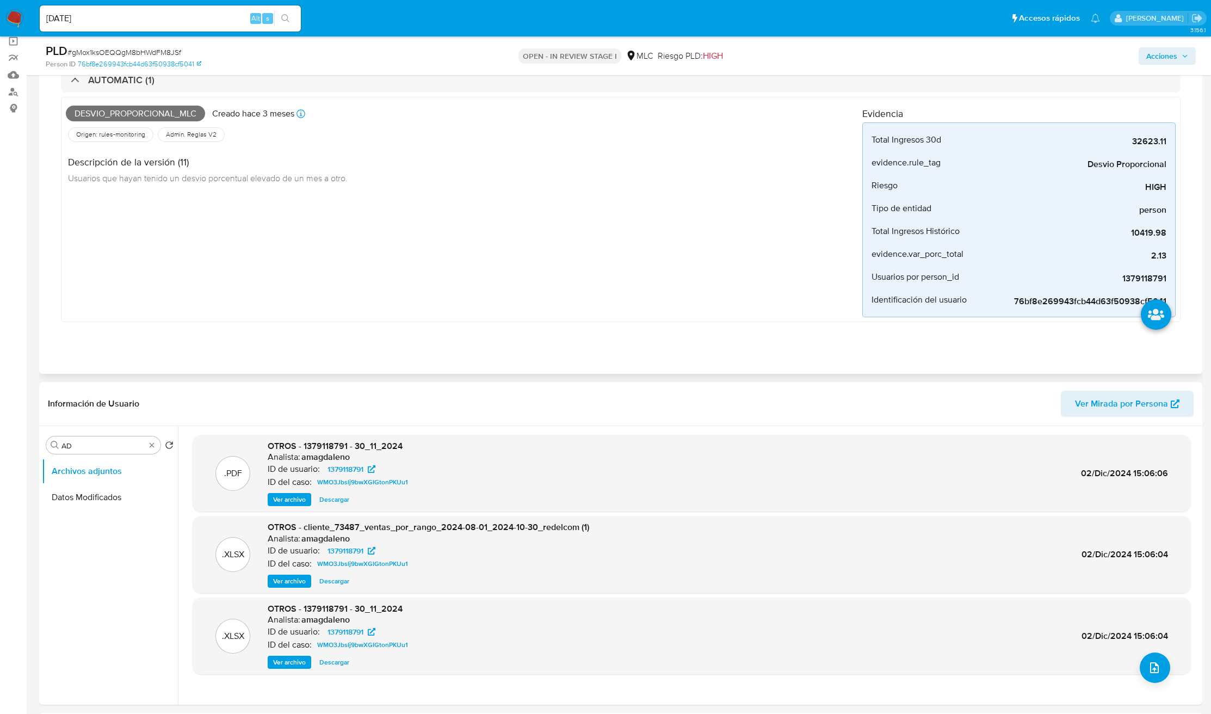
scroll to position [82, 0]
drag, startPoint x: 100, startPoint y: 529, endPoint x: 155, endPoint y: 542, distance: 56.5
click at [101, 475] on button "KYC" at bounding box center [110, 524] width 136 height 26
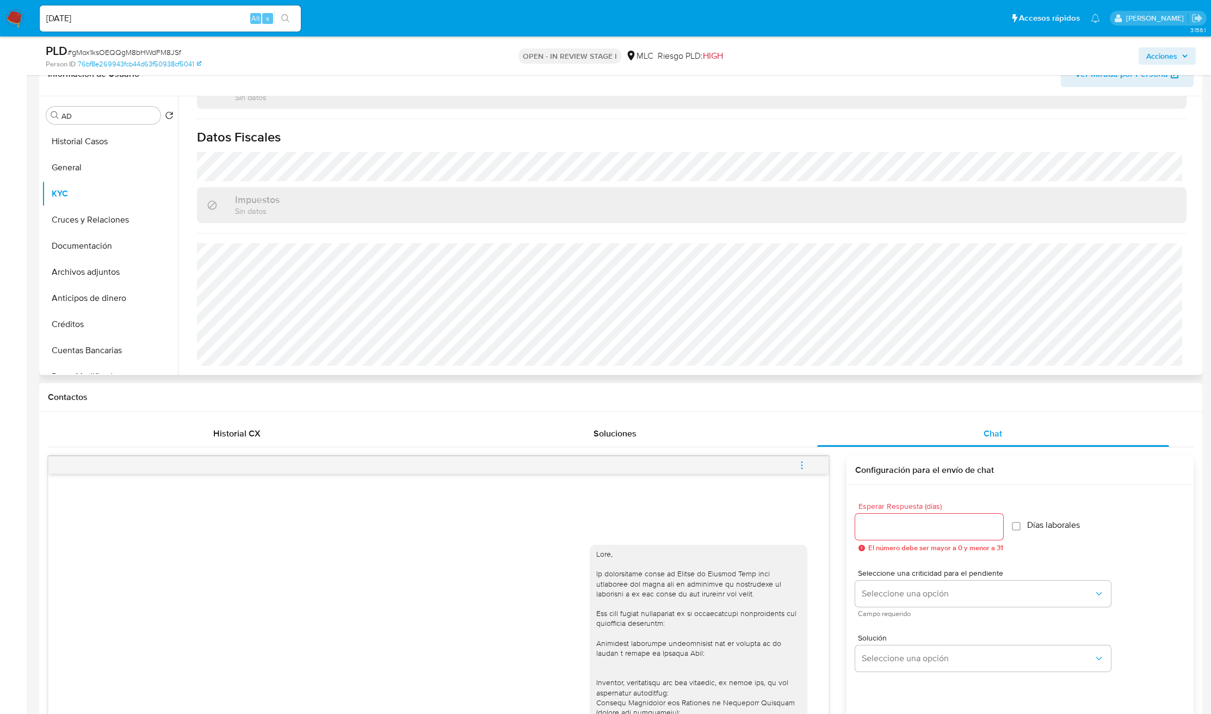
scroll to position [326, 0]
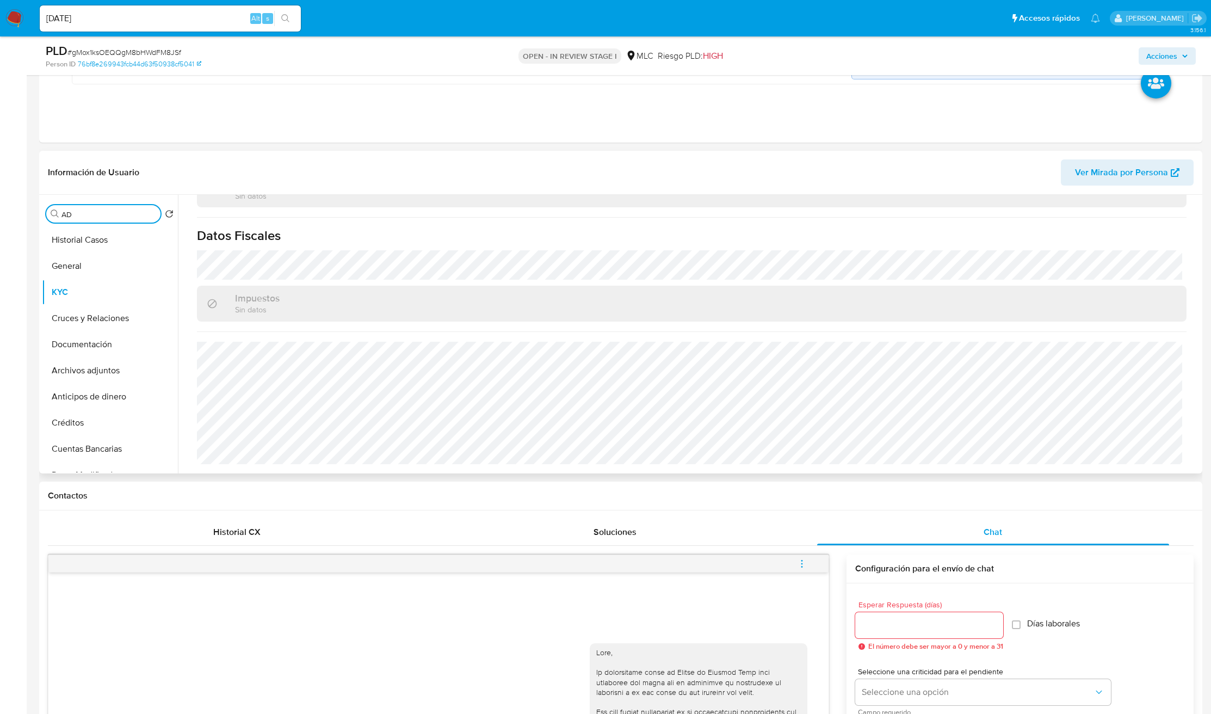
click at [105, 214] on input "AD" at bounding box center [108, 214] width 95 height 10
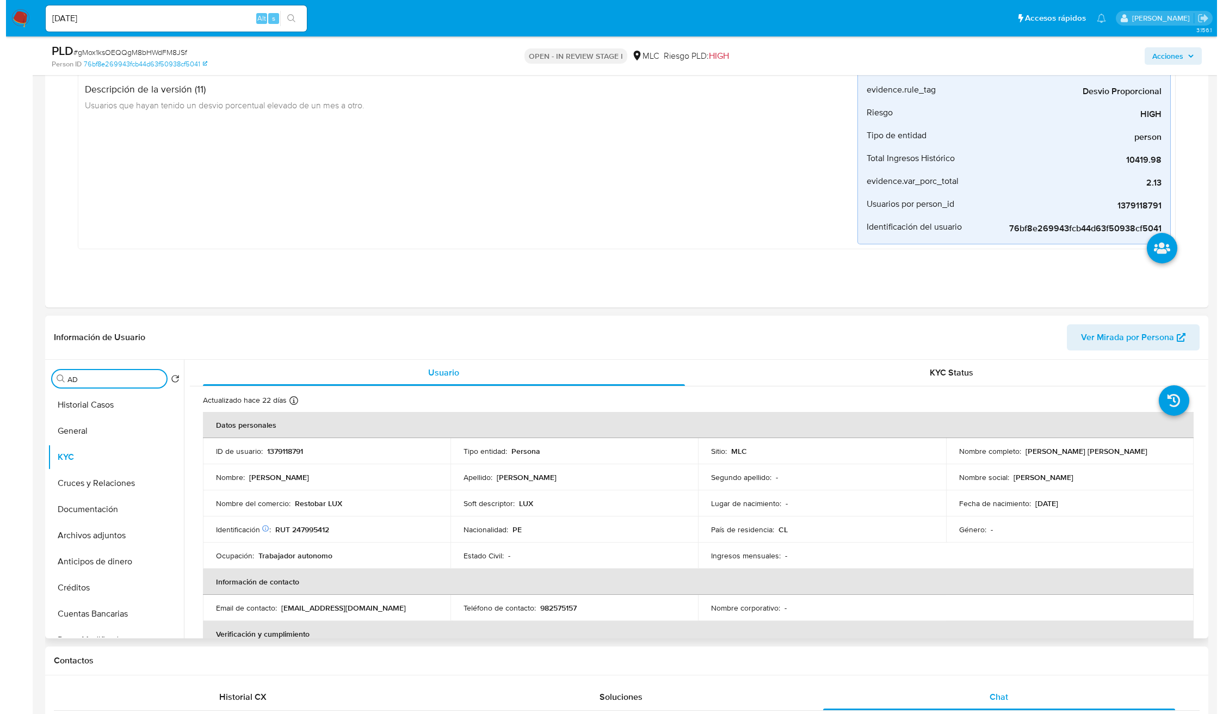
scroll to position [163, 0]
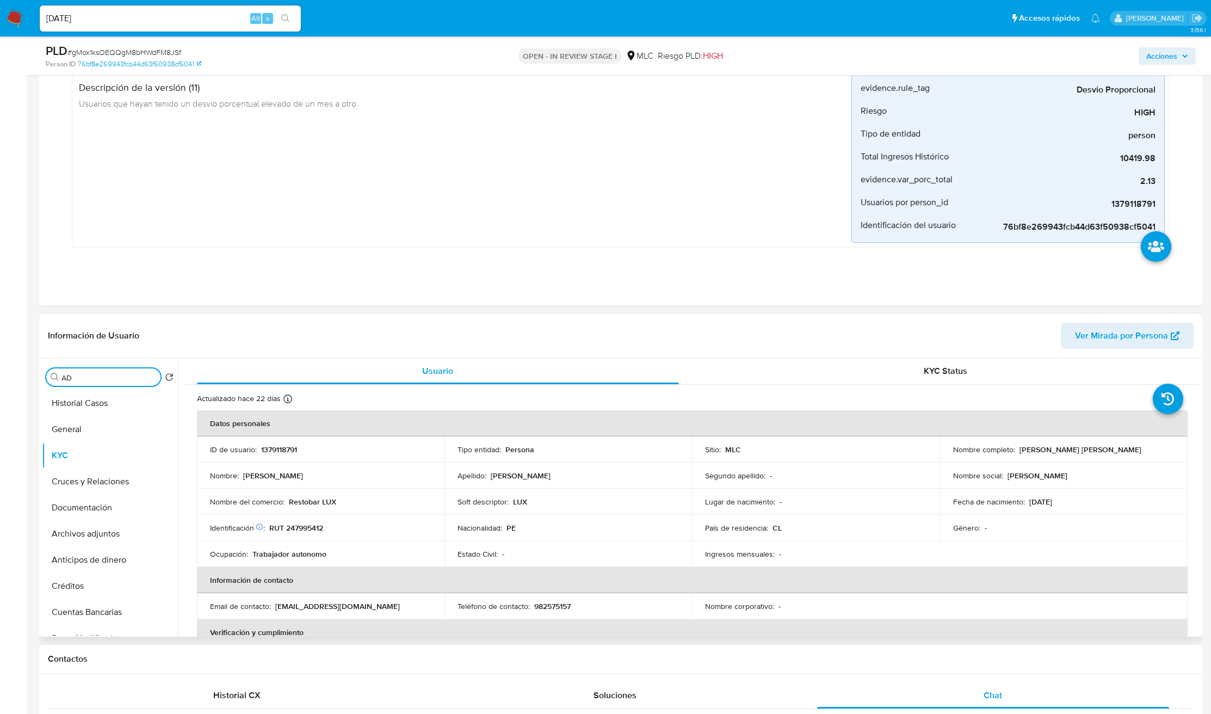
click at [93, 378] on input "AD" at bounding box center [108, 378] width 95 height 10
type input "AD"
click at [109, 418] on button "Archivos adjuntos" at bounding box center [105, 429] width 127 height 26
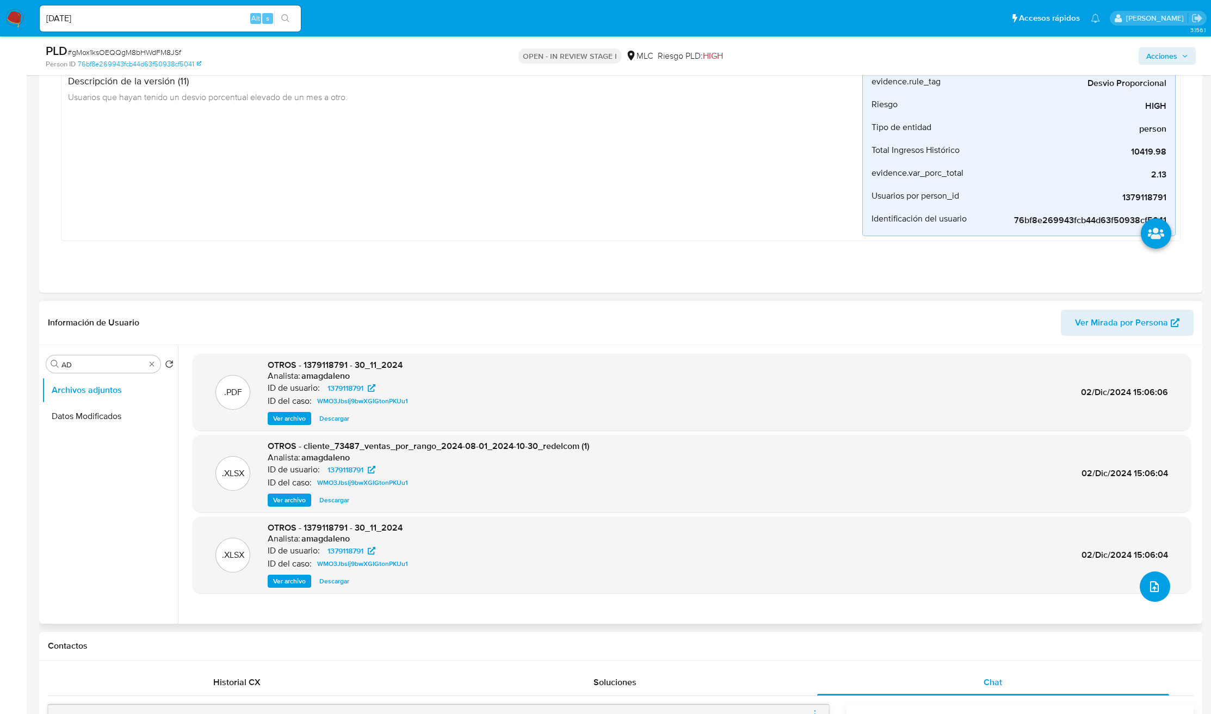
click at [807, 475] on button "upload-file" at bounding box center [1155, 586] width 30 height 30
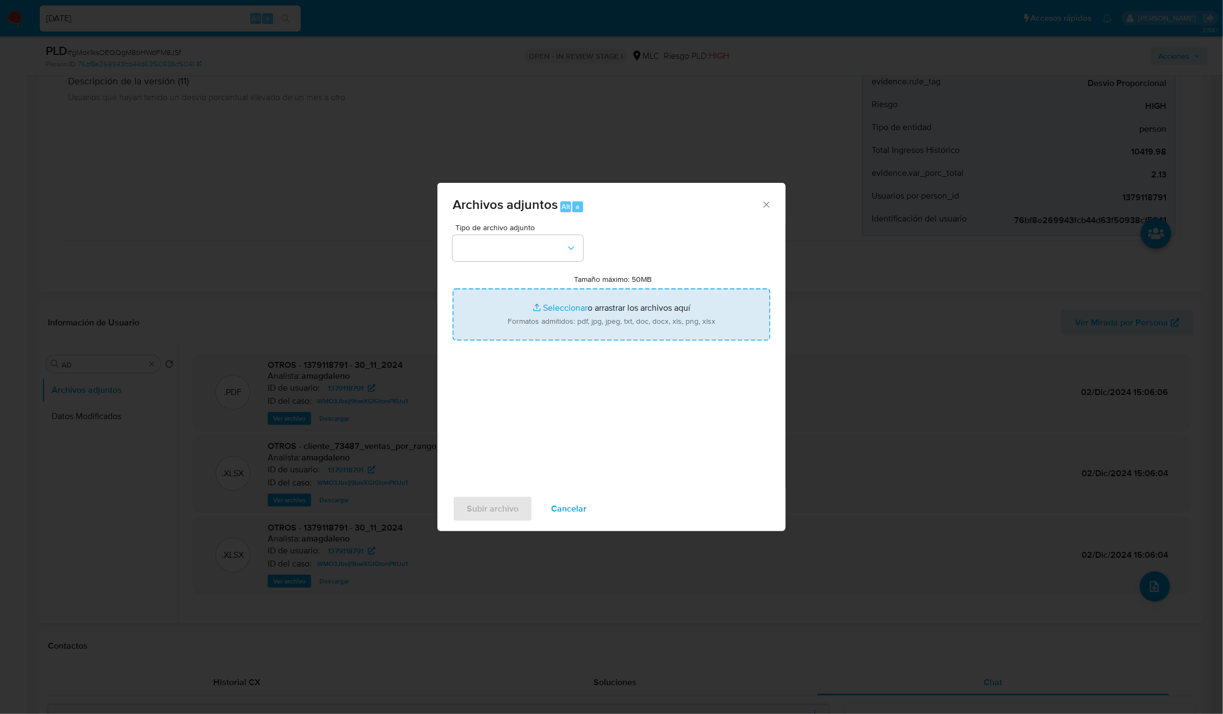
type input "C:\fakepath\1379118791 - Tablas Transaccionales 1.3.0.xlsx"
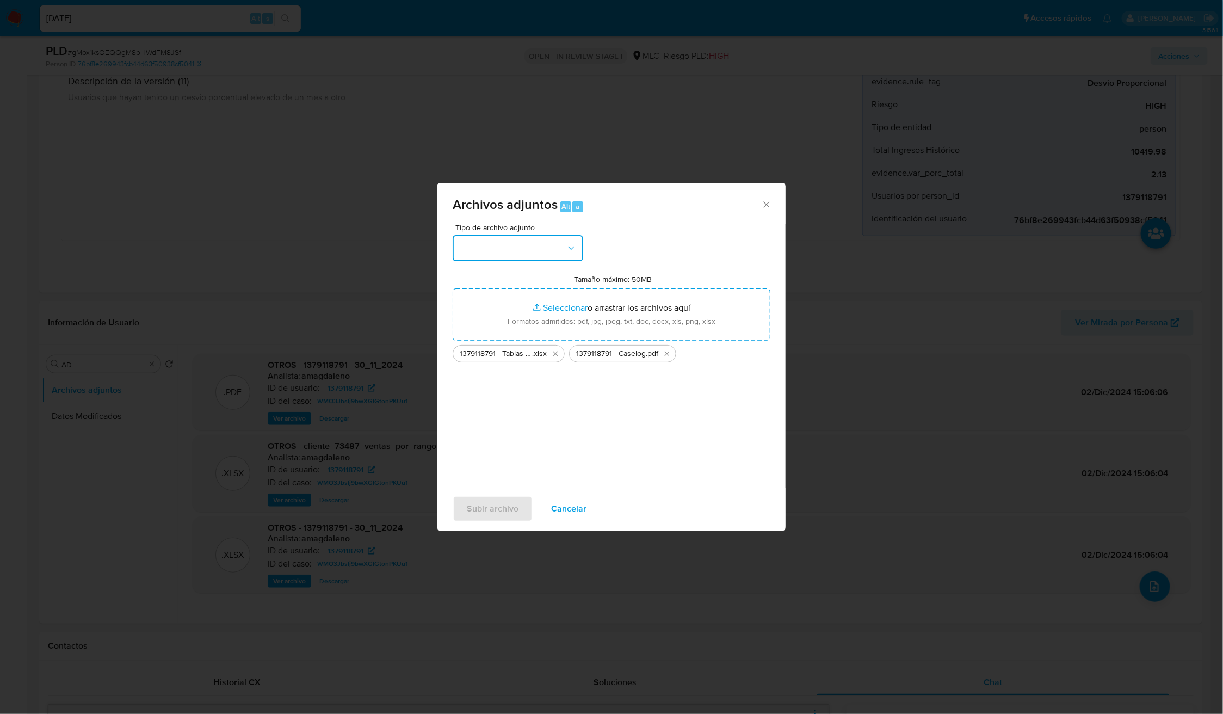
click at [536, 258] on button "button" at bounding box center [518, 248] width 131 height 26
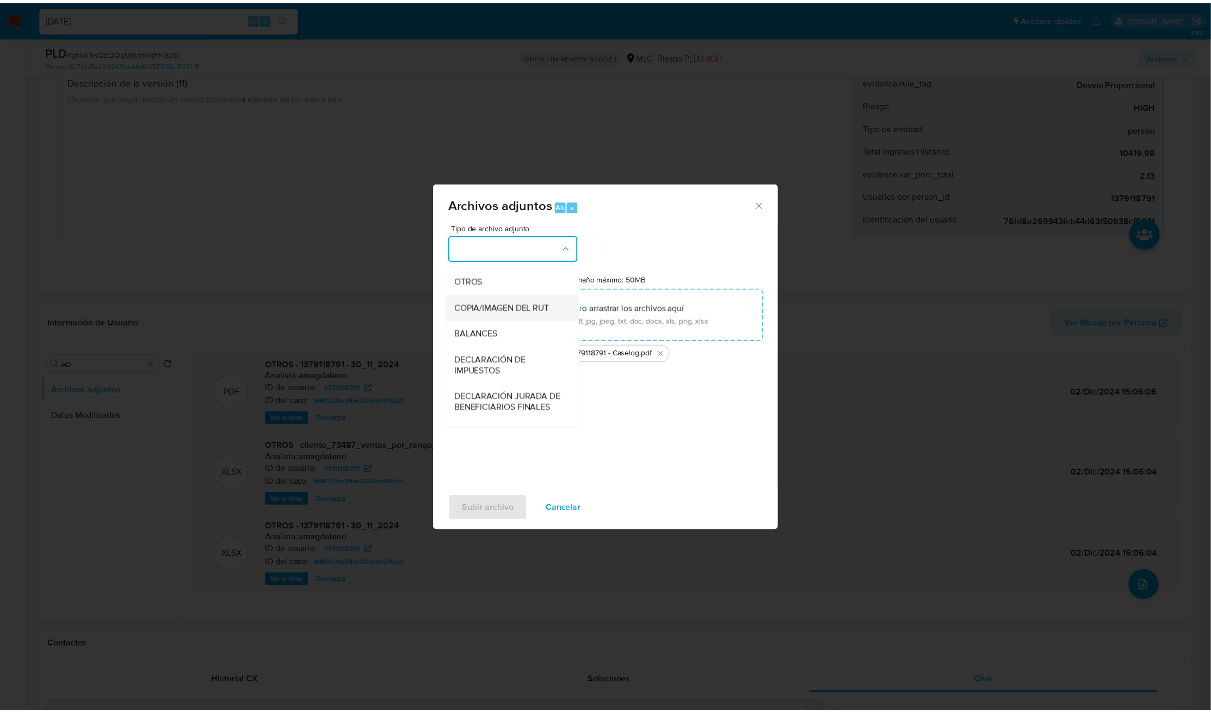
scroll to position [126, 0]
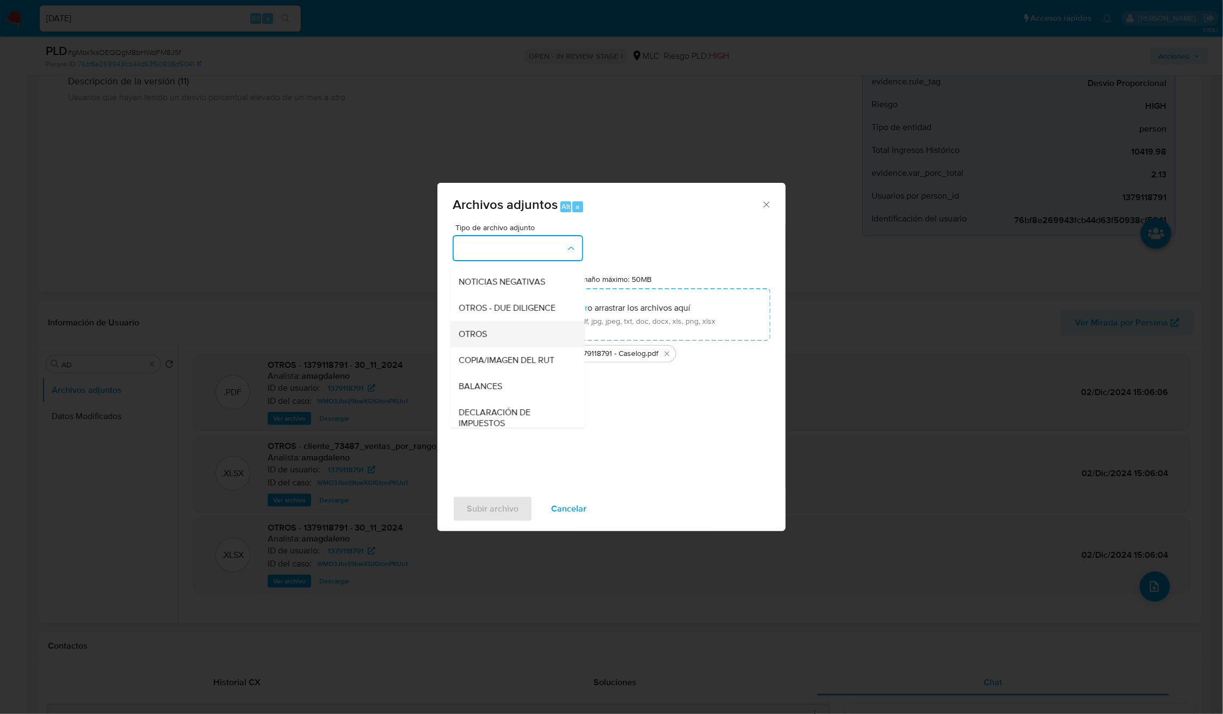
click at [495, 347] on div "OTROS" at bounding box center [514, 334] width 111 height 26
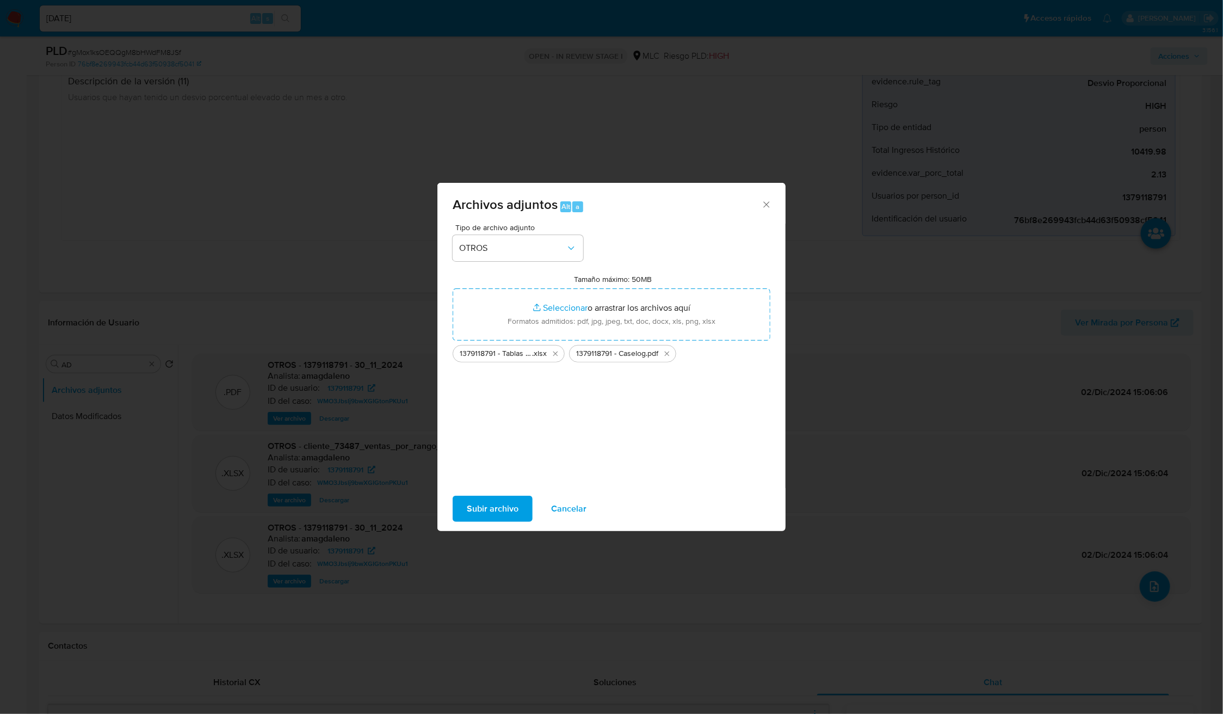
click at [497, 475] on span "Subir archivo" at bounding box center [493, 509] width 52 height 24
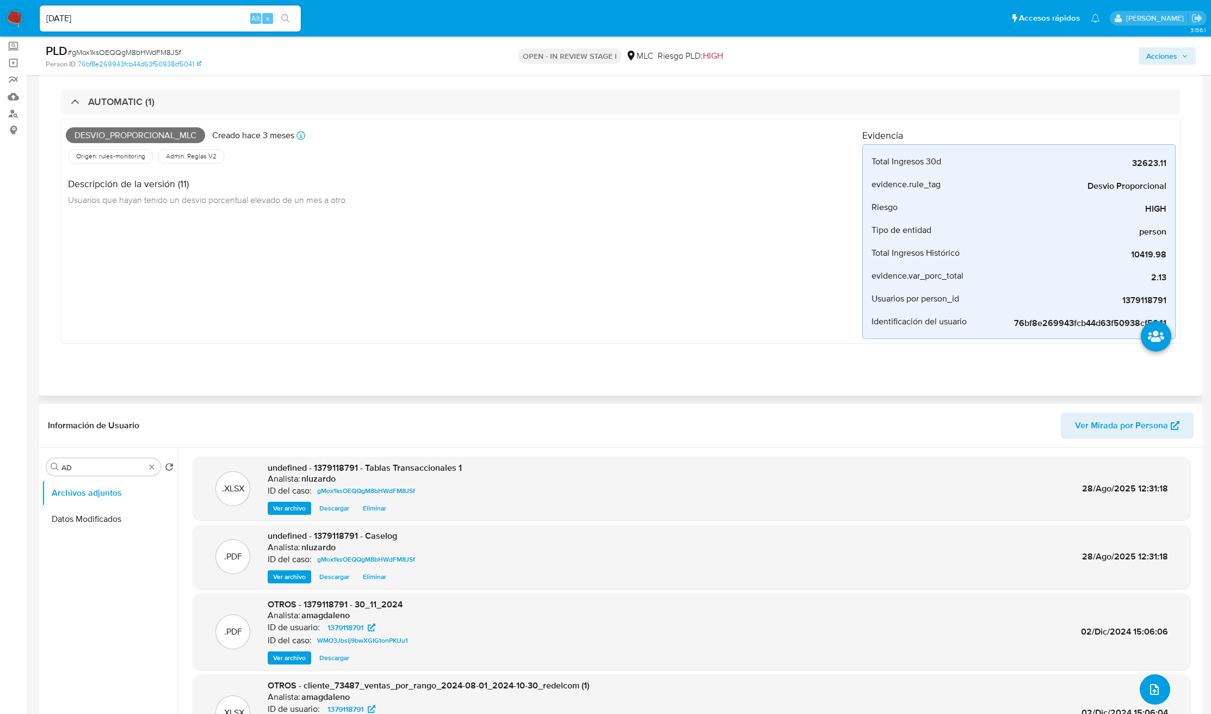
scroll to position [0, 0]
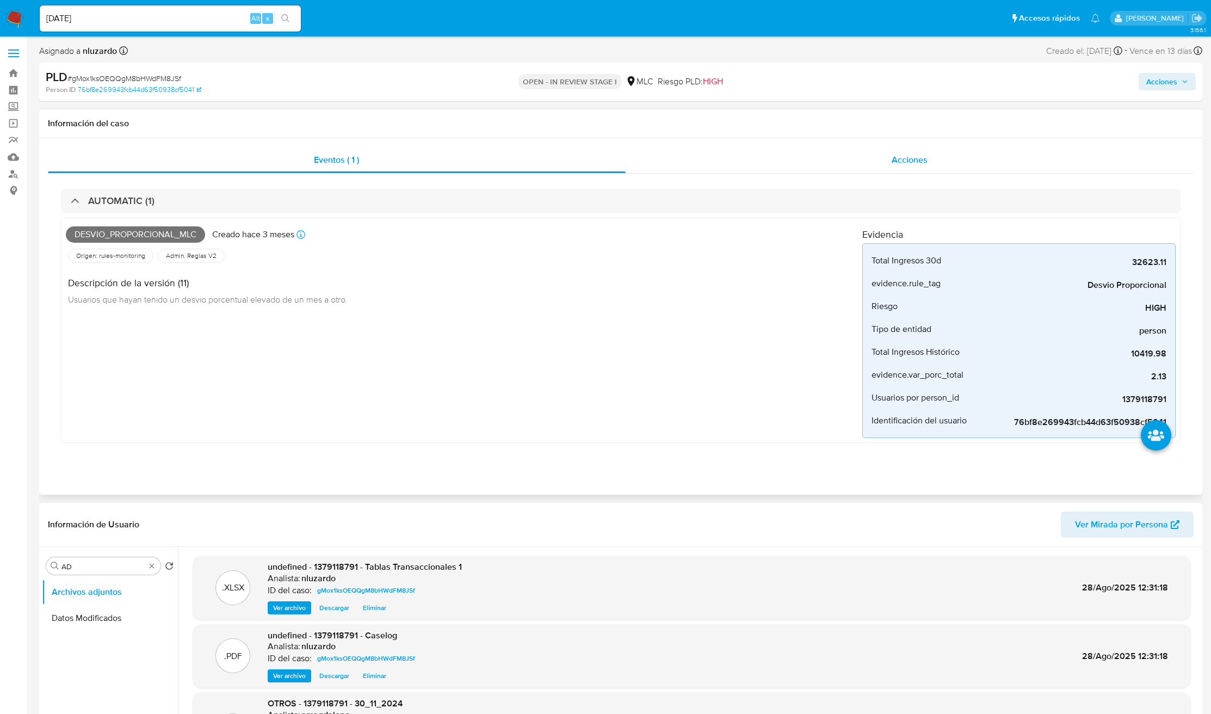
click at [807, 155] on span "Acciones" at bounding box center [910, 159] width 36 height 13
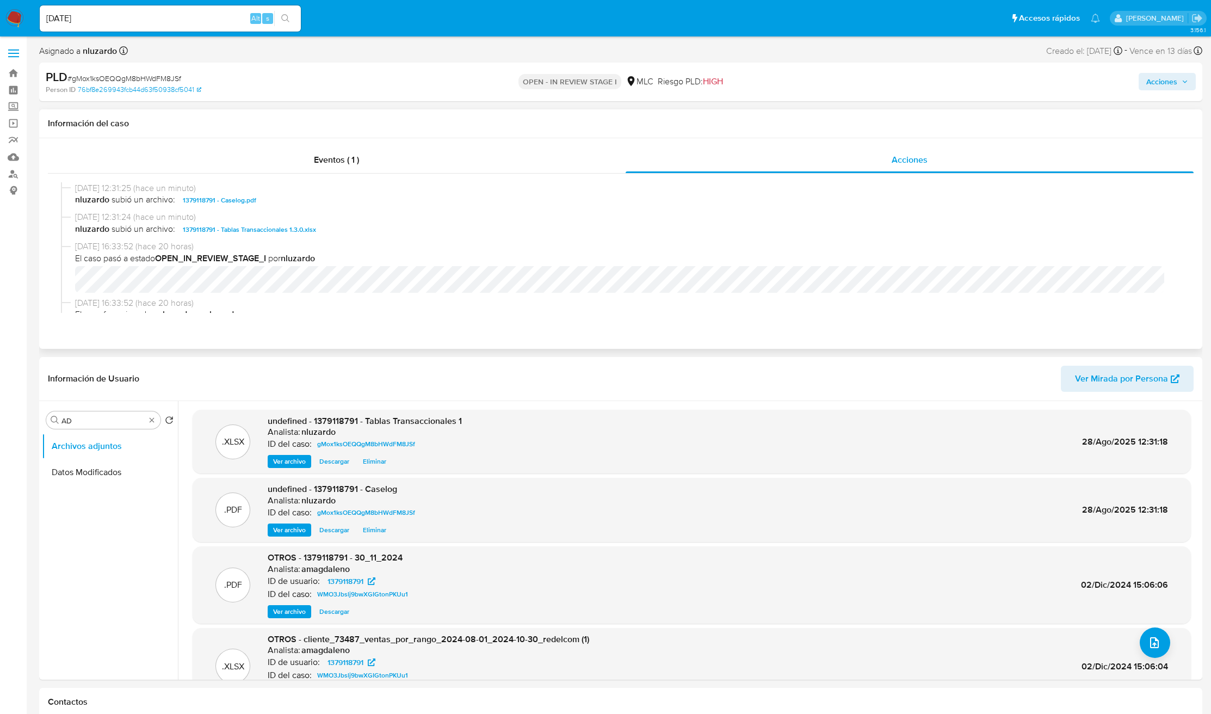
click at [297, 203] on span "nluzardo subió un archivo: 1379118791 - Caselog.pdf" at bounding box center [625, 200] width 1101 height 13
copy span "1379118791 - Caselog.pdf"
click at [807, 84] on span "Acciones" at bounding box center [1161, 81] width 31 height 17
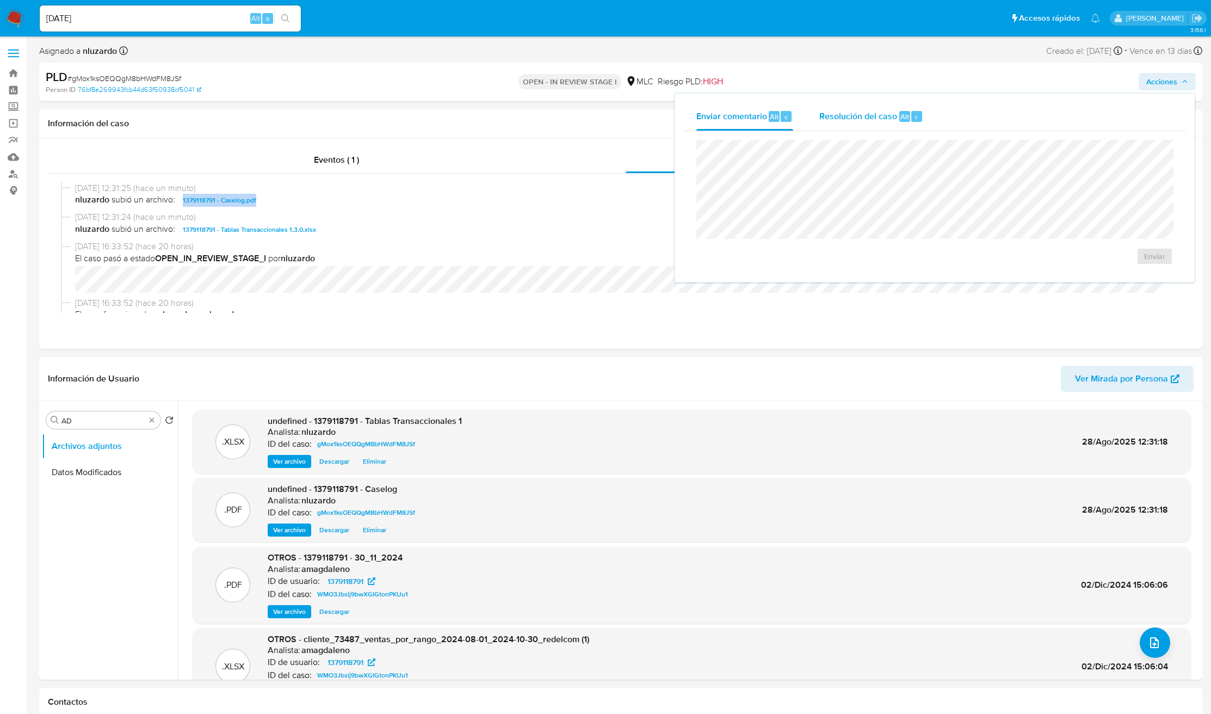
click at [807, 116] on span "r" at bounding box center [916, 117] width 3 height 10
click at [807, 258] on span "No ROI" at bounding box center [1032, 267] width 53 height 24
click at [600, 178] on div "28/08/2025 12:31:25 (hace un minuto) nluzardo subió un archivo: 1379118791 - Ca…" at bounding box center [621, 248] width 1146 height 148
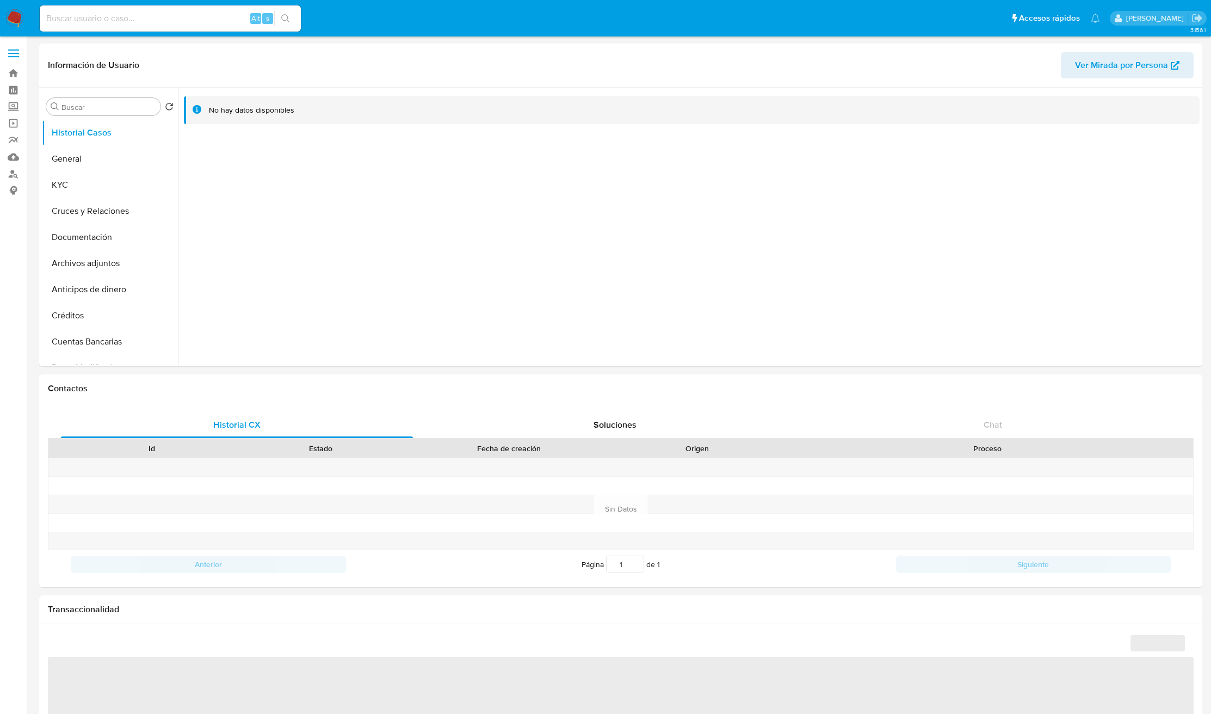
select select "10"
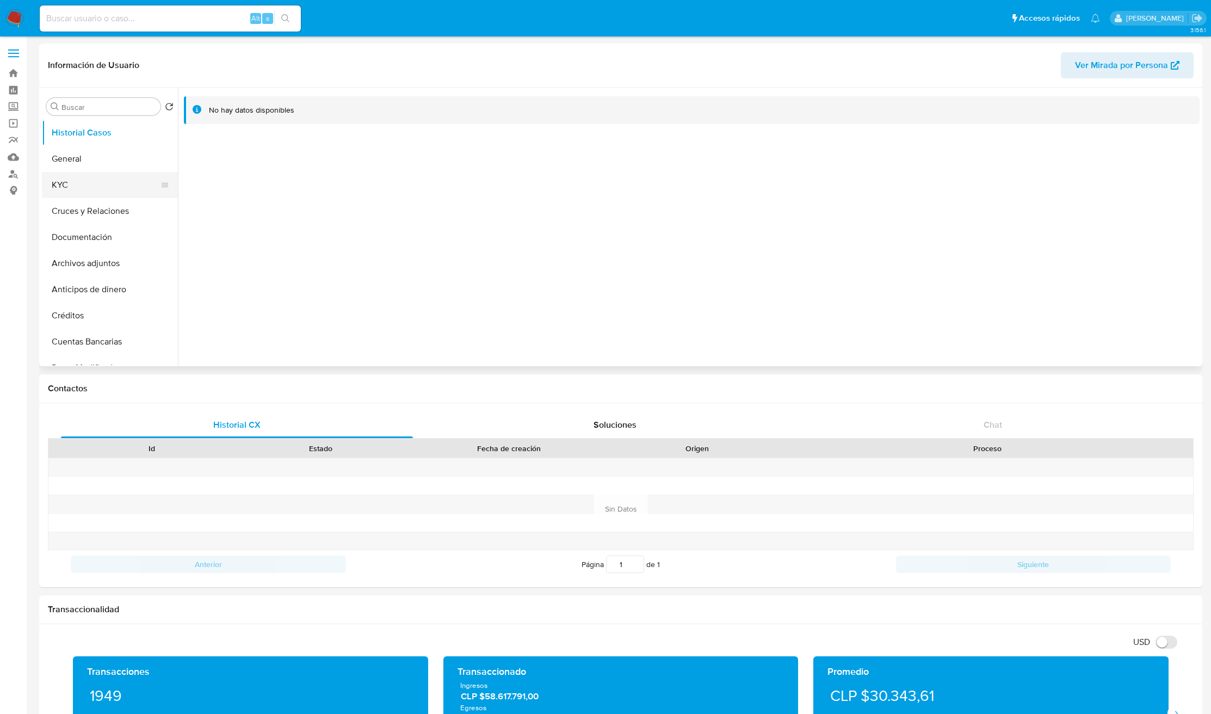
click at [103, 177] on button "KYC" at bounding box center [105, 185] width 127 height 26
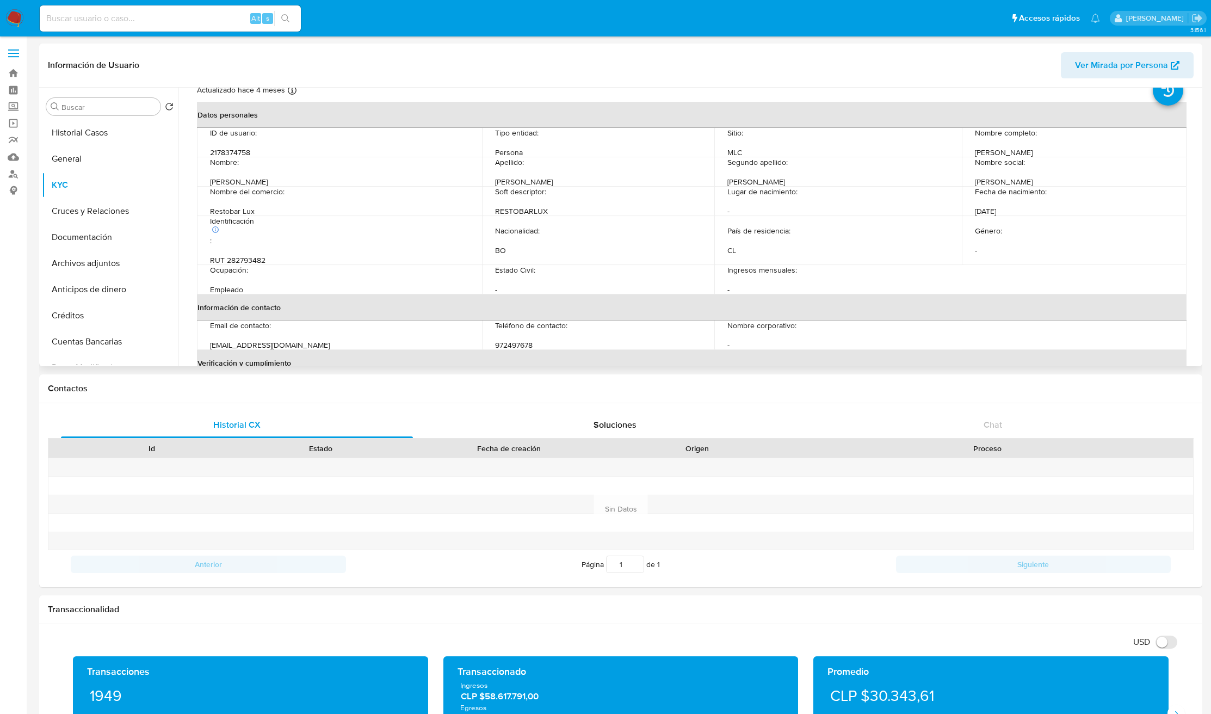
scroll to position [38, 0]
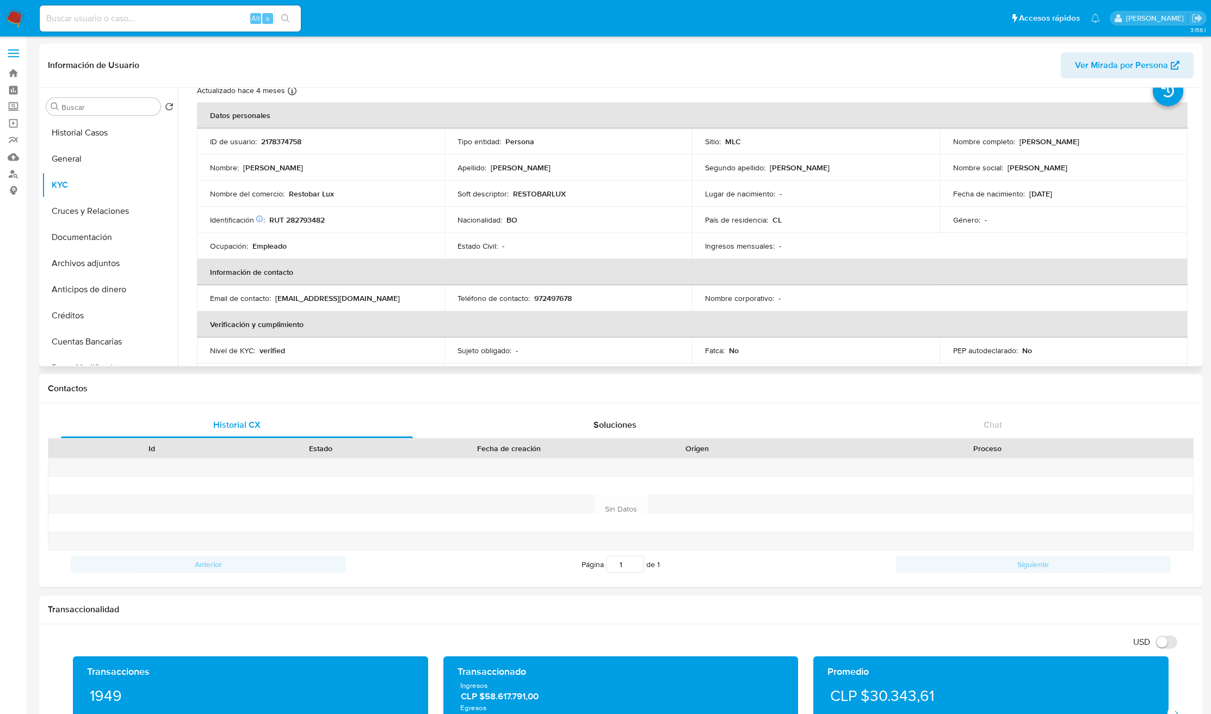
click at [544, 198] on p "RESTOBARLUX" at bounding box center [539, 194] width 53 height 10
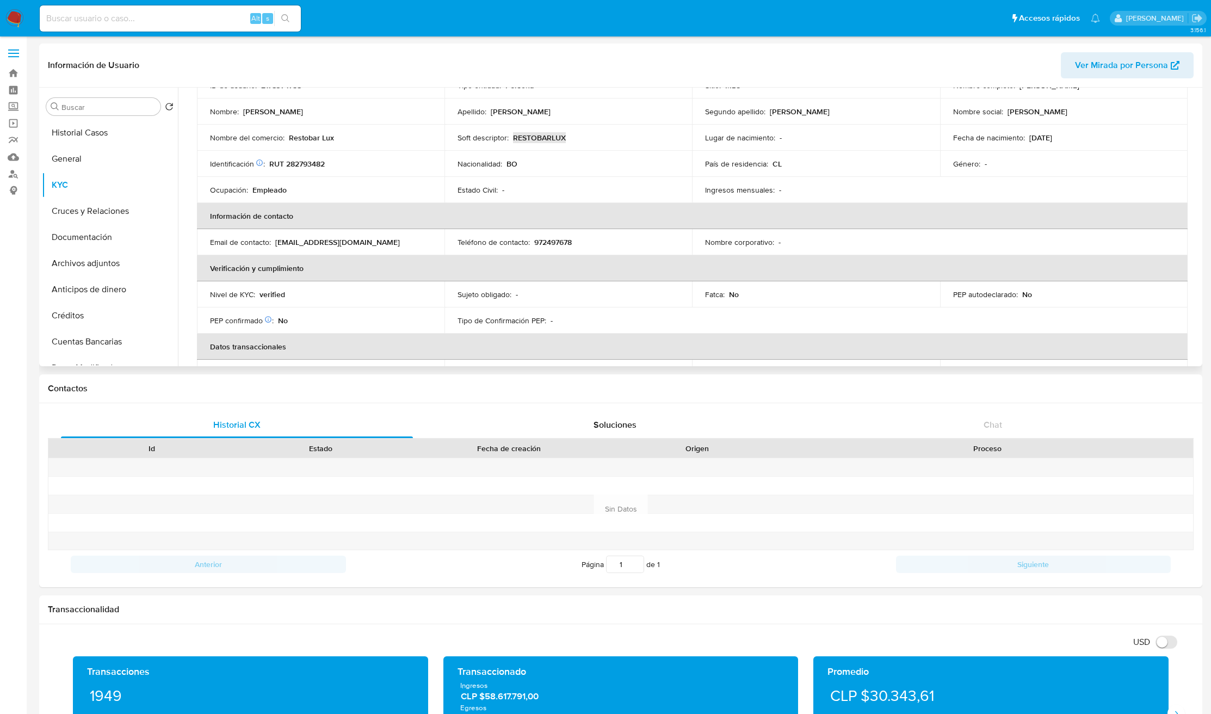
scroll to position [0, 0]
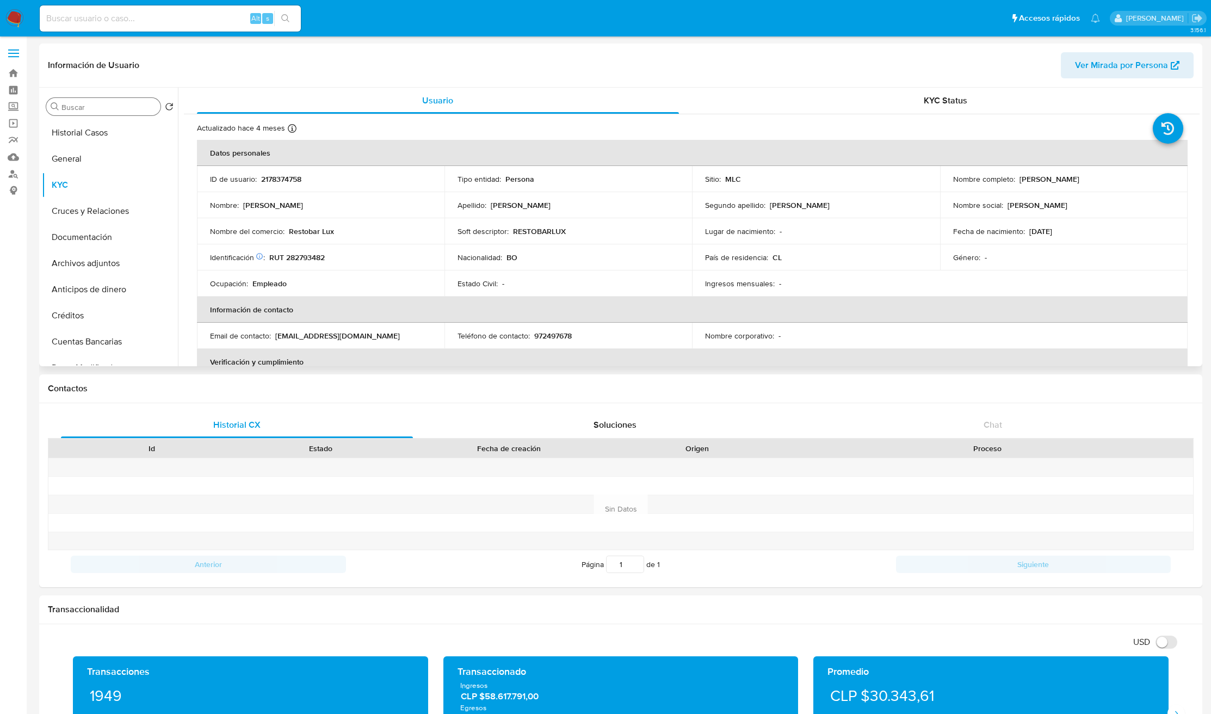
click at [80, 113] on div "Buscar" at bounding box center [103, 106] width 114 height 17
click at [78, 108] on input "Buscar" at bounding box center [108, 107] width 95 height 10
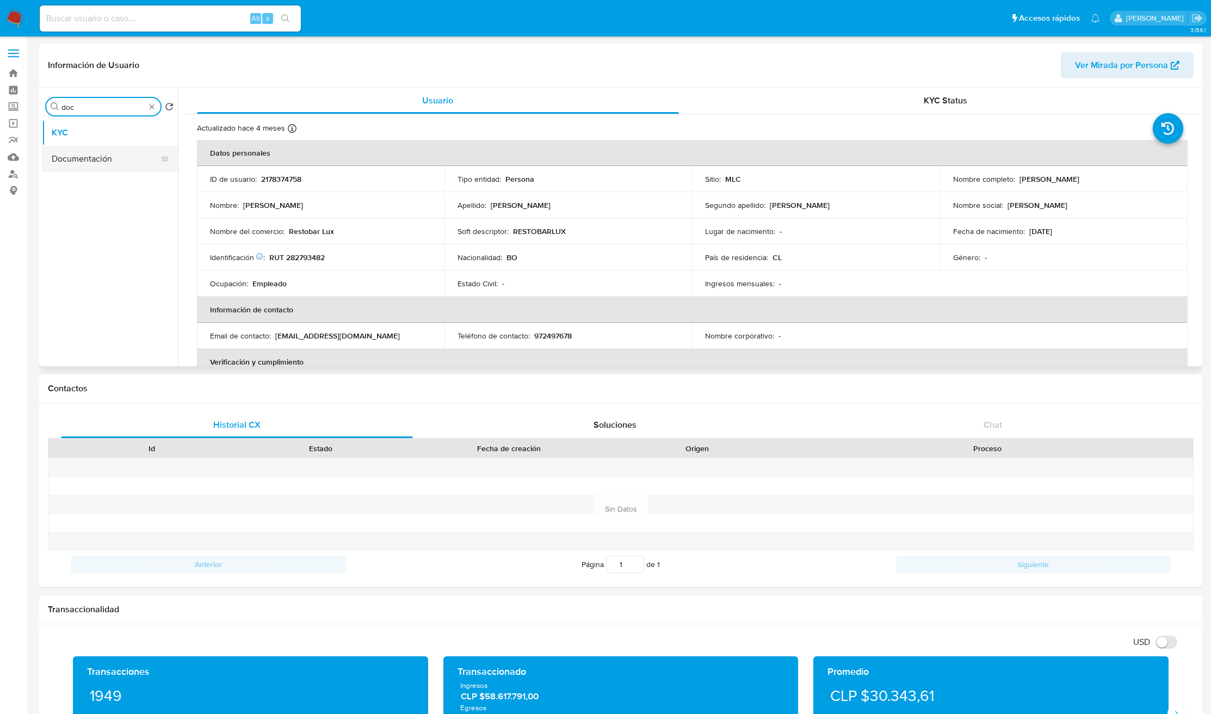
type input "doc"
click at [89, 168] on button "Documentación" at bounding box center [105, 159] width 127 height 26
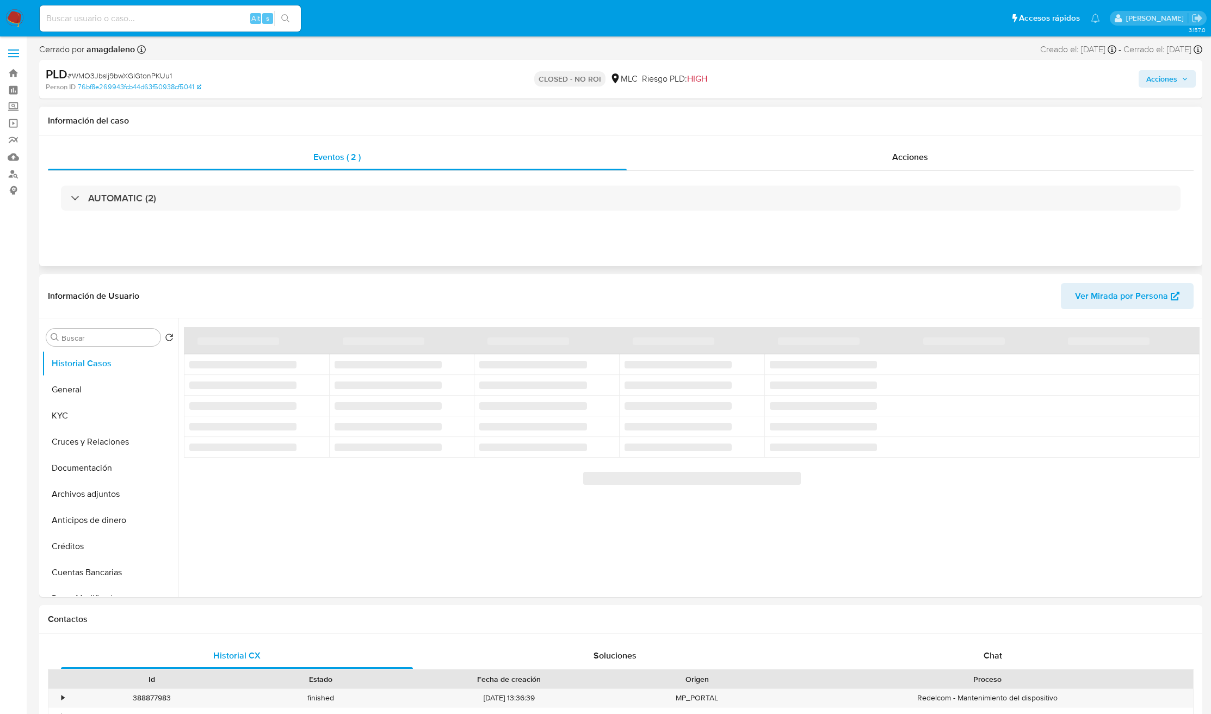
click at [878, 143] on div "Eventos ( 2 ) Acciones AUTOMATIC (2)" at bounding box center [620, 200] width 1163 height 131
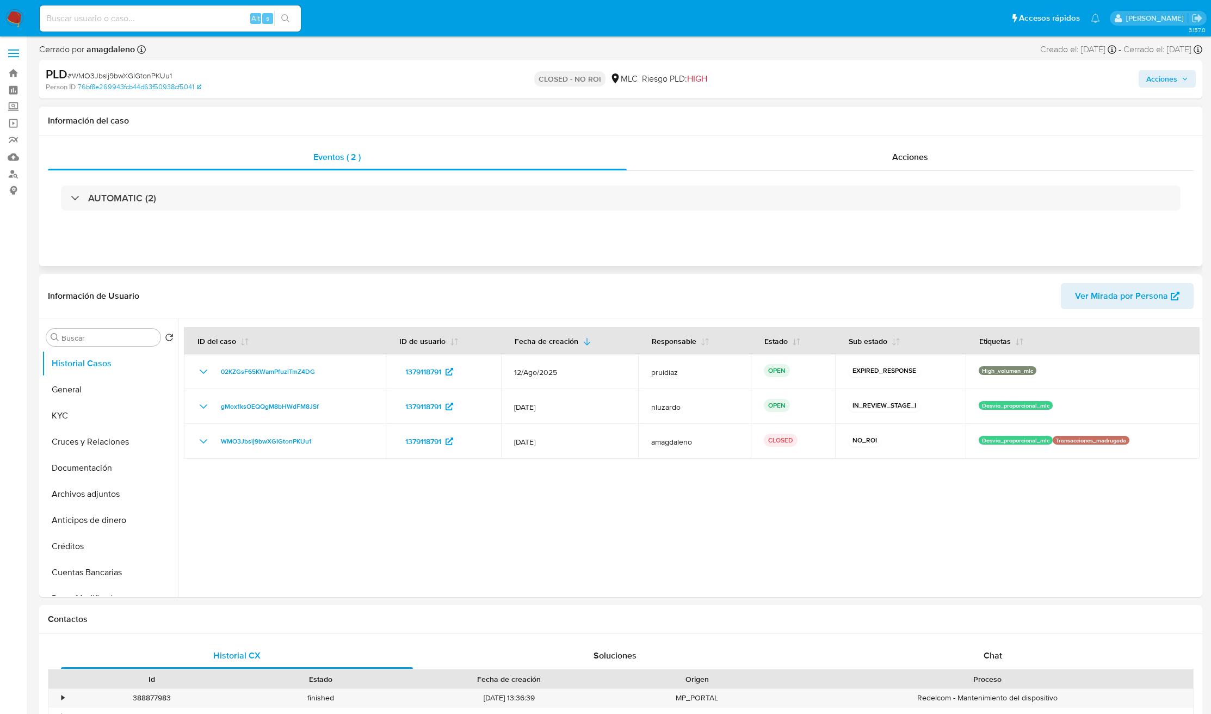
select select "10"
click at [905, 153] on span "Acciones" at bounding box center [910, 157] width 36 height 13
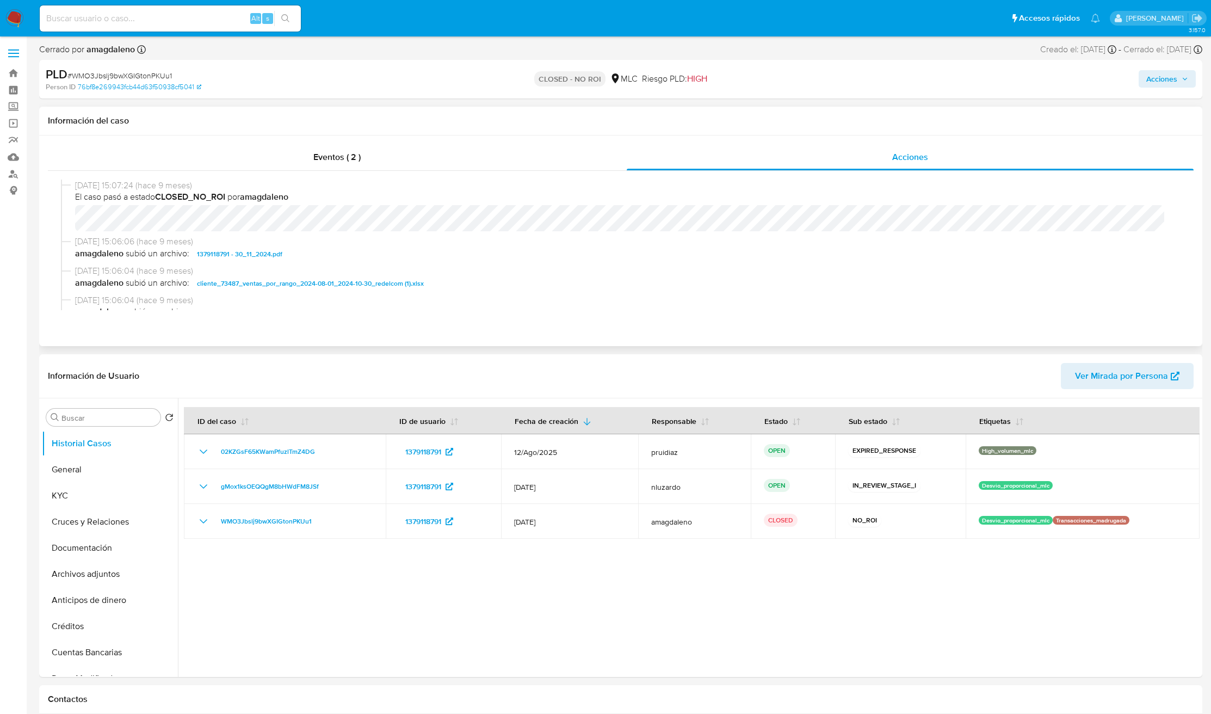
click at [276, 255] on span "1379118791 - 30_11_2024.pdf" at bounding box center [239, 254] width 85 height 13
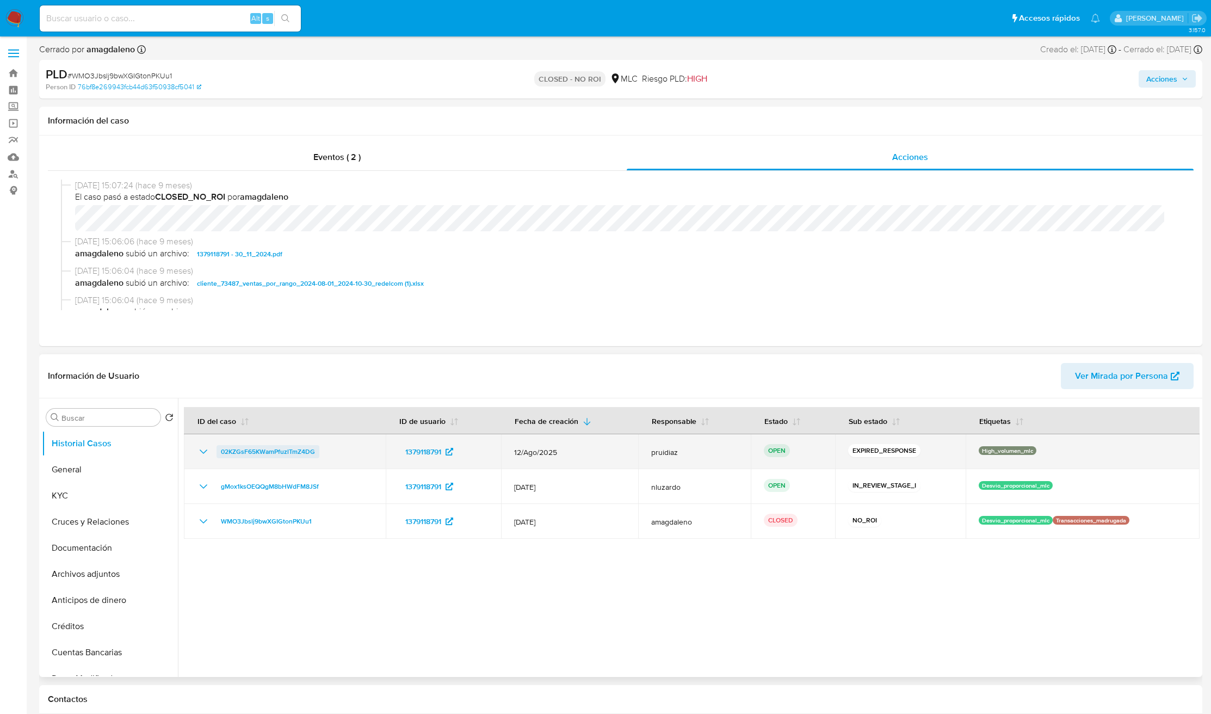
click at [262, 449] on span "02KZGsF65KWamPfuzlTmZ4DG" at bounding box center [268, 451] width 94 height 13
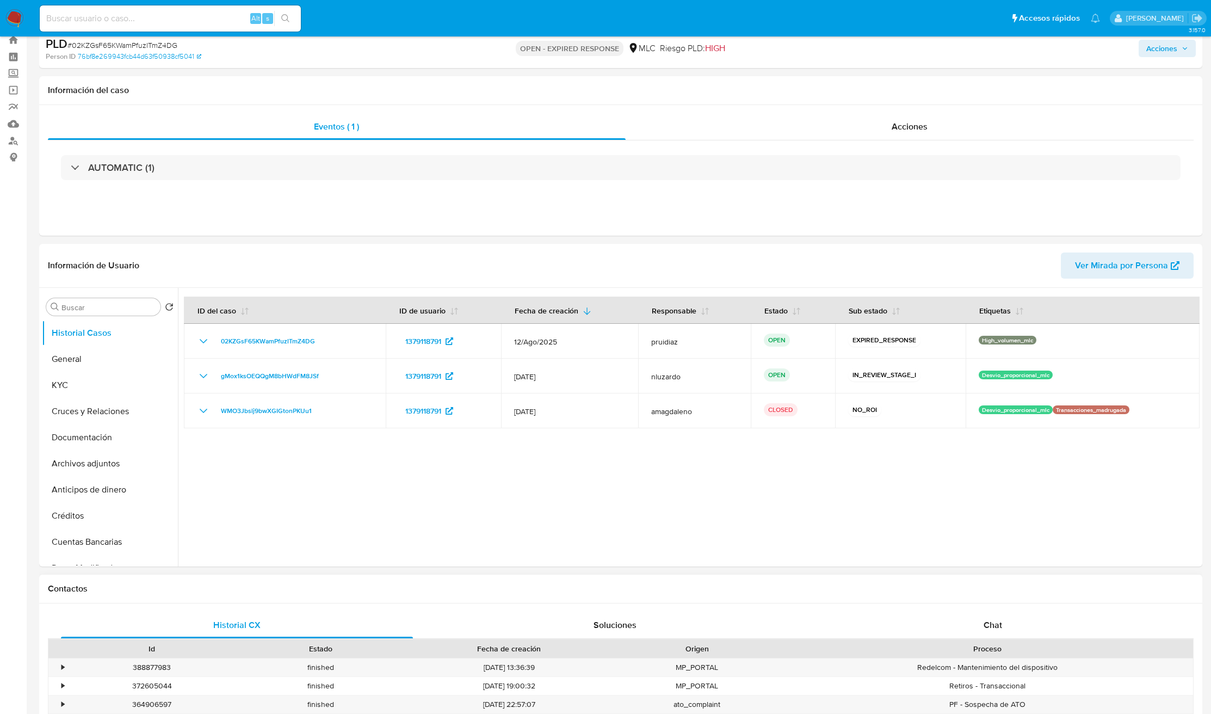
scroll to position [163, 0]
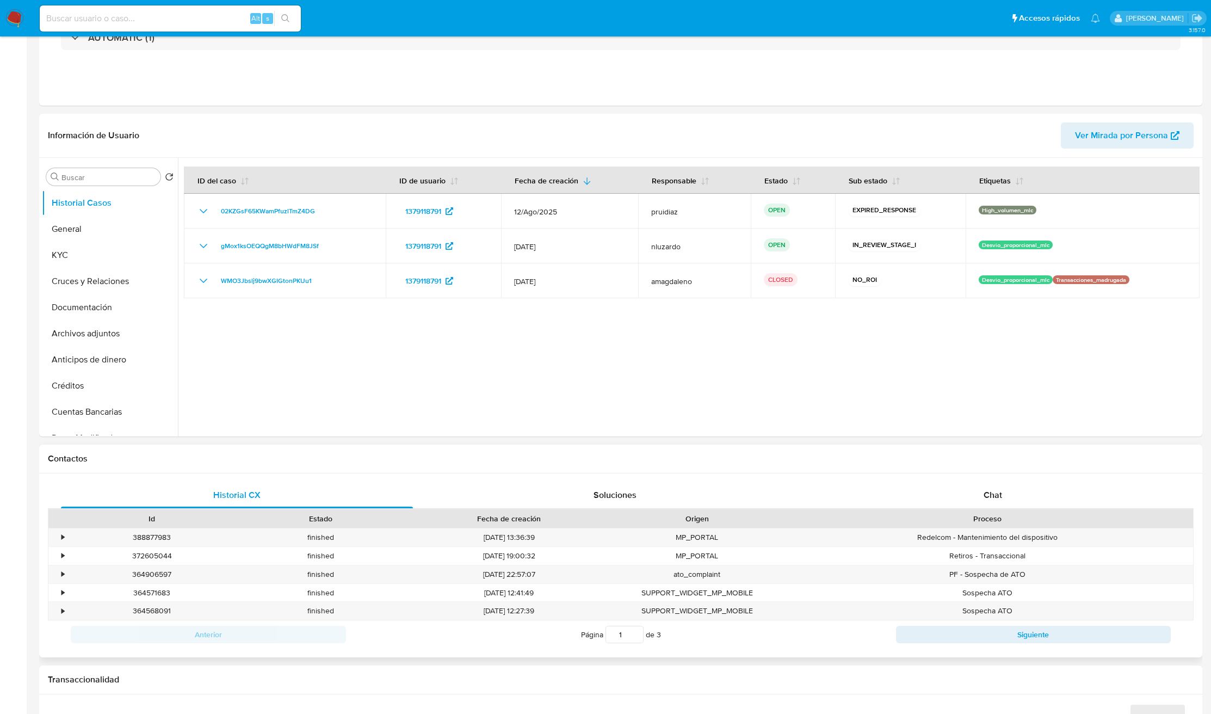
select select "10"
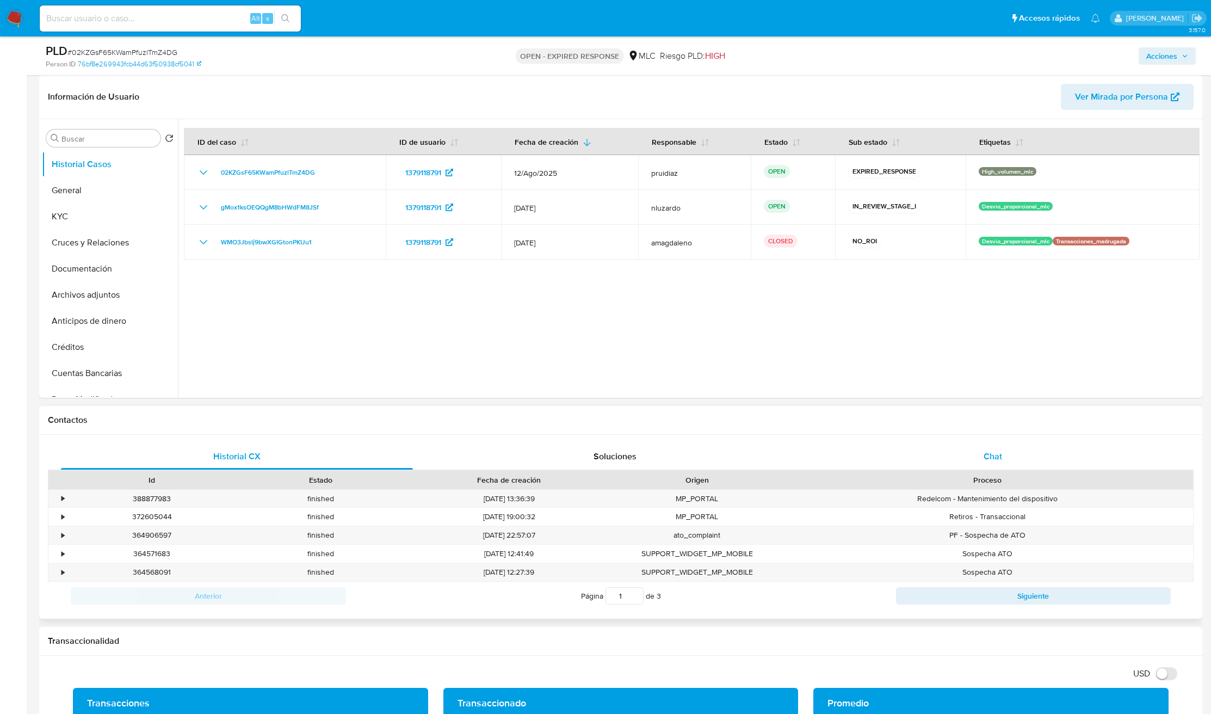
click at [939, 451] on div "Chat" at bounding box center [993, 456] width 352 height 26
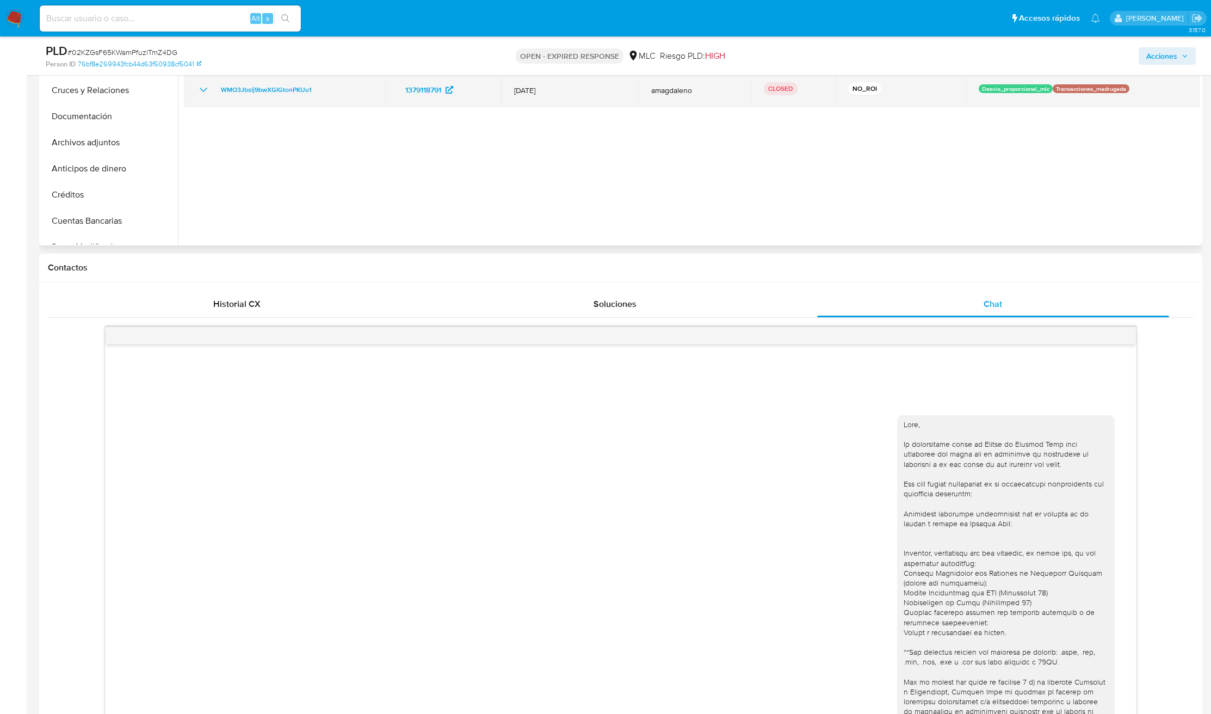
scroll to position [0, 0]
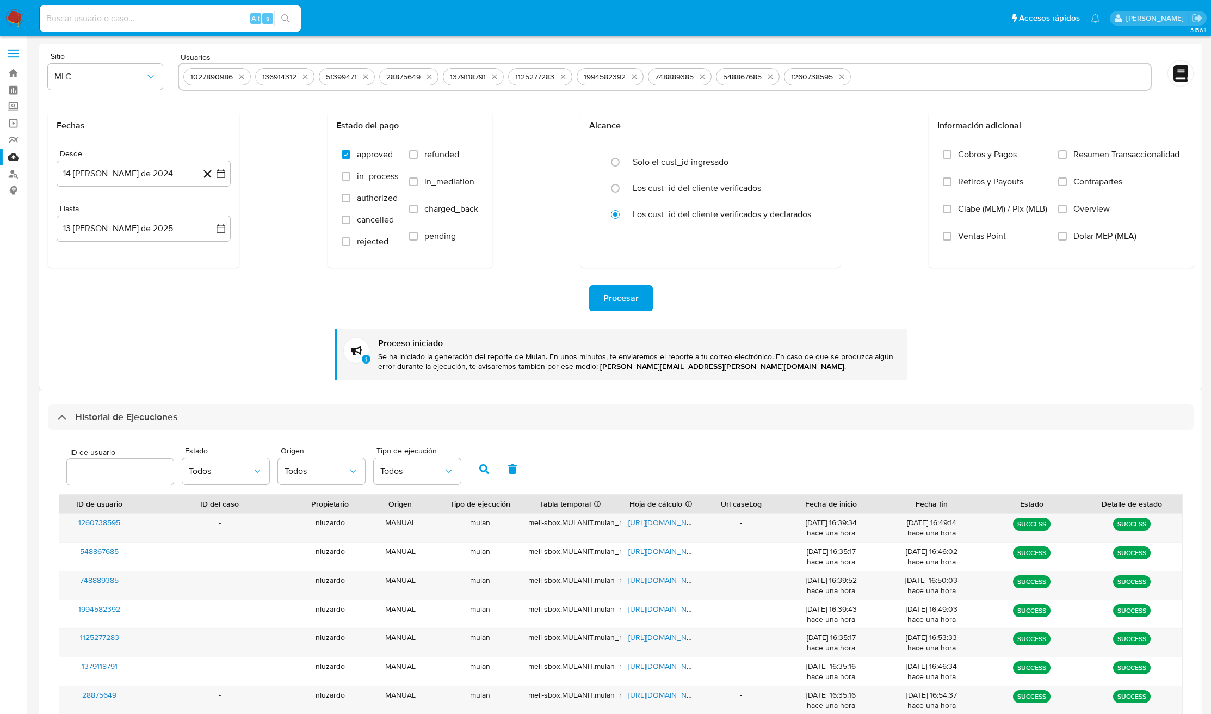
select select "10"
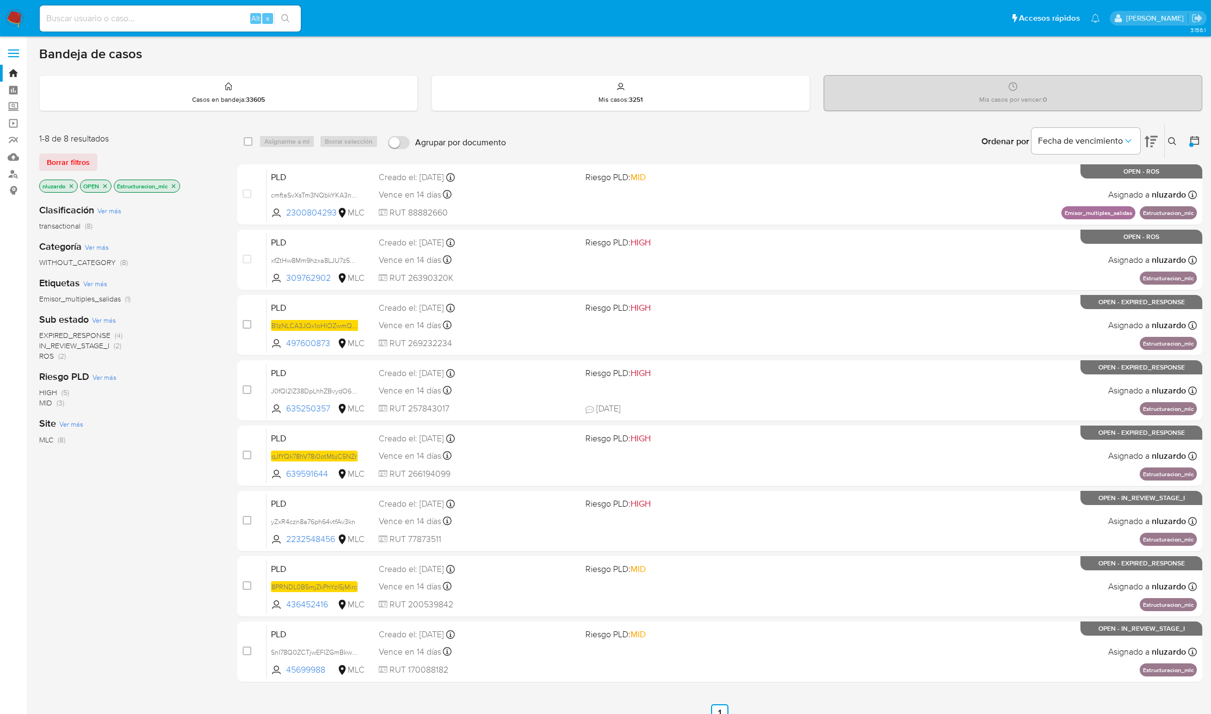
click at [73, 185] on icon "close-filter" at bounding box center [71, 186] width 7 height 7
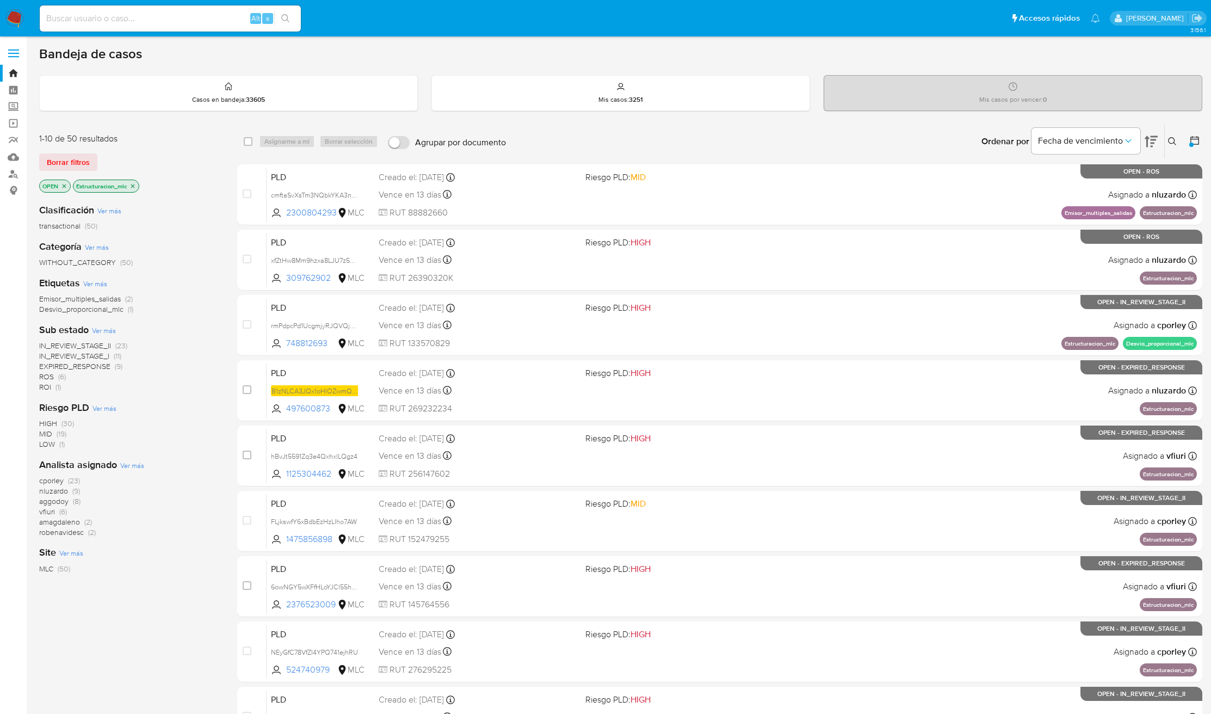
click at [132, 188] on icon "close-filter" at bounding box center [132, 186] width 7 height 7
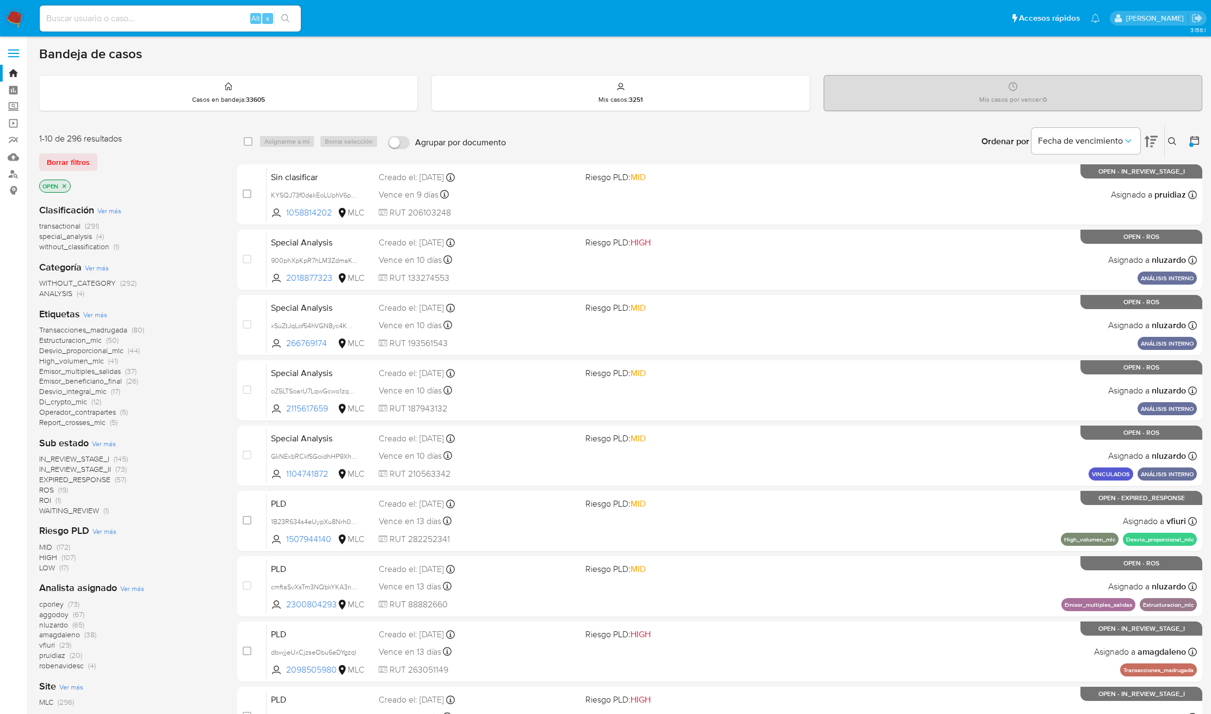
click at [1169, 142] on button at bounding box center [1174, 141] width 18 height 13
click at [1100, 178] on input at bounding box center [1082, 183] width 184 height 14
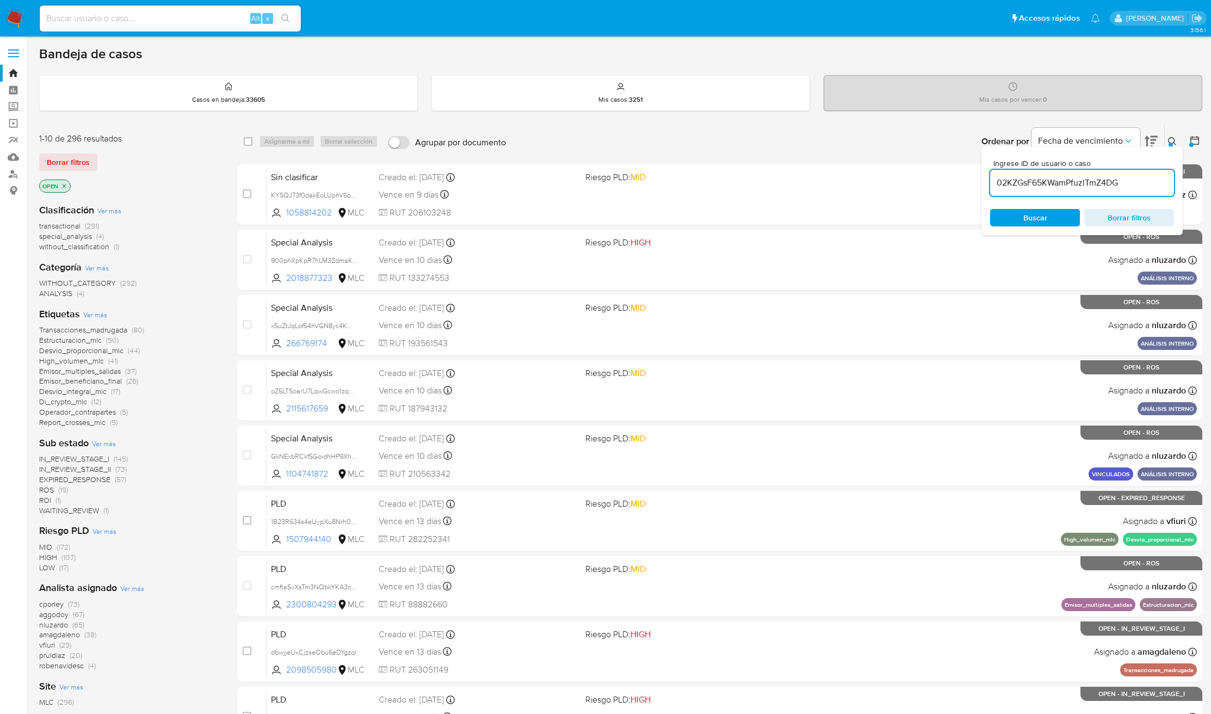
type input "02KZGsF65KWamPfuzlTmZ4DG"
click at [1037, 207] on div "Ingrese ID de usuario o caso 02KZGsF65KWamPfuzlTmZ4DG Buscar Borrar filtros" at bounding box center [1081, 190] width 201 height 89
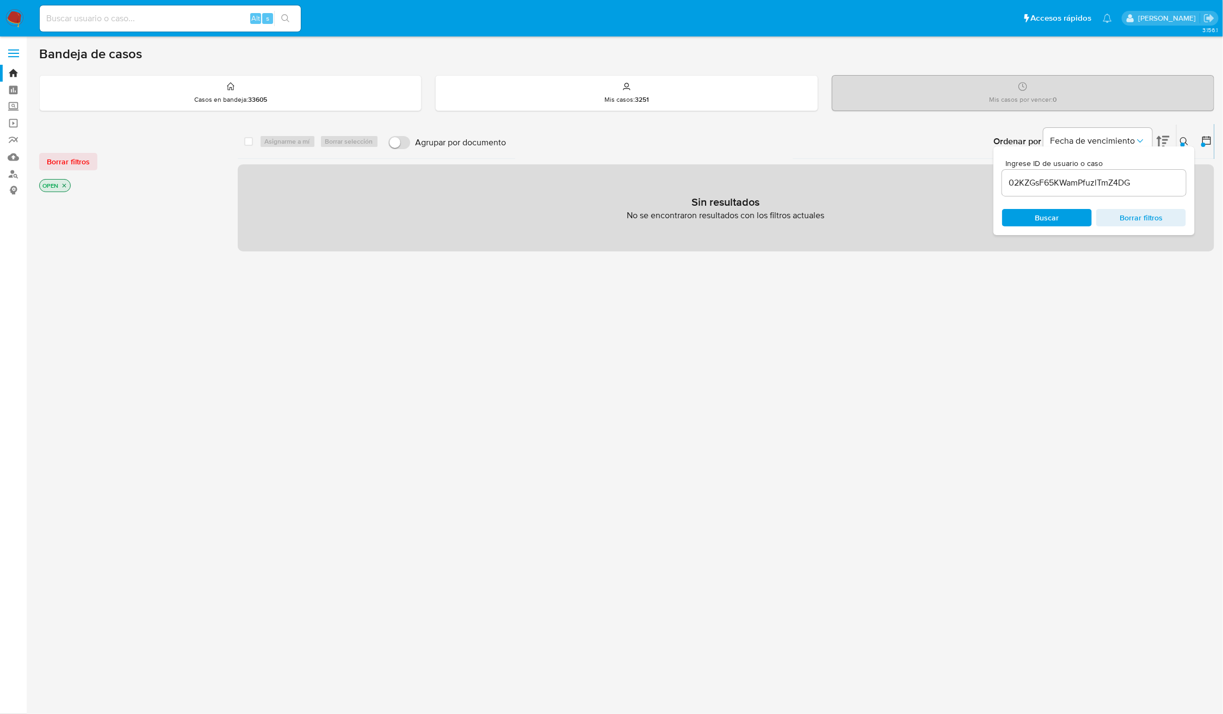
click at [1207, 139] on icon at bounding box center [1206, 140] width 9 height 9
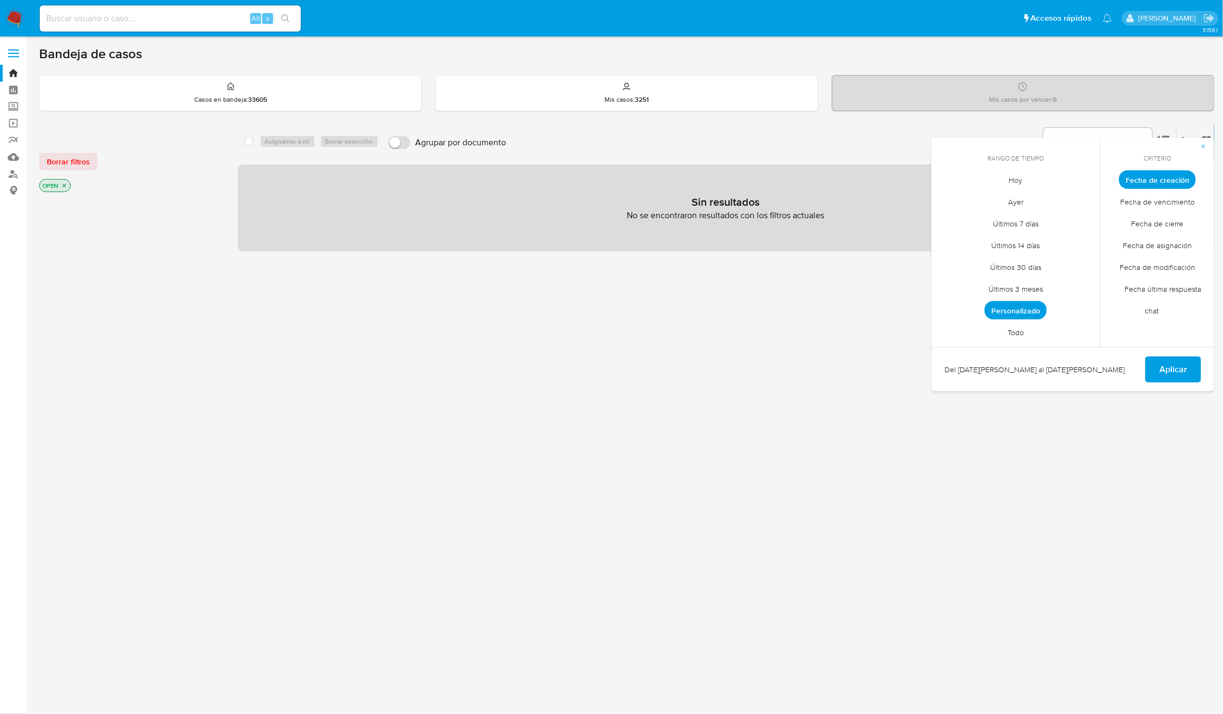
click at [1017, 332] on span "Todo" at bounding box center [1015, 333] width 39 height 22
click at [1162, 368] on span "Aplicar" at bounding box center [1173, 369] width 28 height 24
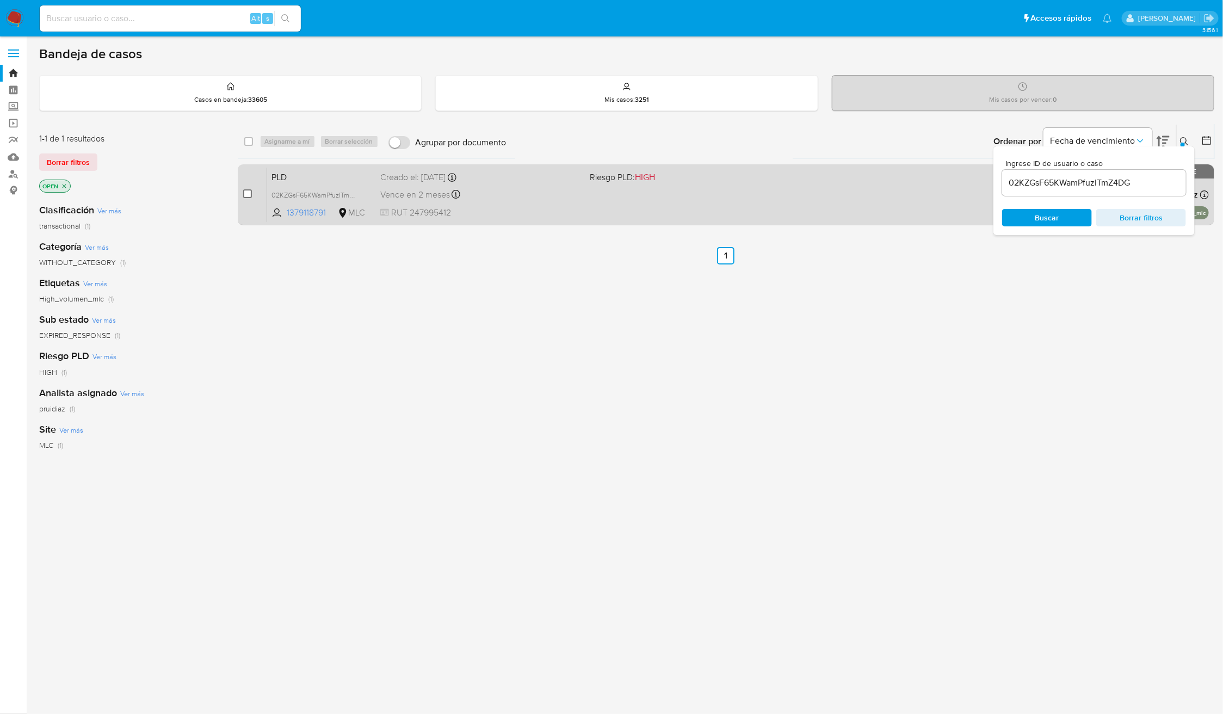
click at [247, 193] on input "checkbox" at bounding box center [247, 193] width 9 height 9
checkbox input "true"
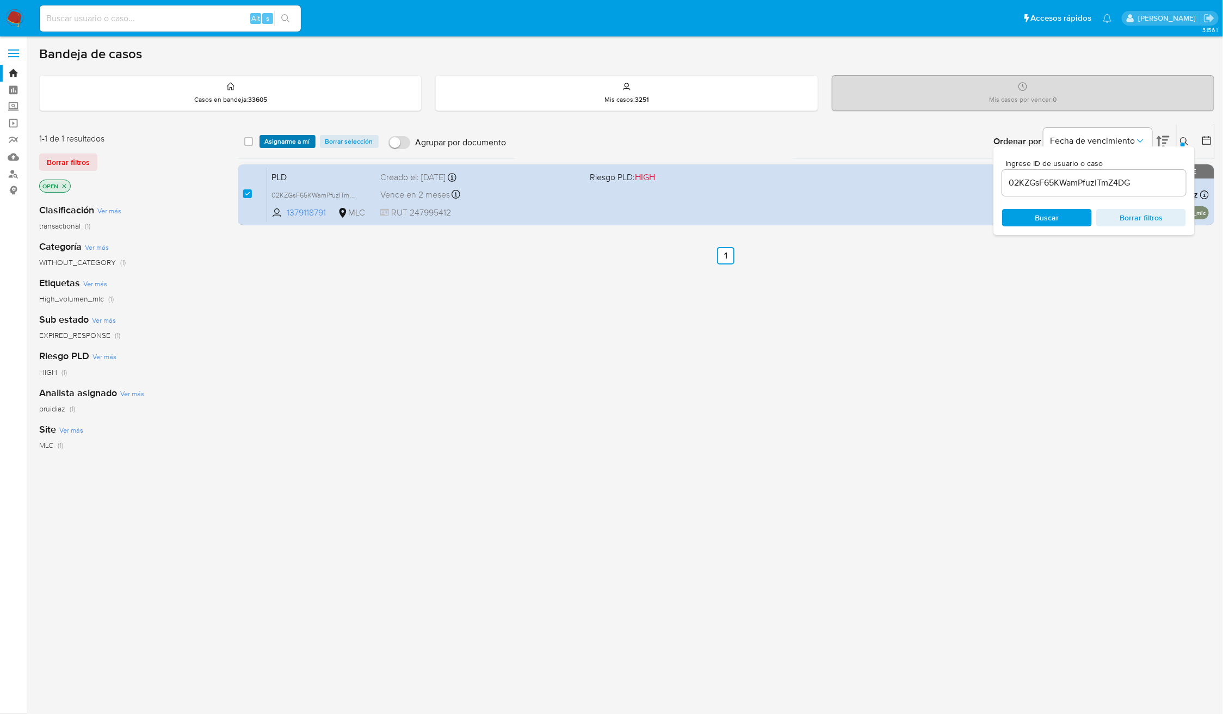
click at [273, 143] on span "Asignarme a mí" at bounding box center [287, 141] width 45 height 11
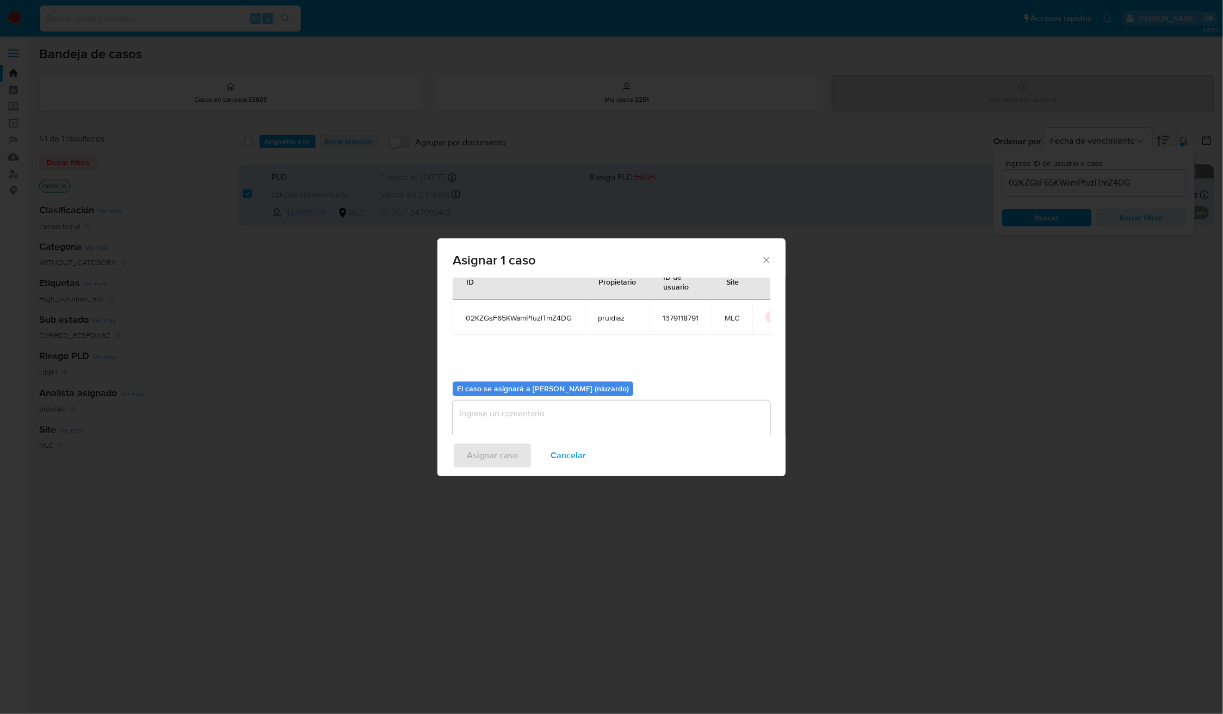
scroll to position [55, 0]
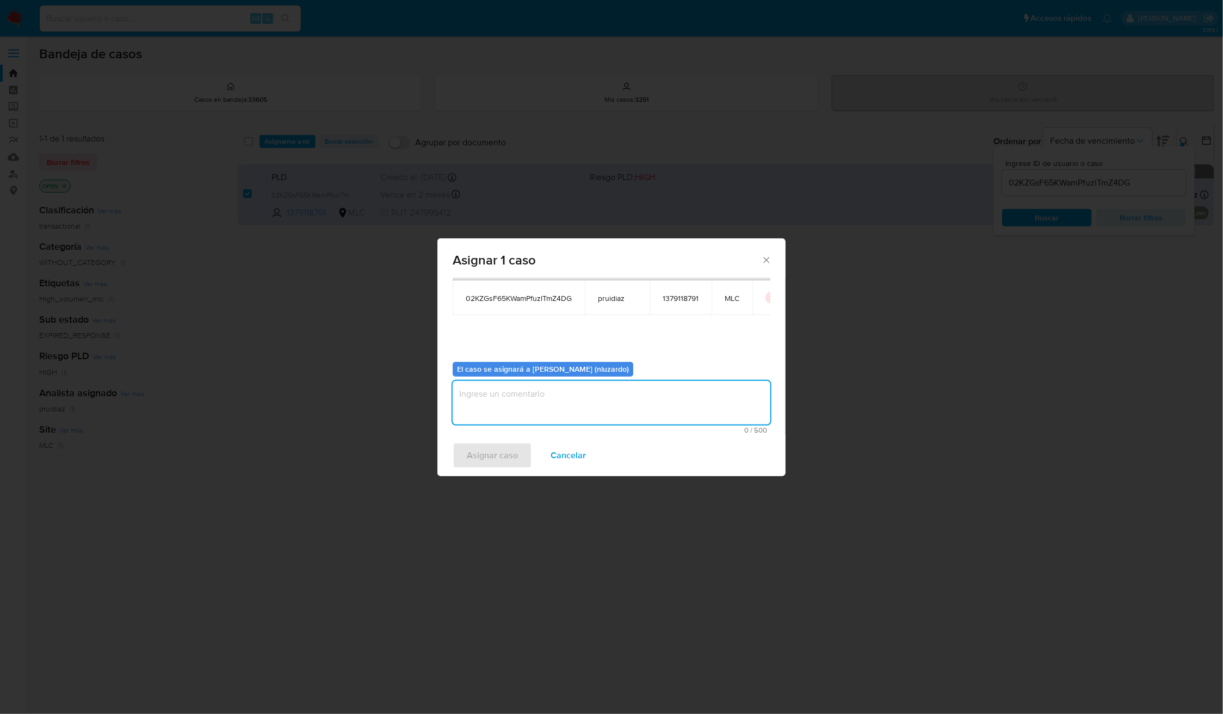
click at [490, 397] on textarea "assign-modal" at bounding box center [612, 403] width 318 height 44
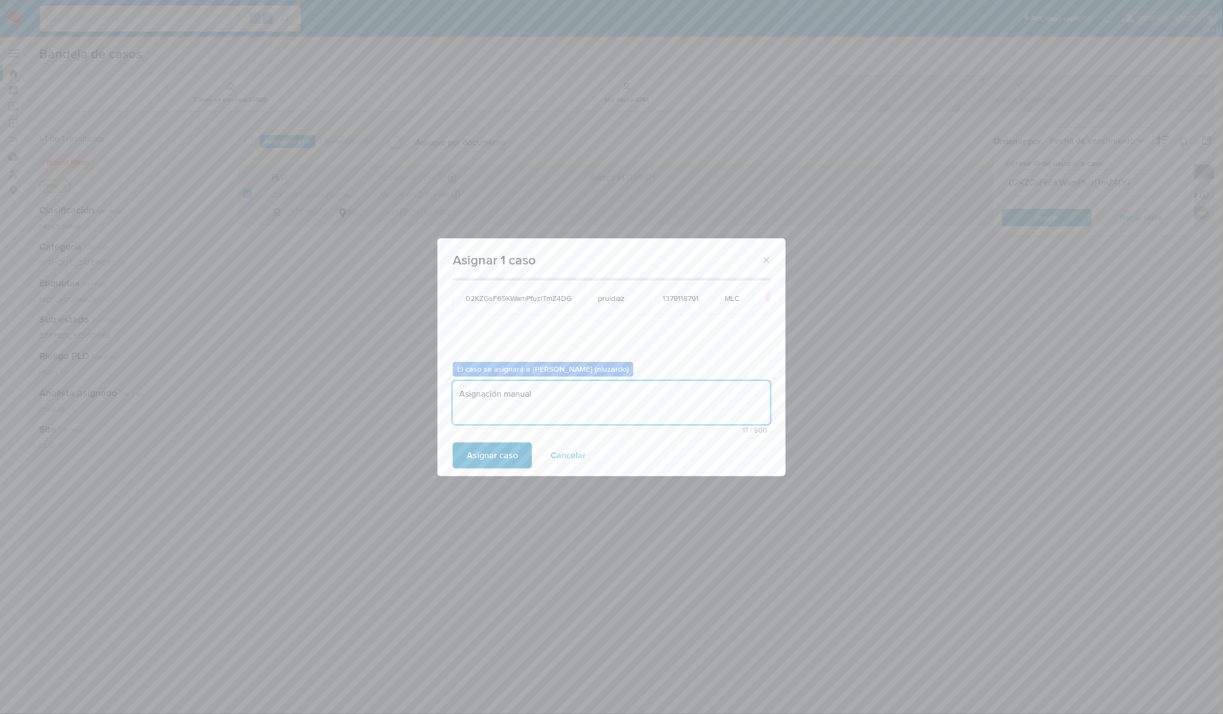
type textarea "Asignación manual"
click at [499, 457] on span "Asignar caso" at bounding box center [492, 455] width 51 height 24
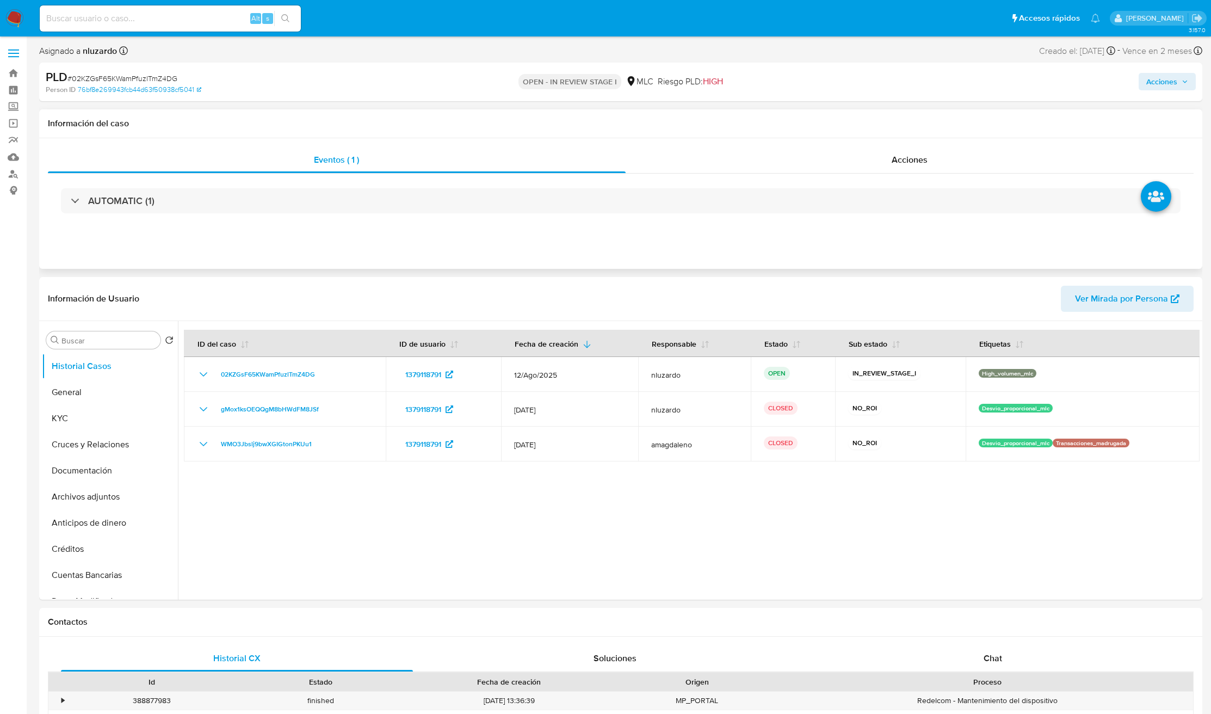
select select "10"
drag, startPoint x: 919, startPoint y: 175, endPoint x: 918, endPoint y: 164, distance: 11.0
click at [921, 177] on div "AUTOMATIC (1)" at bounding box center [621, 201] width 1146 height 54
click at [907, 147] on div "Eventos ( 1 ) Acciones AUTOMATIC (1)" at bounding box center [620, 203] width 1163 height 131
click at [899, 156] on span "Acciones" at bounding box center [910, 159] width 36 height 13
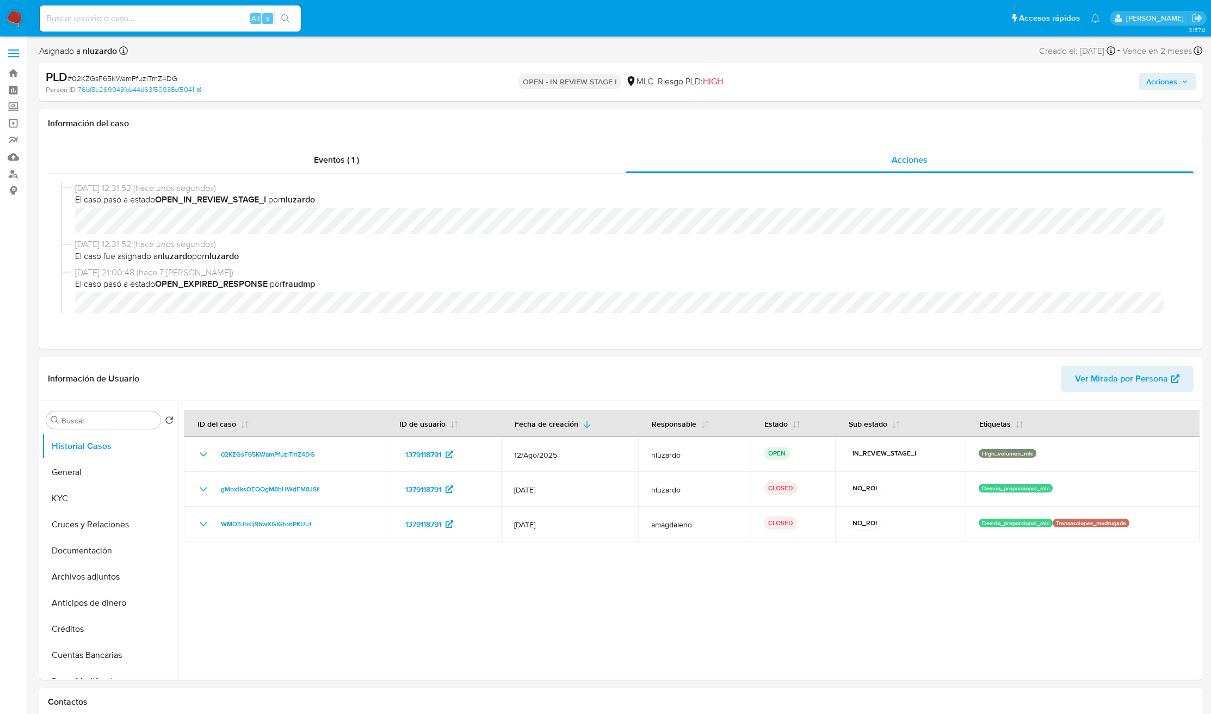
click at [1164, 95] on div "PLD # 02KZGsF65KWamPfuzlTmZ4DG Person ID 76bf8e269943fcb44d63f50938cf5041 OPEN …" at bounding box center [620, 82] width 1163 height 39
click at [1167, 87] on span "Acciones" at bounding box center [1161, 81] width 31 height 17
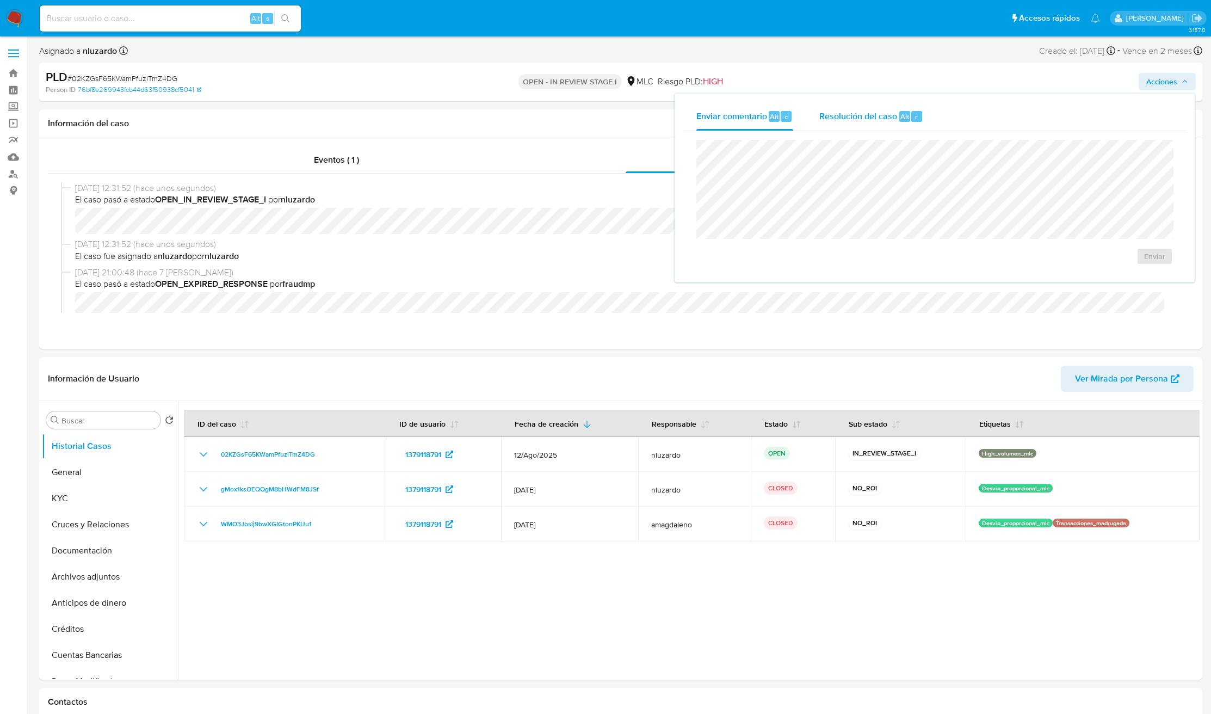
click at [868, 124] on div "Resolución del caso Alt r" at bounding box center [871, 116] width 104 height 28
click at [1018, 257] on span "No ROI" at bounding box center [1032, 267] width 53 height 24
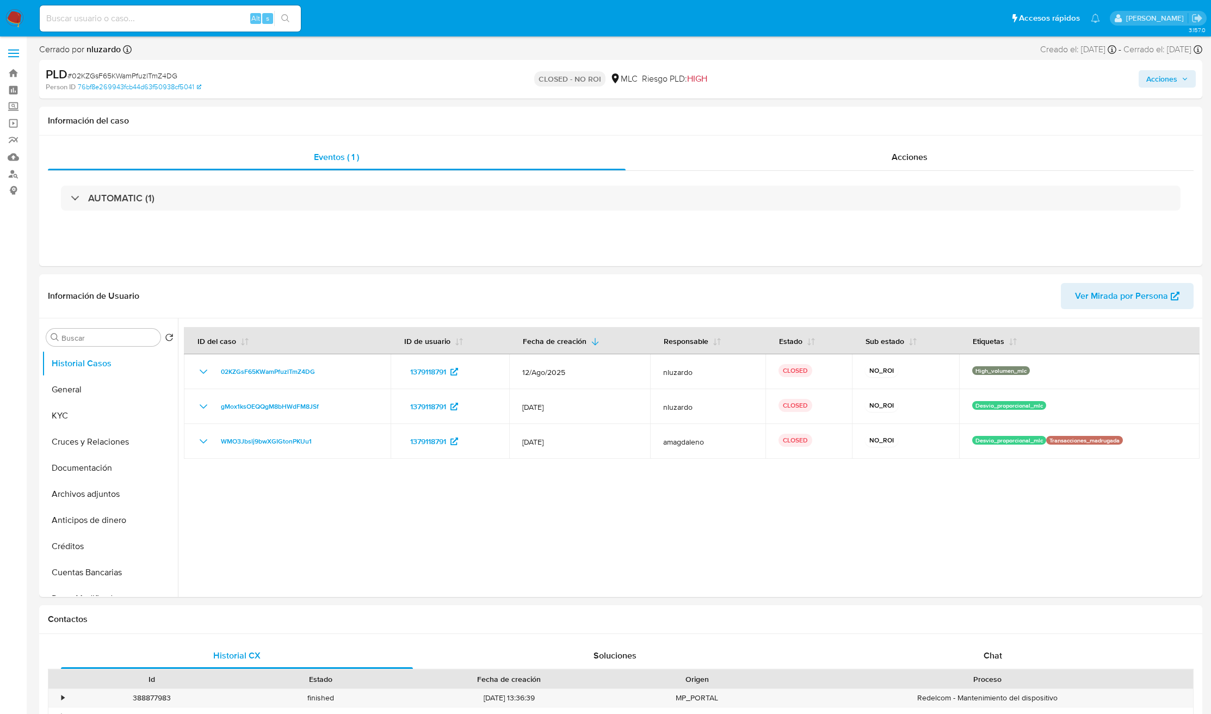
select select "10"
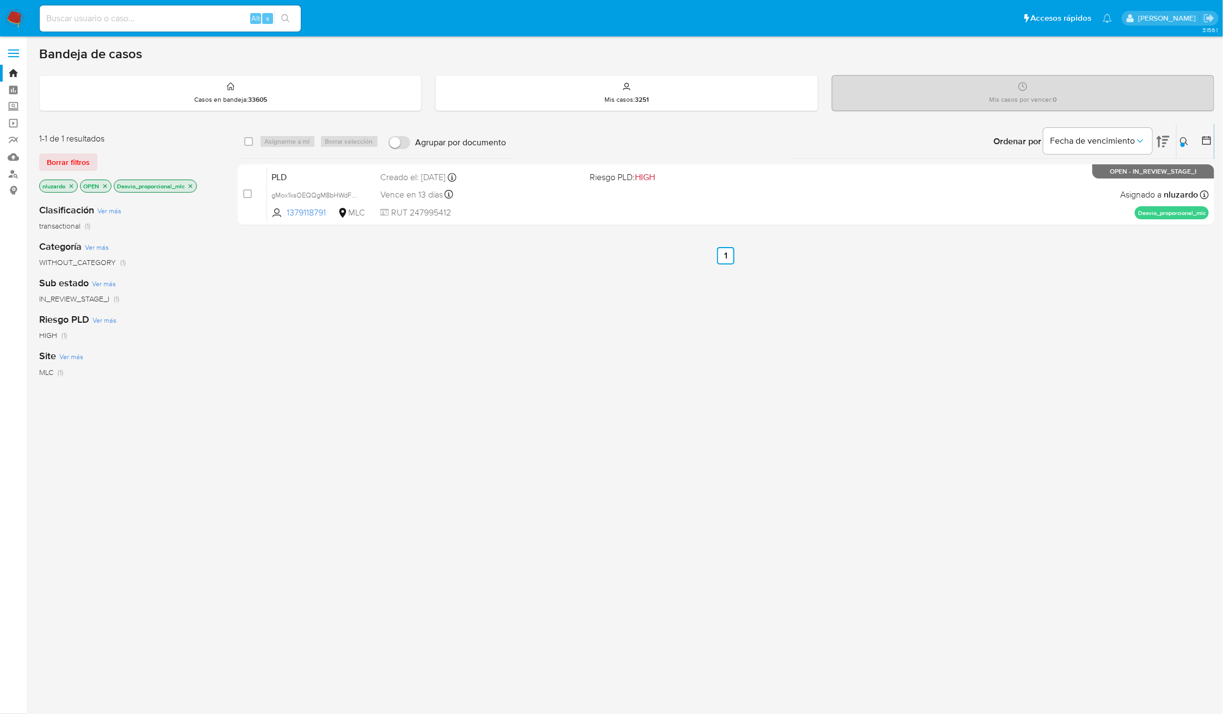
click at [1178, 141] on div "Ordenar por Fecha de vencimiento No es posible ordenar los resultados mientras …" at bounding box center [863, 142] width 703 height 34
click at [1178, 141] on button at bounding box center [1186, 141] width 18 height 13
click at [1057, 191] on div "1379118791" at bounding box center [1094, 183] width 184 height 26
click at [1057, 183] on input "1379118791" at bounding box center [1094, 183] width 184 height 14
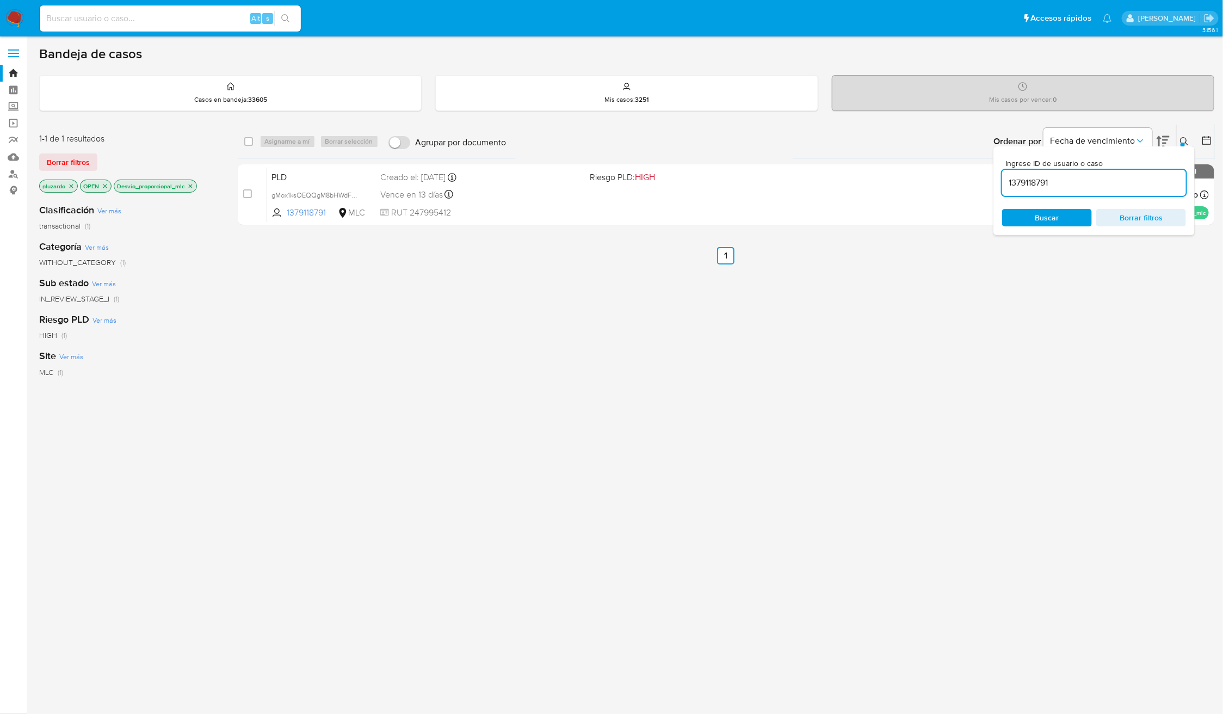
click at [1057, 183] on input "1379118791" at bounding box center [1094, 183] width 184 height 14
paste input "125277283"
type input "1125277283"
click at [1043, 219] on span "Buscar" at bounding box center [1047, 217] width 24 height 17
click at [1181, 139] on icon at bounding box center [1184, 141] width 9 height 9
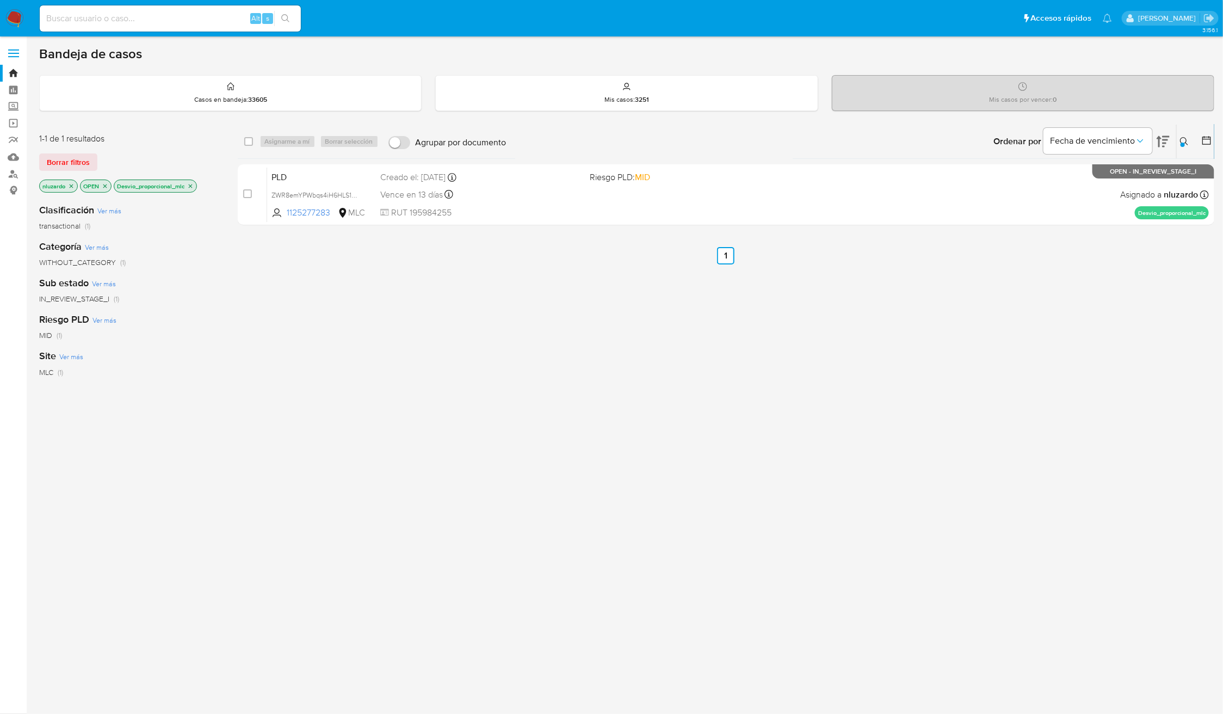
click at [993, 316] on div "select-all-cases-checkbox Asignarme a mí Borrar selección Agrupar por documento…" at bounding box center [726, 370] width 977 height 493
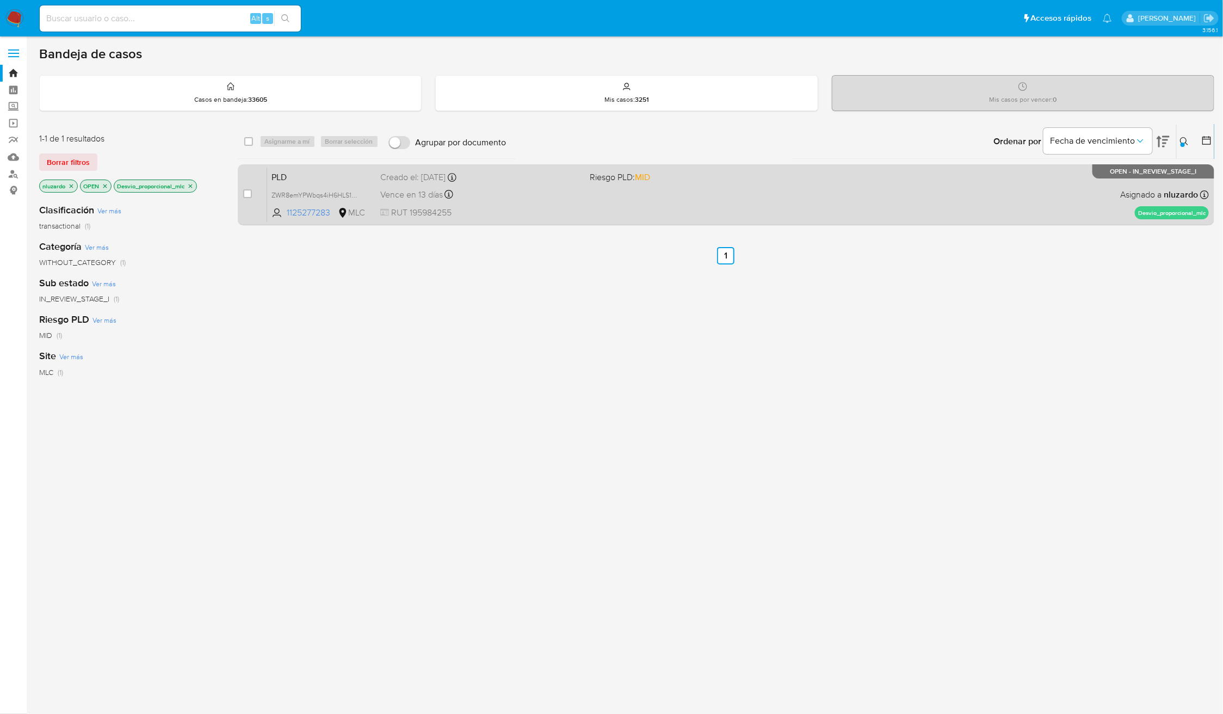
click at [1007, 211] on div "PLD ZWR8emYPWbqs4iH6HLS1dKBx 1125277283 MLC Riesgo PLD: MID Creado el: 12/06/20…" at bounding box center [738, 194] width 942 height 55
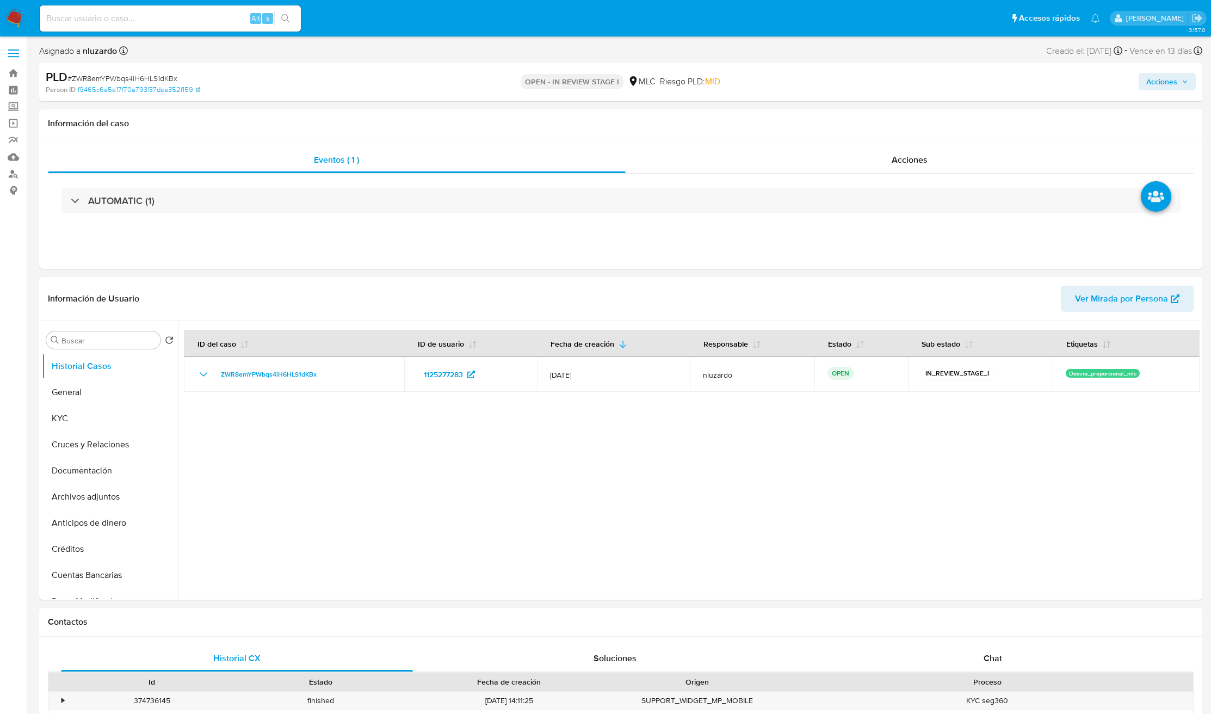
select select "10"
click at [200, 18] on input at bounding box center [170, 18] width 261 height 14
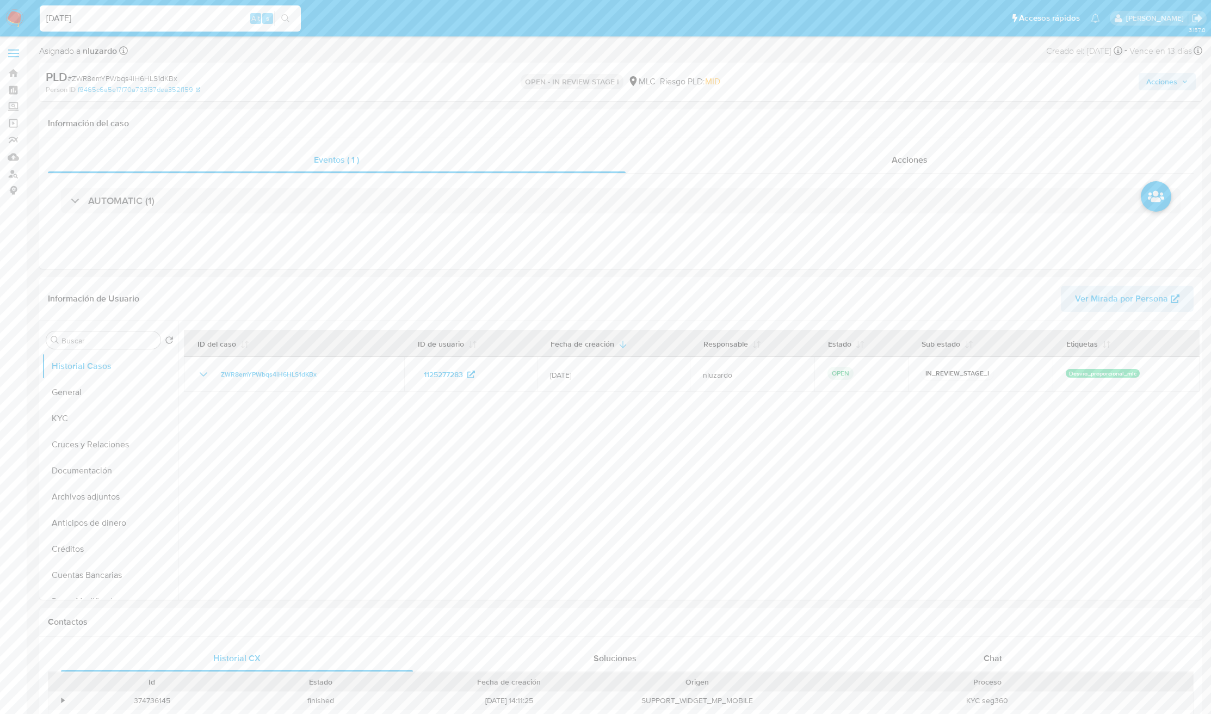
type input "[DATE]"
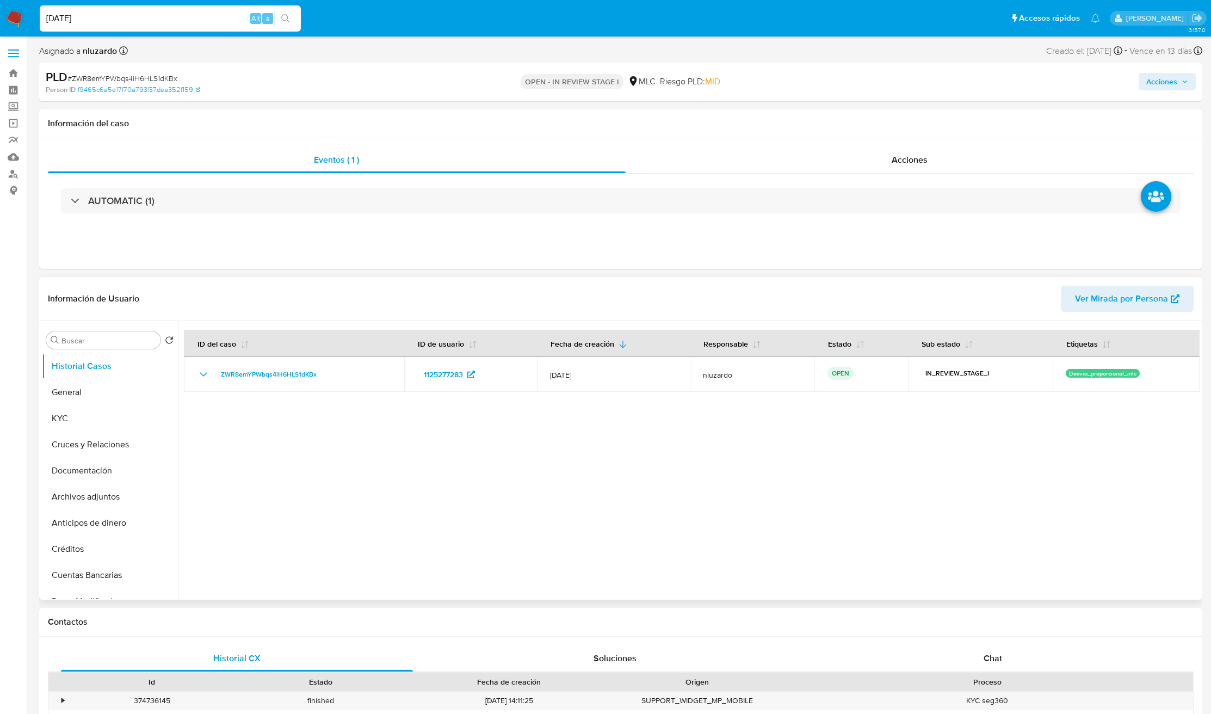
drag, startPoint x: 775, startPoint y: 547, endPoint x: 762, endPoint y: 545, distance: 13.2
click at [775, 547] on div at bounding box center [689, 460] width 1022 height 279
click at [69, 418] on button "KYC" at bounding box center [105, 418] width 127 height 26
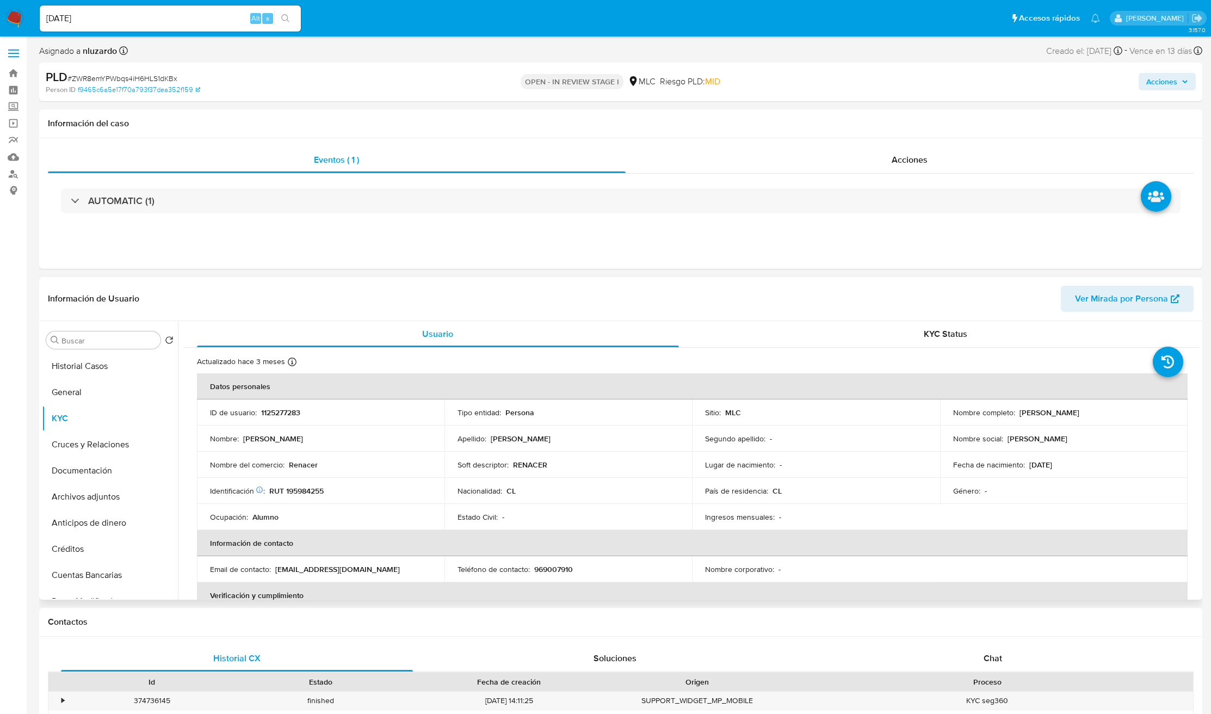
click at [1027, 416] on p "[PERSON_NAME]" at bounding box center [1050, 412] width 60 height 10
drag, startPoint x: 1105, startPoint y: 419, endPoint x: 1111, endPoint y: 418, distance: 6.1
click at [1111, 418] on td "Nombre completo : [PERSON_NAME]" at bounding box center [1064, 412] width 248 height 26
copy p "[PERSON_NAME]"
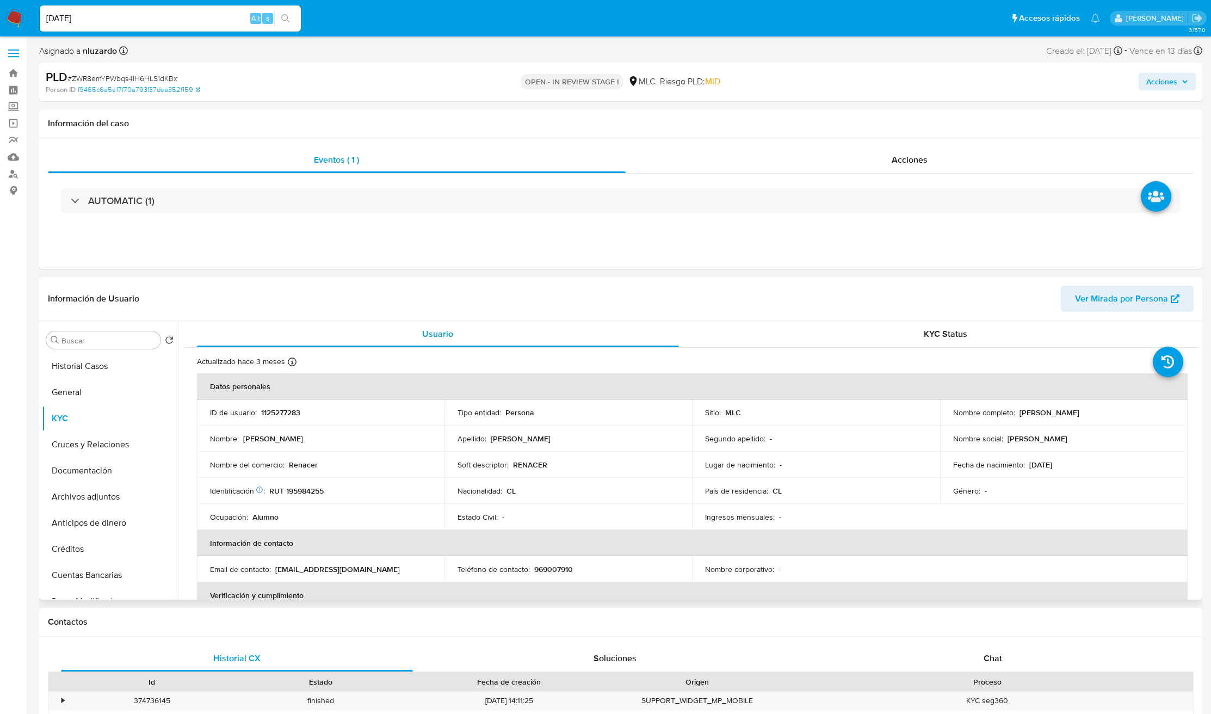
drag, startPoint x: 397, startPoint y: 460, endPoint x: 378, endPoint y: 470, distance: 21.9
click at [390, 467] on div "Nombre del comercio : Renacer" at bounding box center [320, 465] width 221 height 10
click at [304, 482] on td "Identificación Nº de serie: 516424526 : RUT 195984255" at bounding box center [321, 491] width 248 height 26
click at [324, 489] on p "RUT 195984255" at bounding box center [296, 491] width 54 height 10
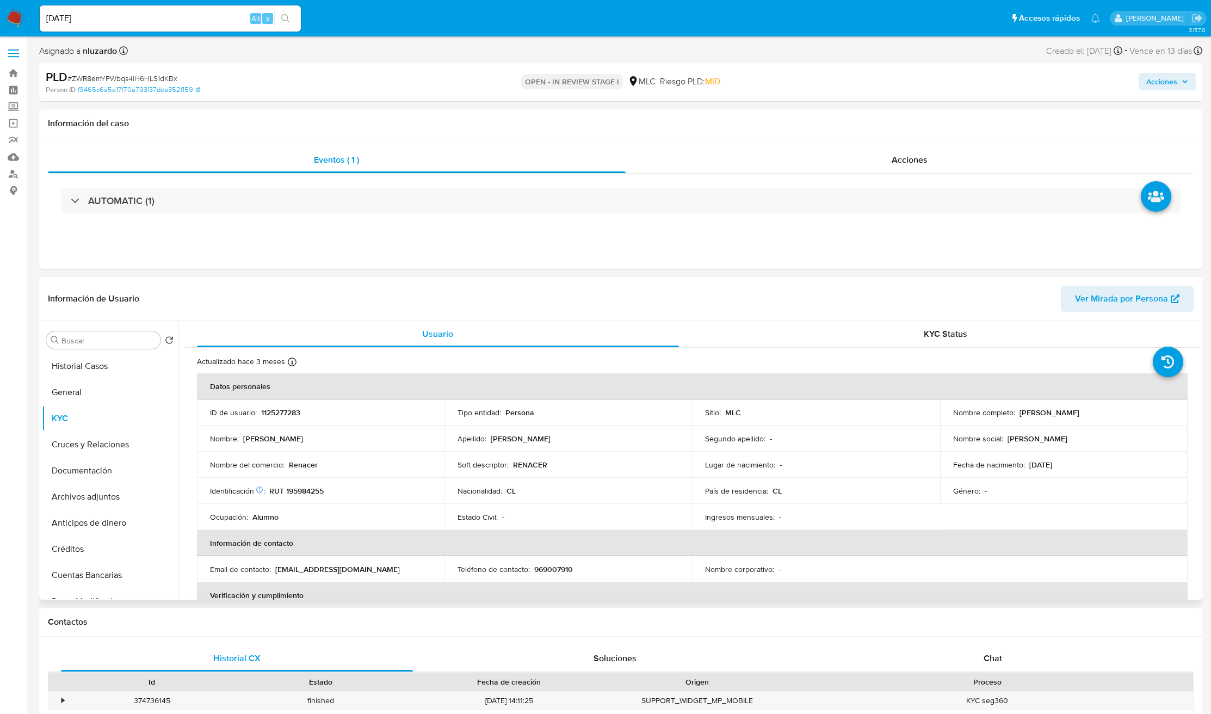
click at [320, 491] on p "RUT 195984255" at bounding box center [296, 491] width 54 height 10
copy p "195984255"
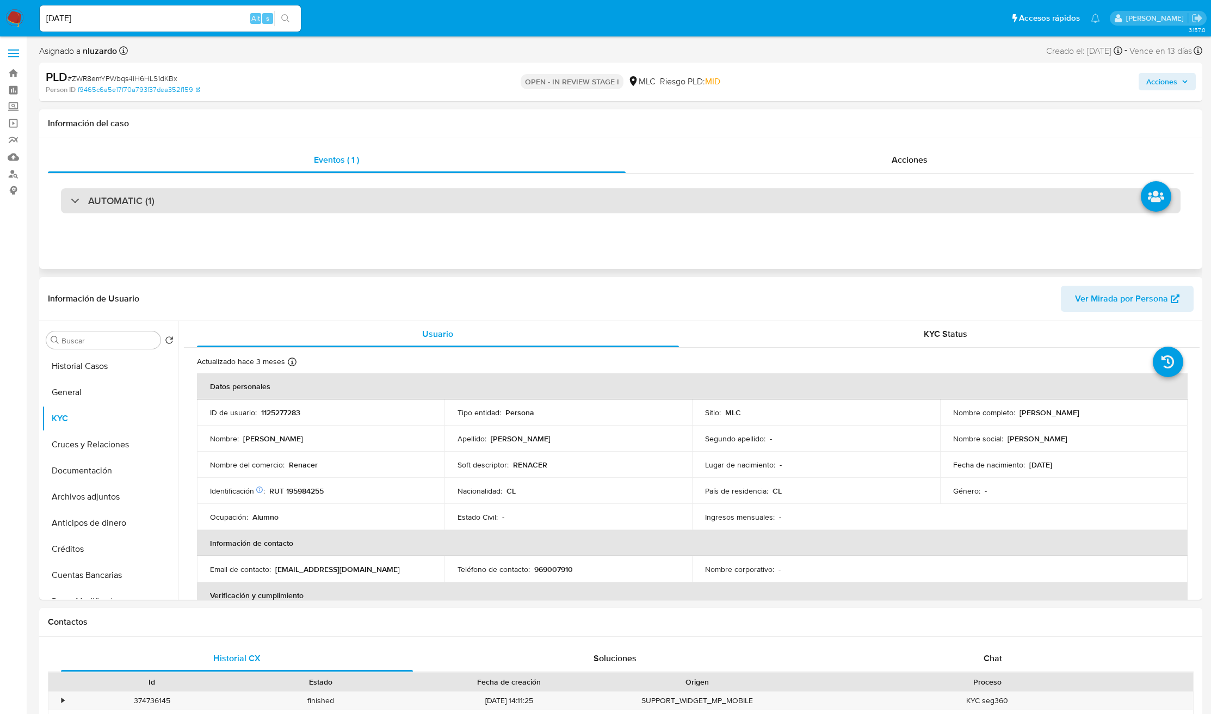
click at [108, 206] on h3 "AUTOMATIC (1)" at bounding box center [121, 201] width 66 height 12
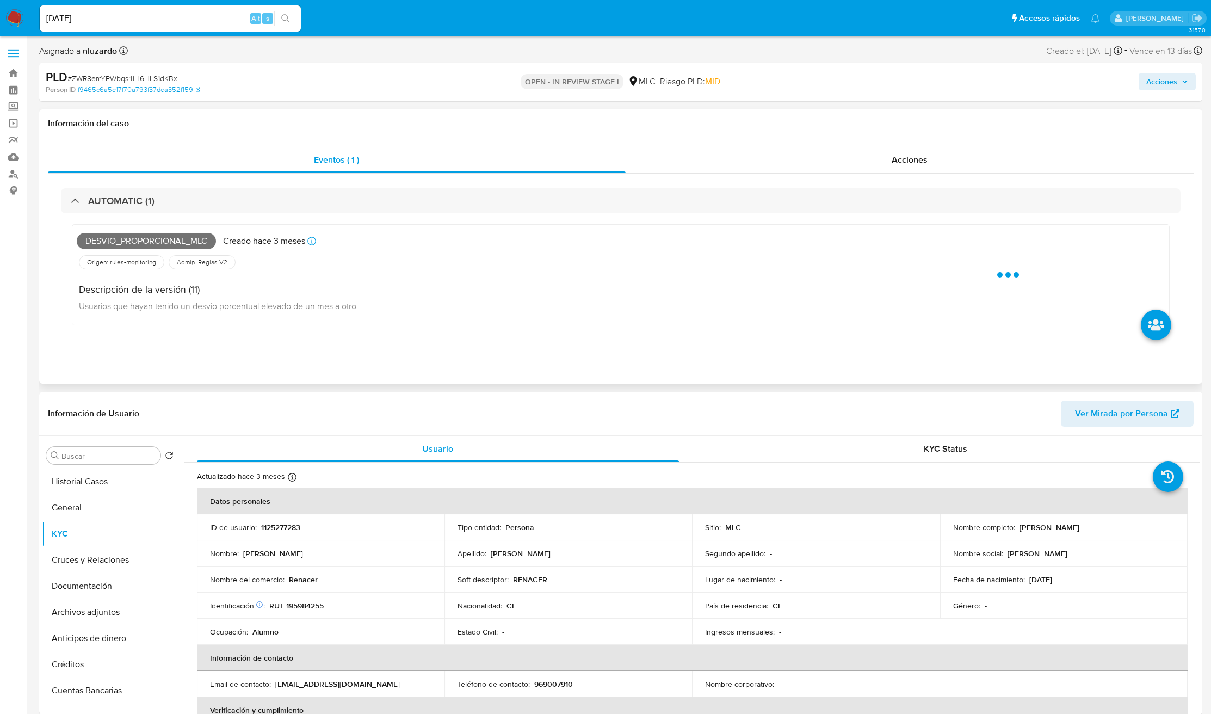
click at [144, 238] on span "Desvio_proporcional_mlc" at bounding box center [146, 241] width 139 height 16
copy span "Desvio_proporcional_mlc"
